Goal: Task Accomplishment & Management: Complete application form

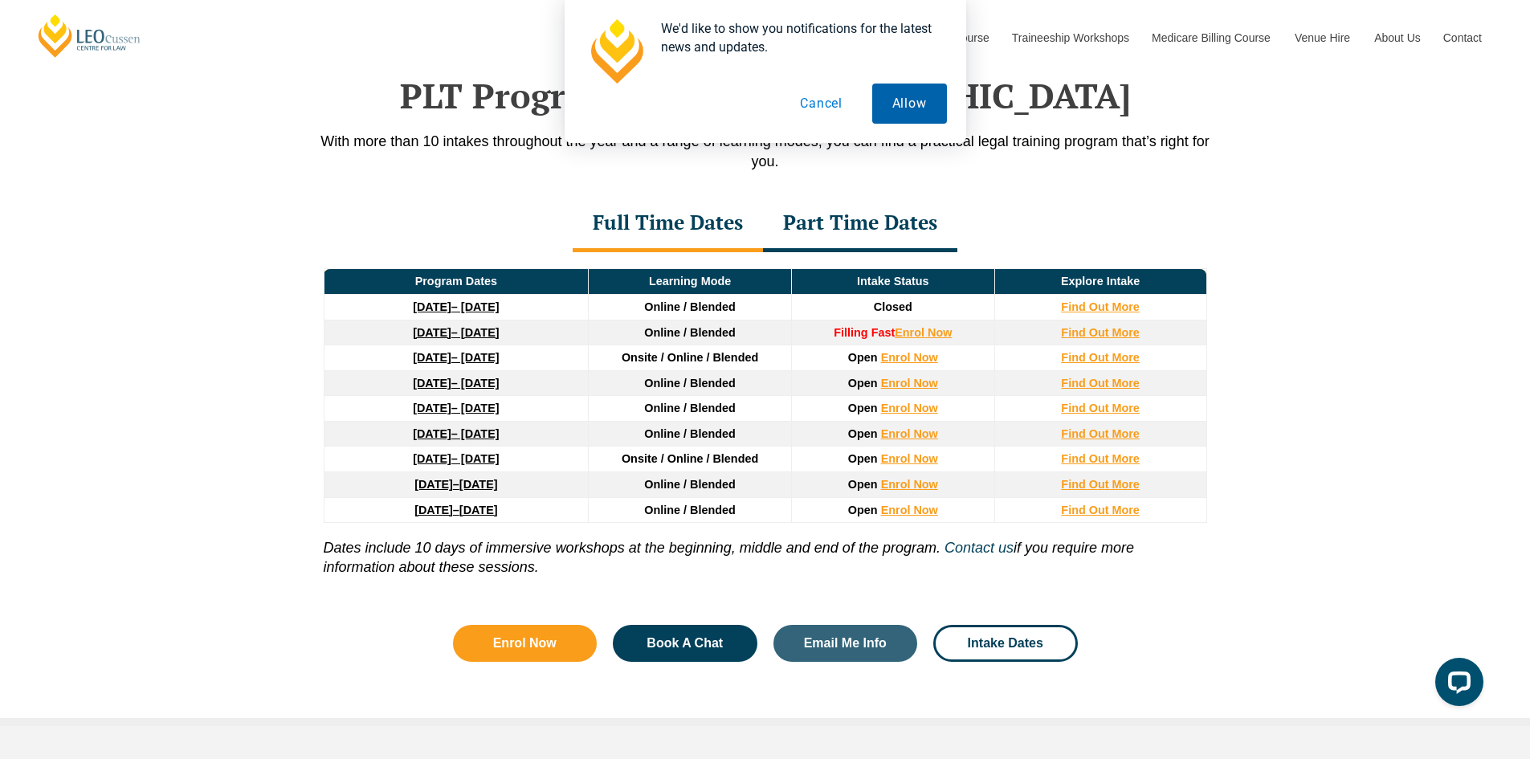
click at [915, 113] on button "Allow" at bounding box center [909, 104] width 75 height 40
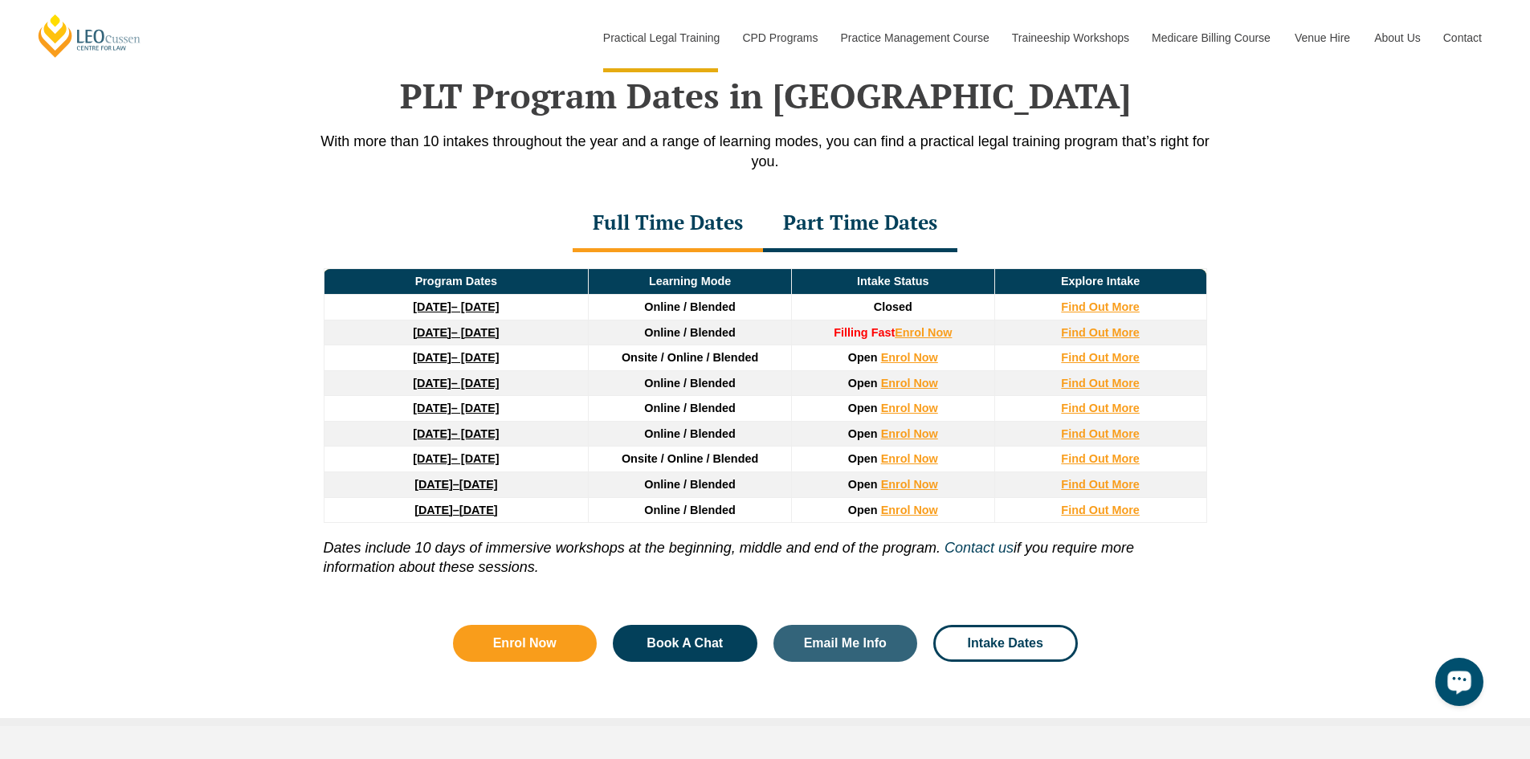
click at [1449, 672] on div "Open LiveChat chat widget" at bounding box center [1458, 680] width 27 height 27
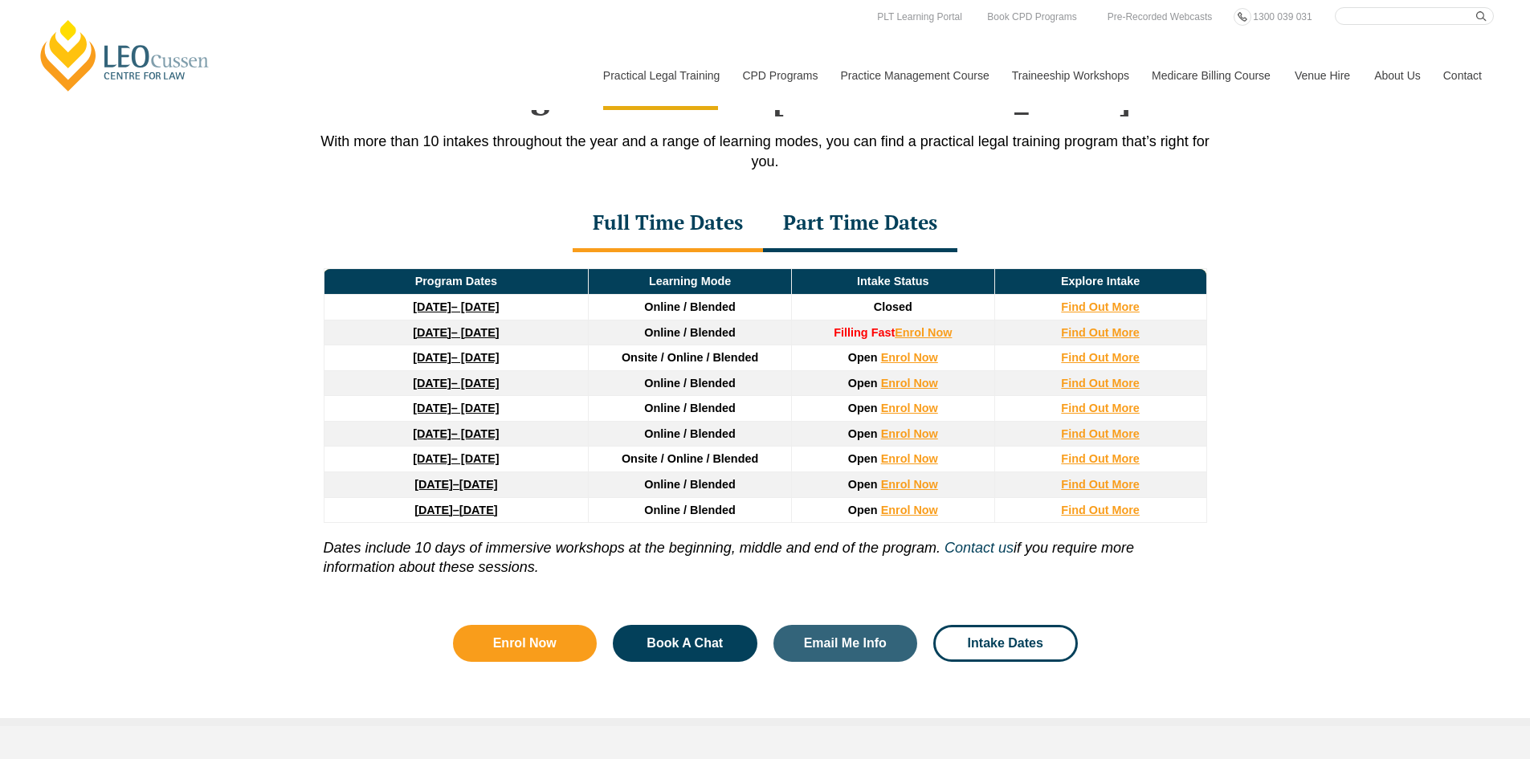
click at [673, 227] on div "Full Time Dates" at bounding box center [668, 224] width 190 height 56
click at [451, 336] on strong "8 December 2025" at bounding box center [432, 332] width 39 height 13
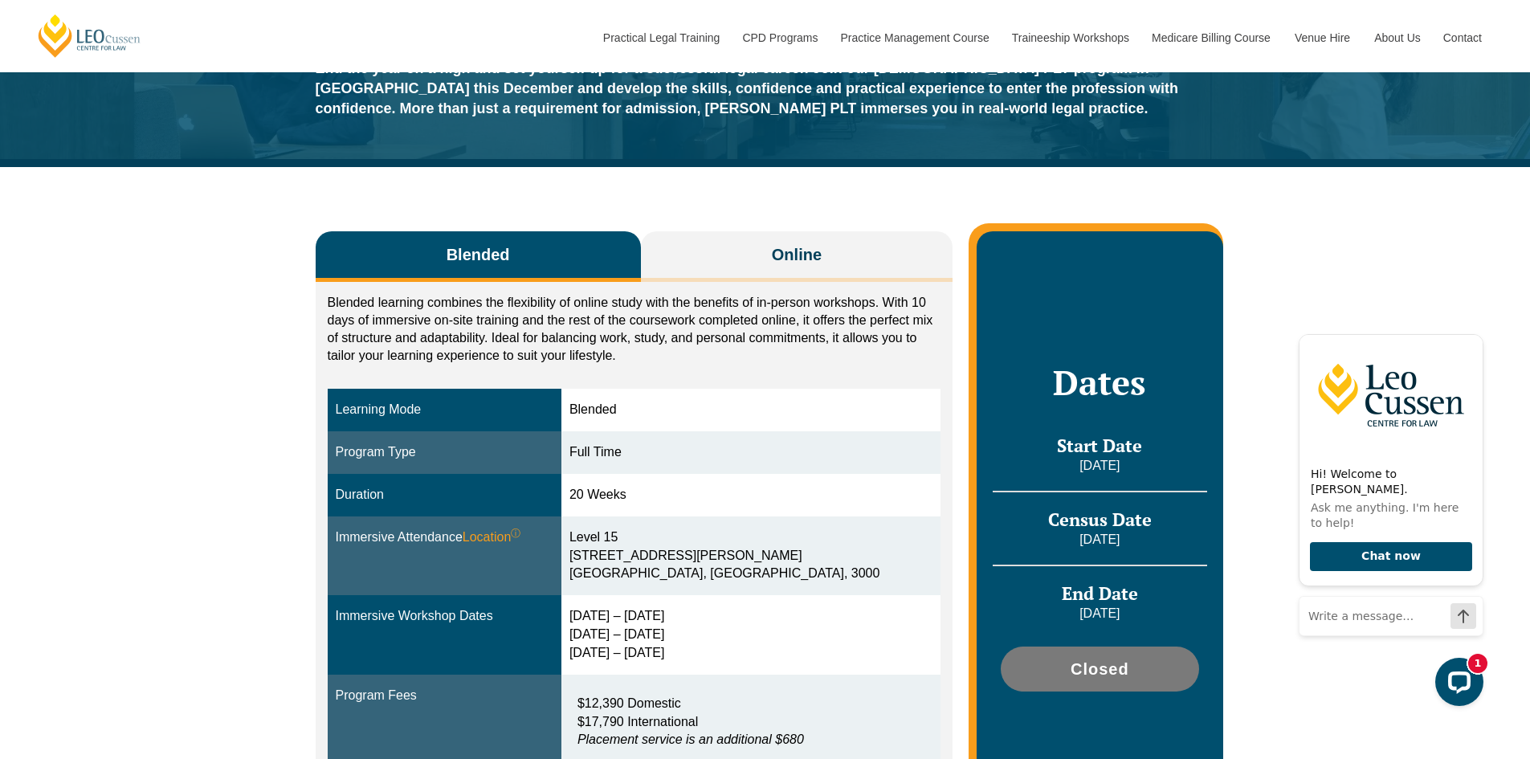
scroll to position [80, 0]
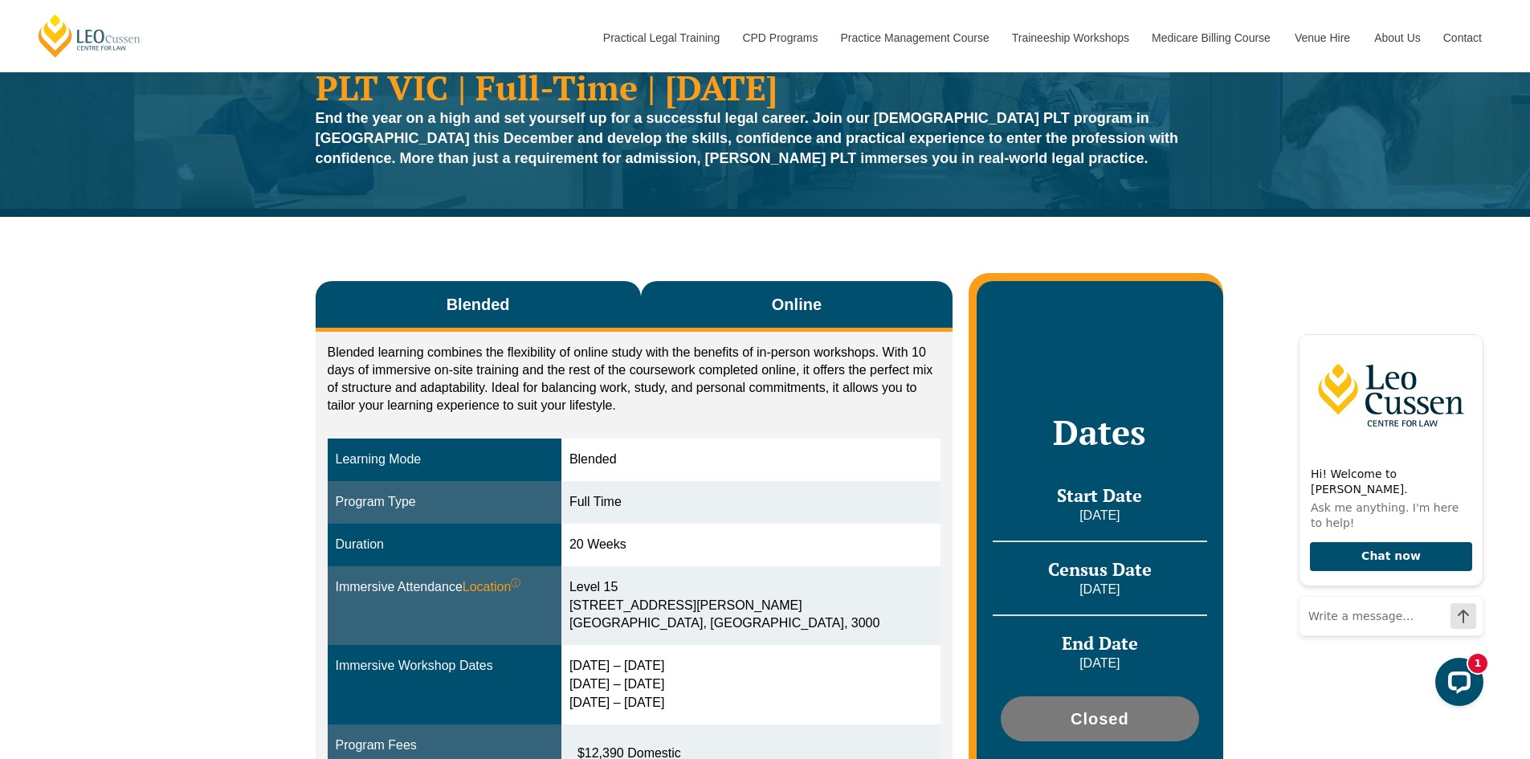
click at [785, 317] on button "Online" at bounding box center [797, 306] width 312 height 51
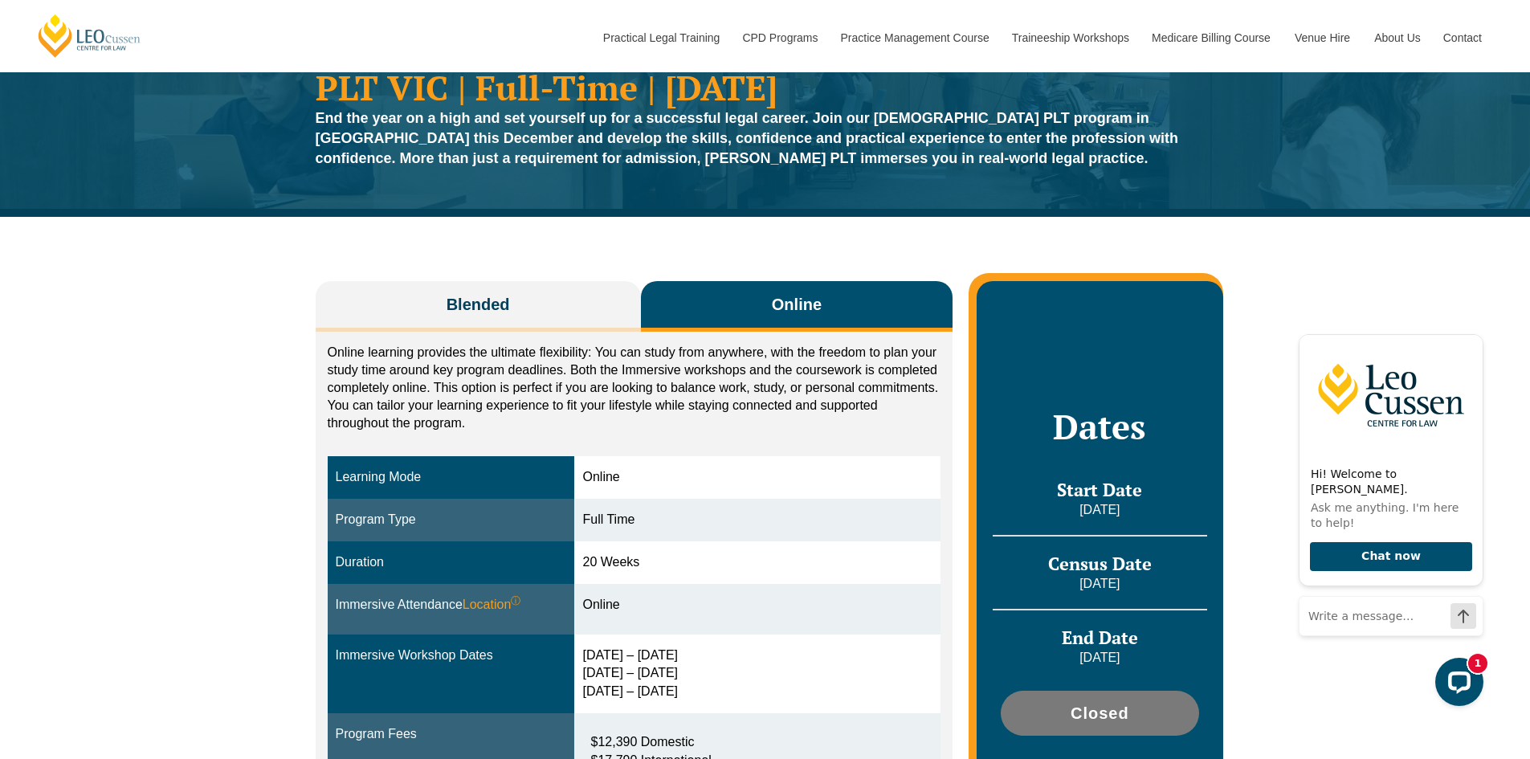
click at [798, 298] on span "Online" at bounding box center [797, 304] width 50 height 22
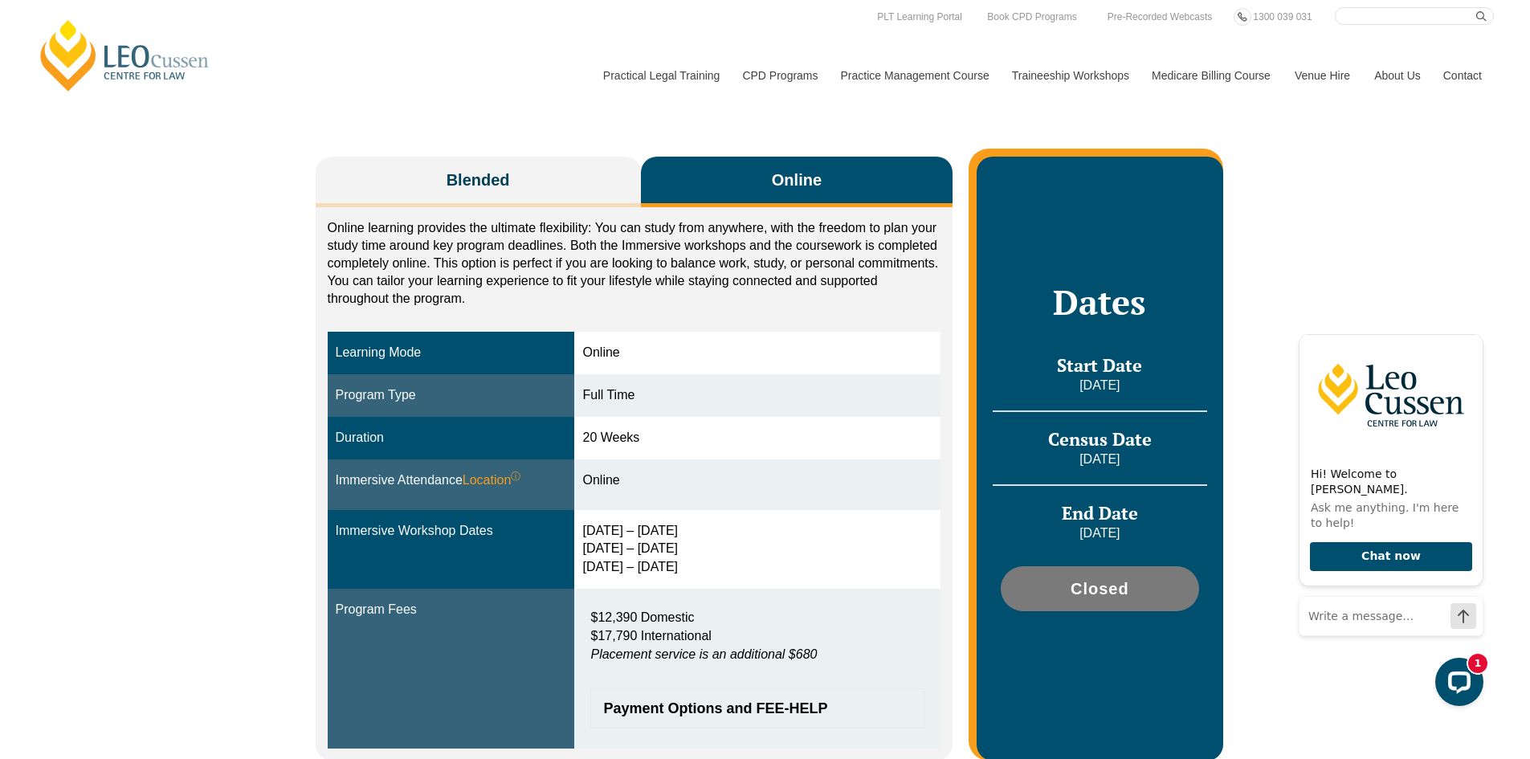
scroll to position [0, 0]
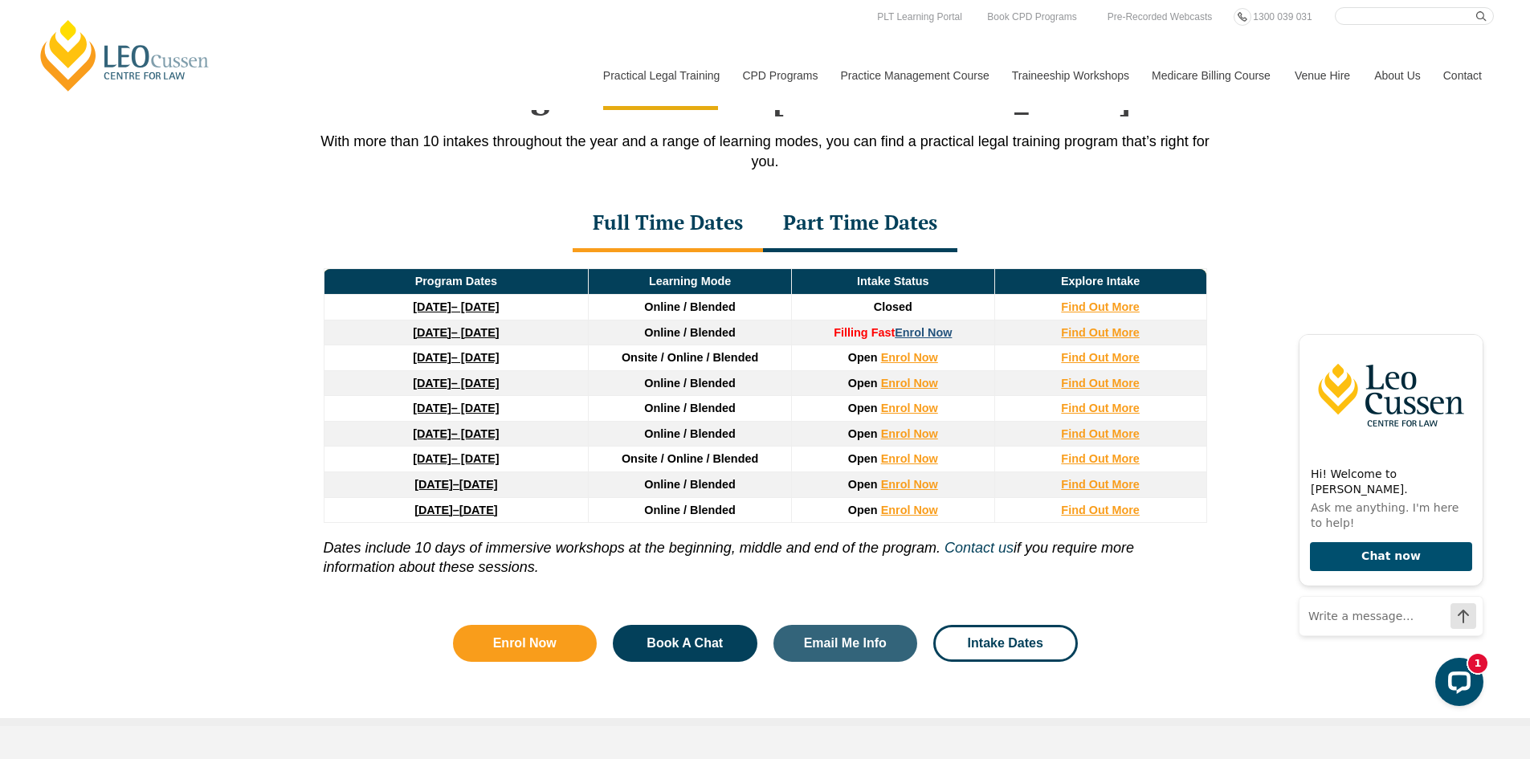
click at [926, 333] on link "Enrol Now" at bounding box center [923, 332] width 57 height 13
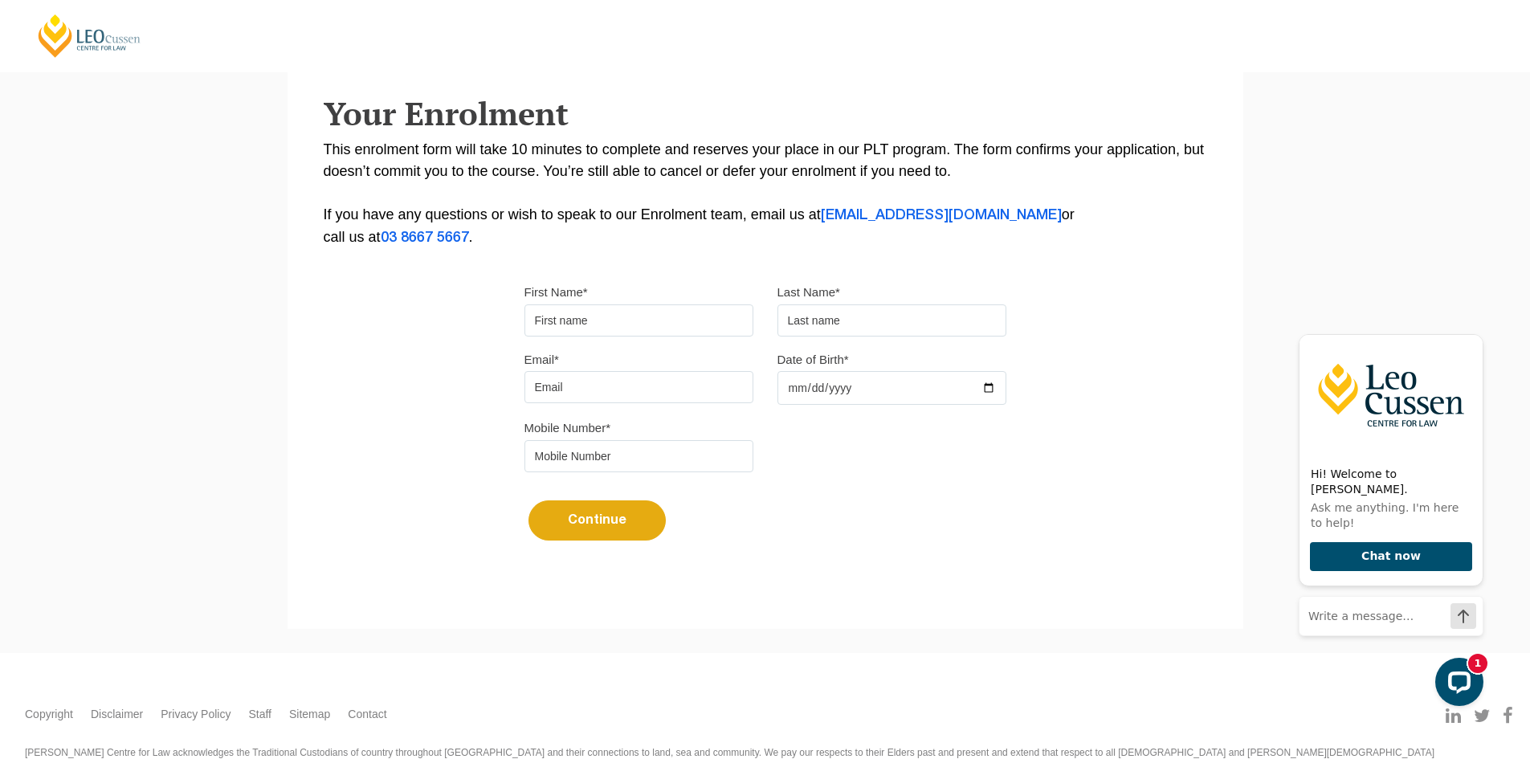
scroll to position [321, 0]
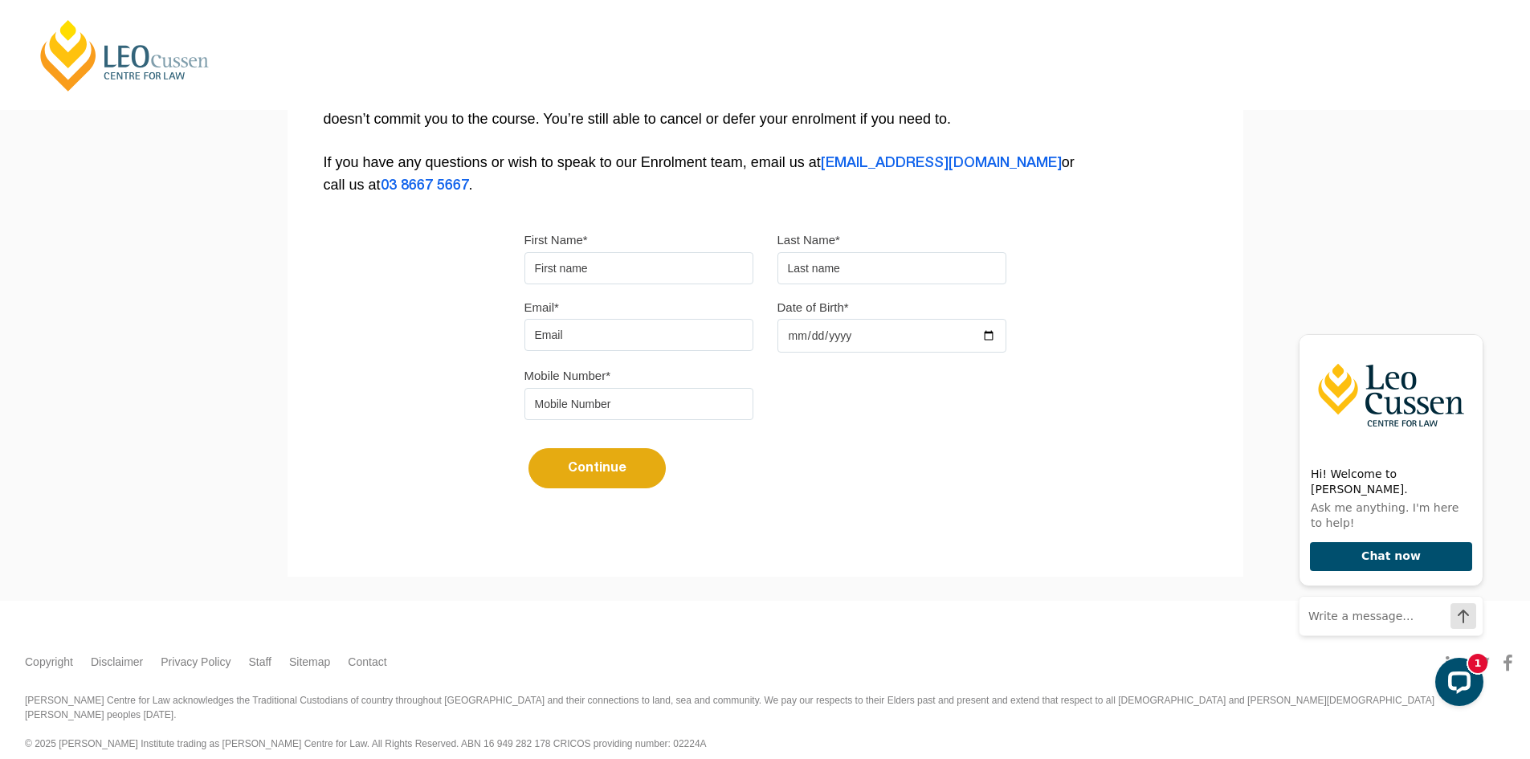
click at [553, 269] on input "First Name*" at bounding box center [638, 268] width 229 height 32
type input "Michelle"
click at [805, 265] on input "text" at bounding box center [891, 268] width 229 height 32
type input "Hokin"
click at [574, 336] on input "Email*" at bounding box center [638, 335] width 229 height 32
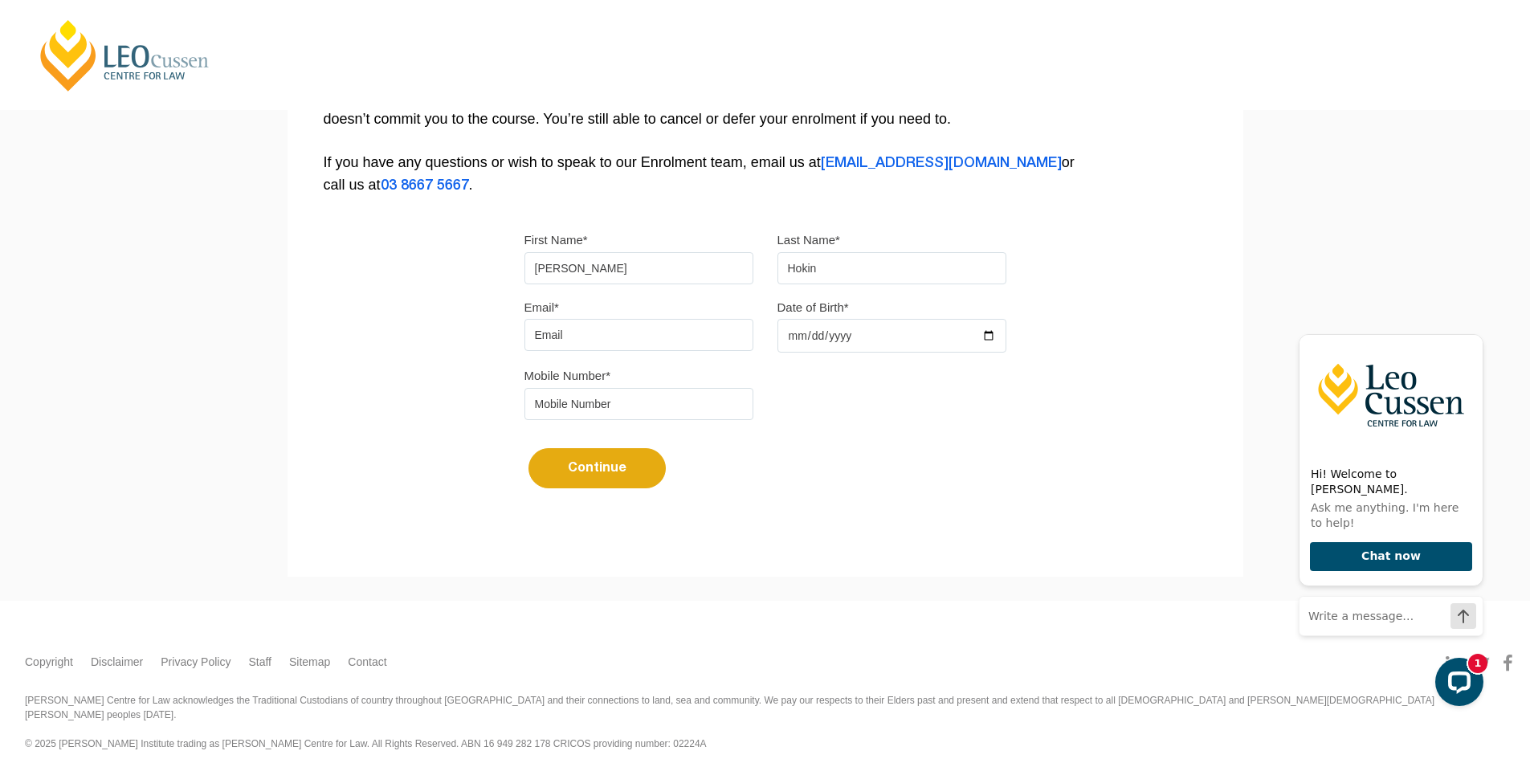
type input "michellehokin@gmail.com"
click at [827, 341] on input "Date of Birth*" at bounding box center [891, 336] width 229 height 34
type input "0197-11-10"
type input "1973-11-10"
click at [684, 407] on input "tel" at bounding box center [638, 404] width 229 height 32
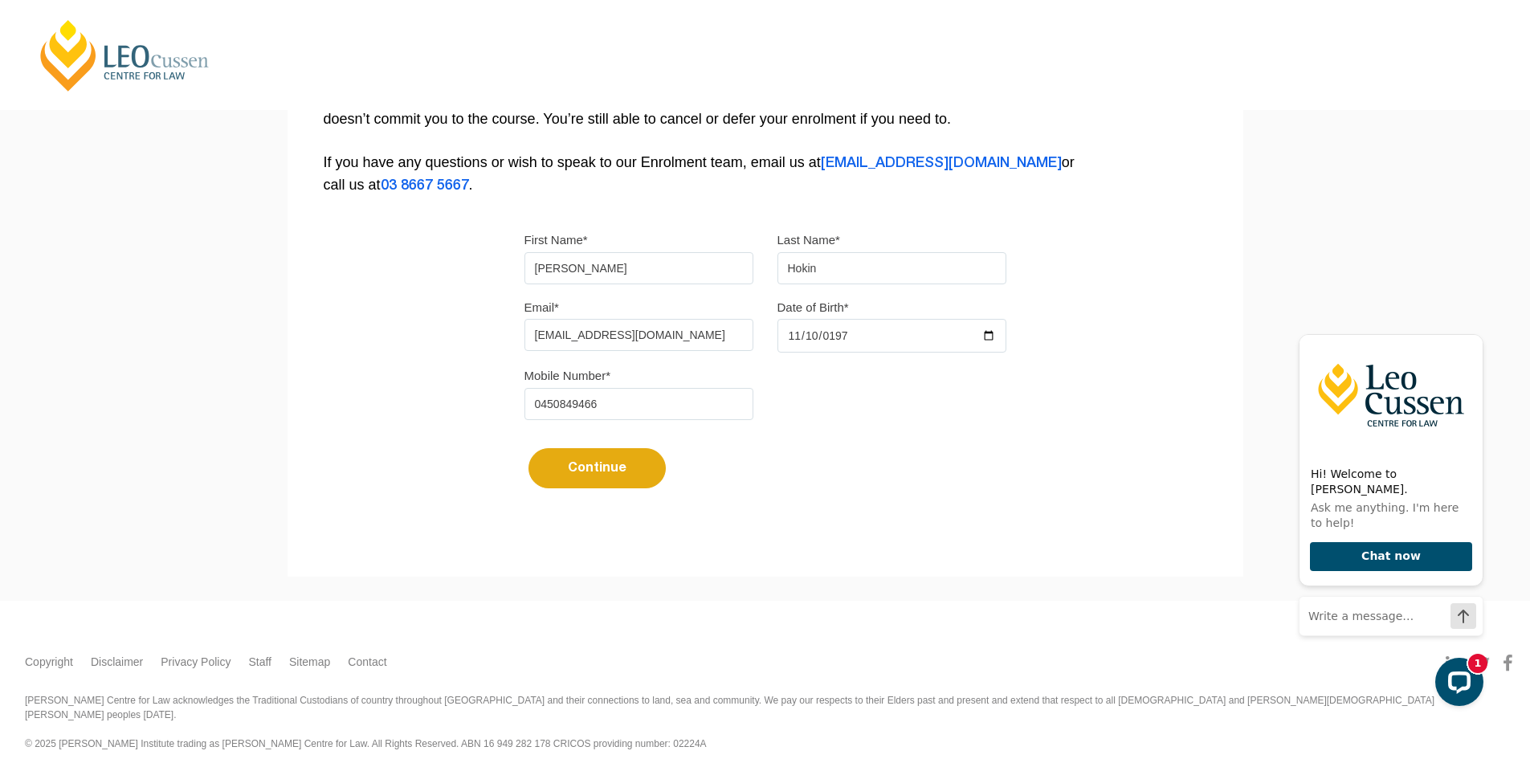
type input "0450849466"
click at [616, 454] on button "Continue" at bounding box center [596, 468] width 137 height 40
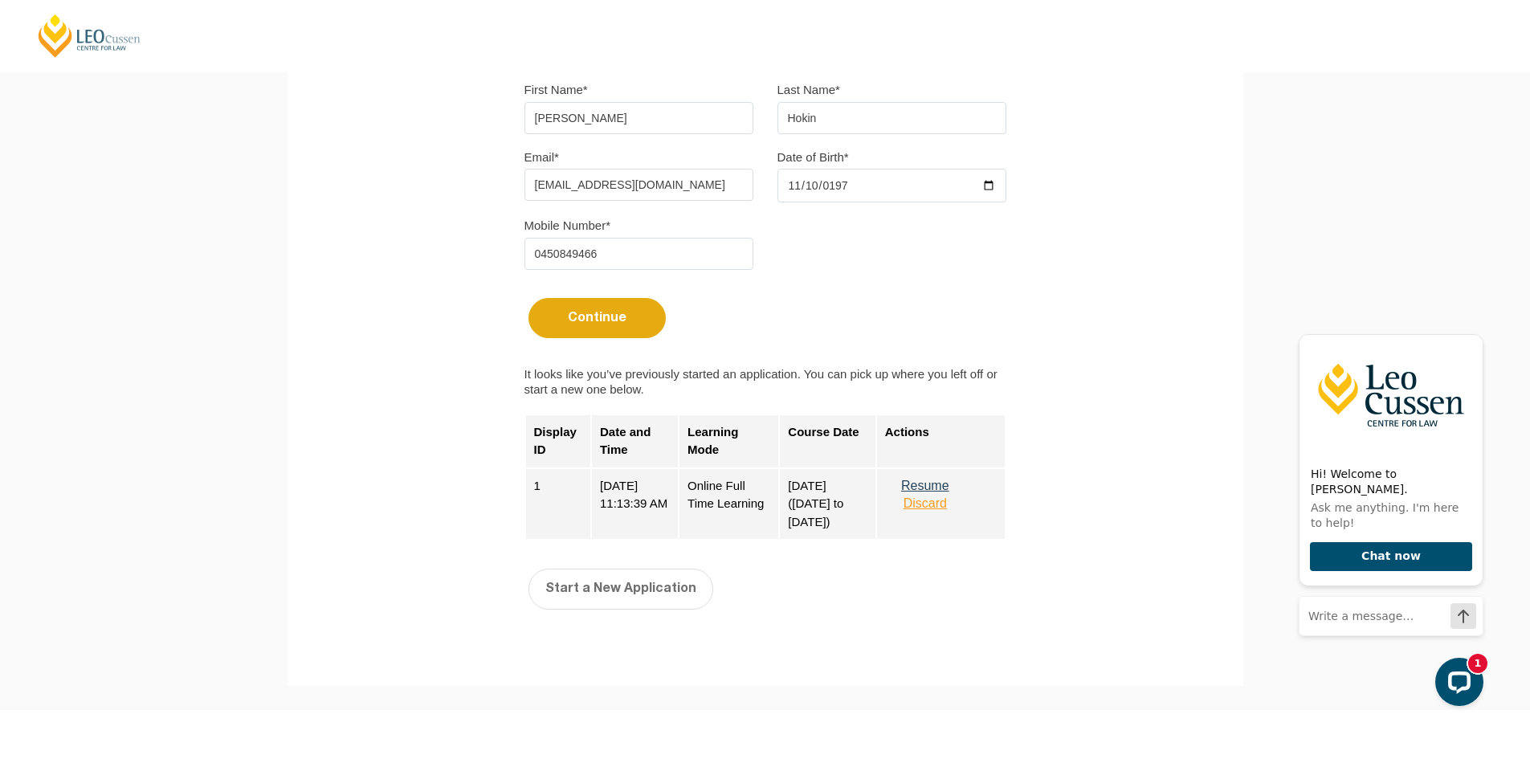
scroll to position [482, 0]
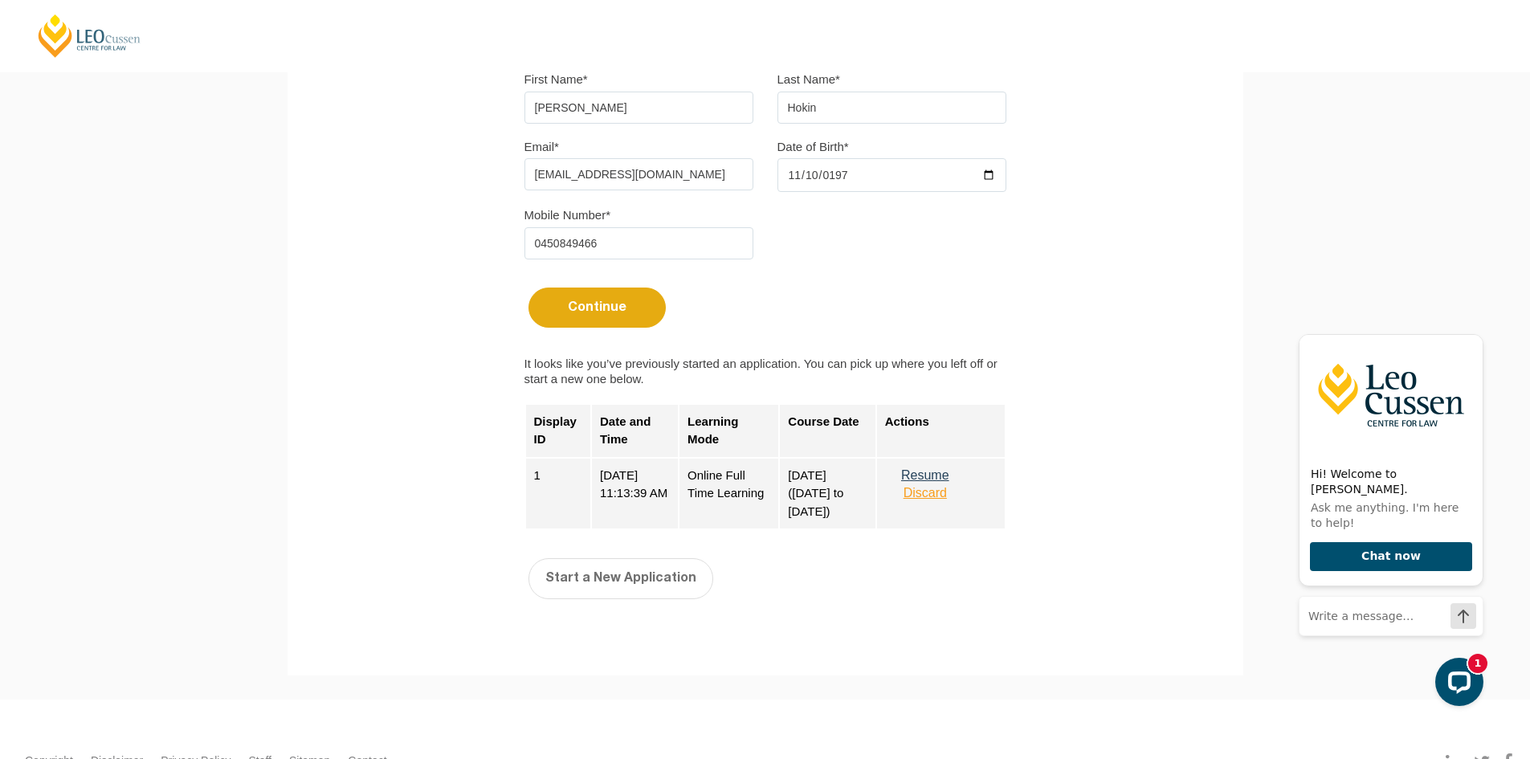
click at [928, 496] on button "Discard" at bounding box center [925, 493] width 80 height 14
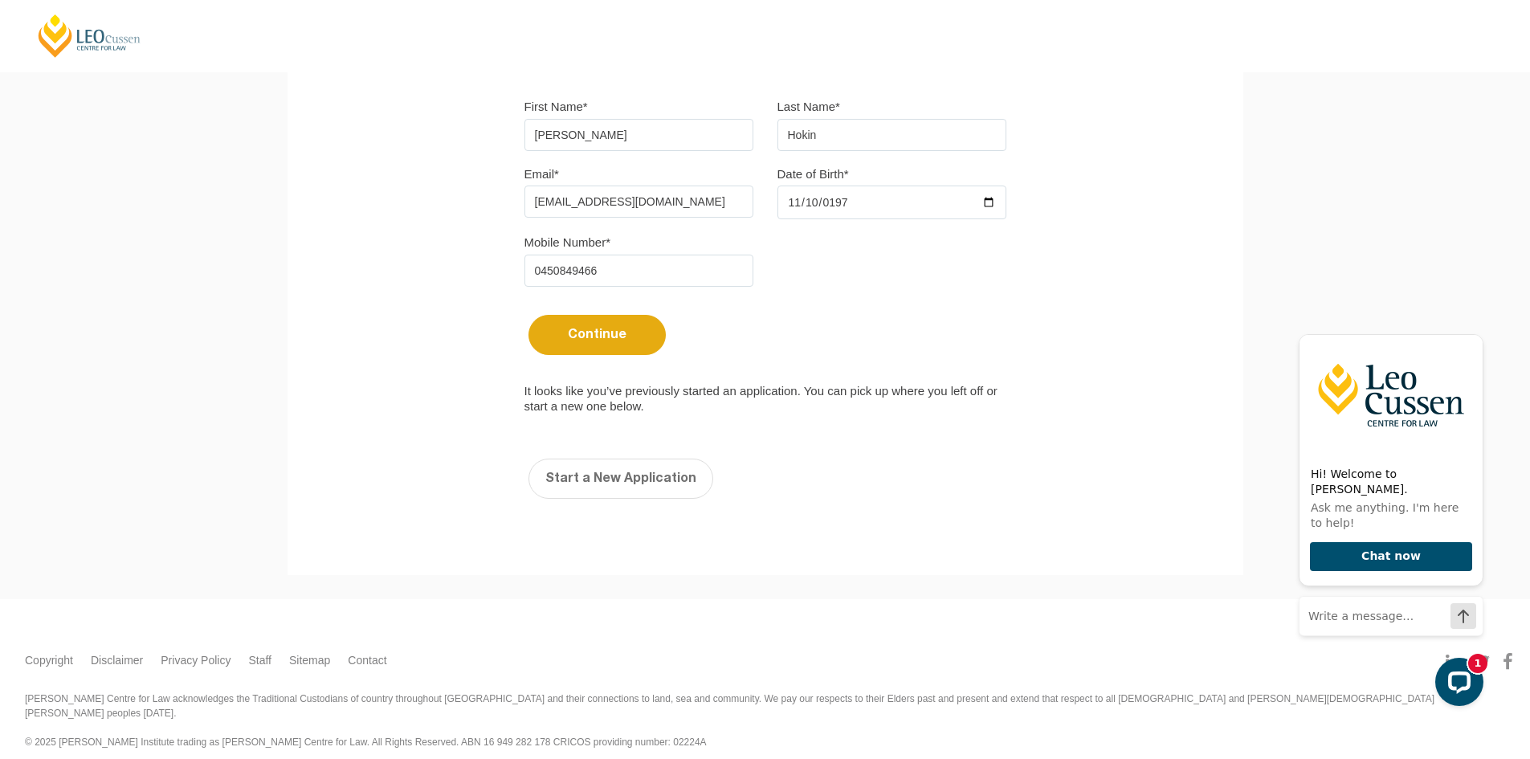
click at [642, 336] on button "Continue" at bounding box center [596, 335] width 137 height 40
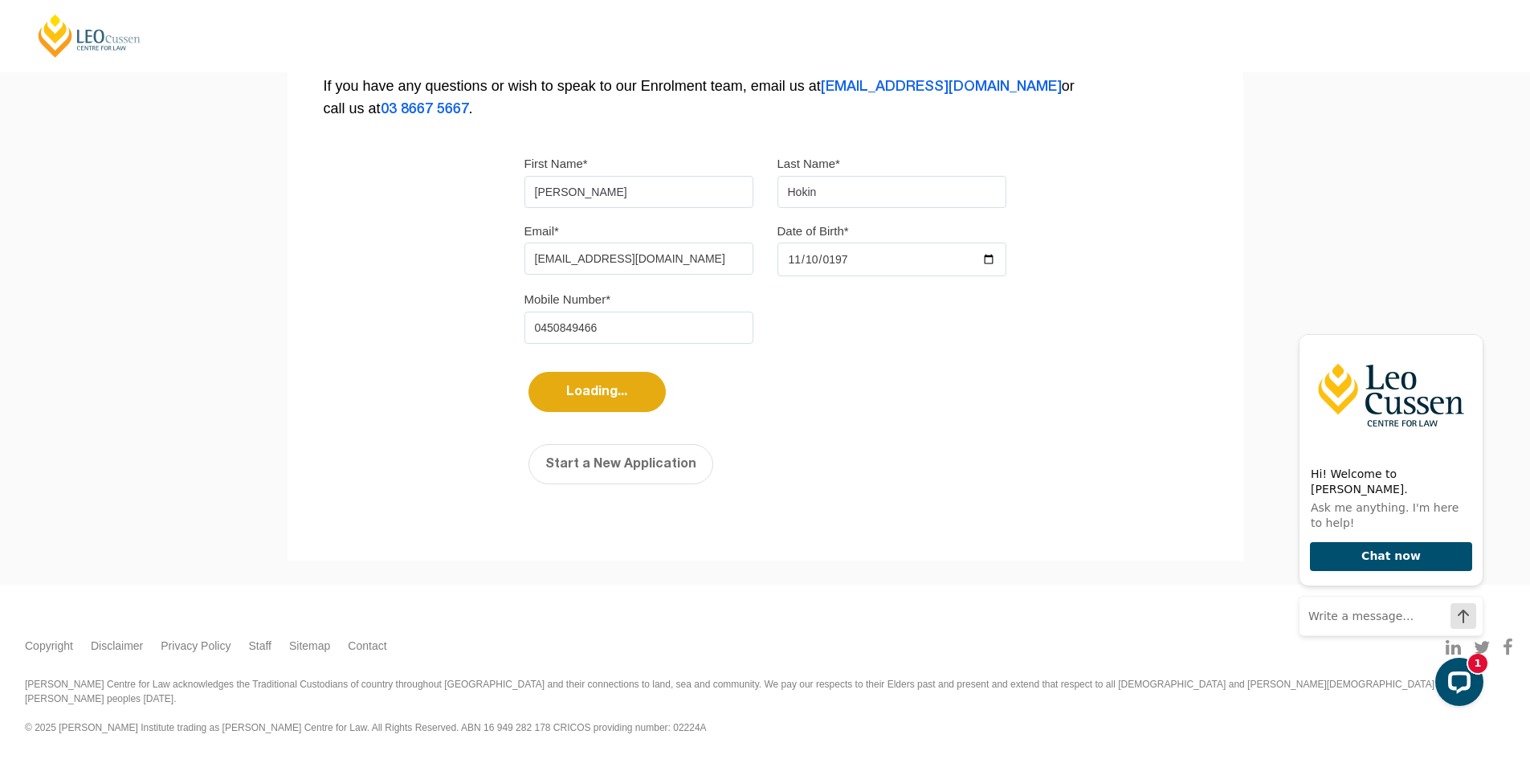
scroll to position [383, 0]
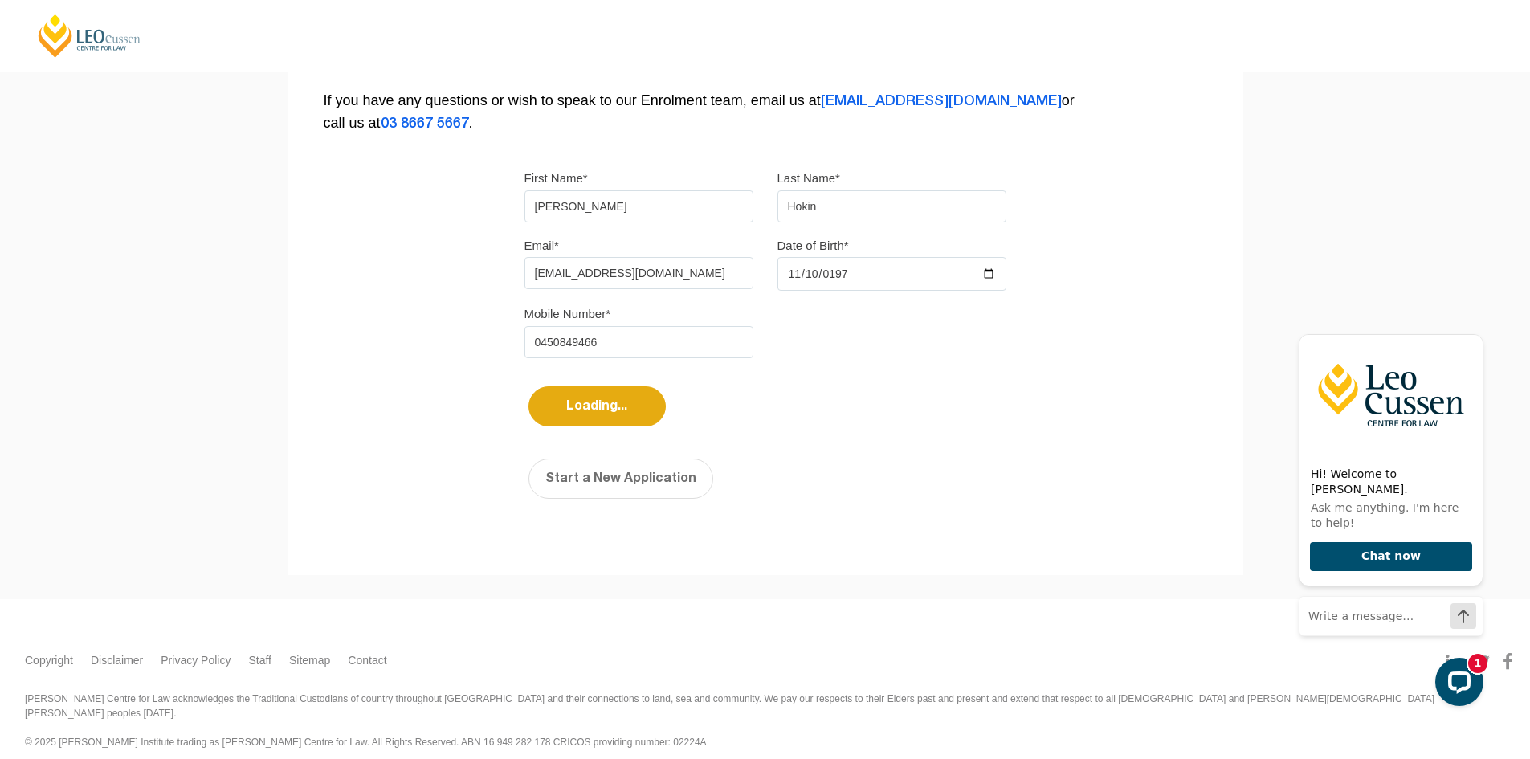
select select
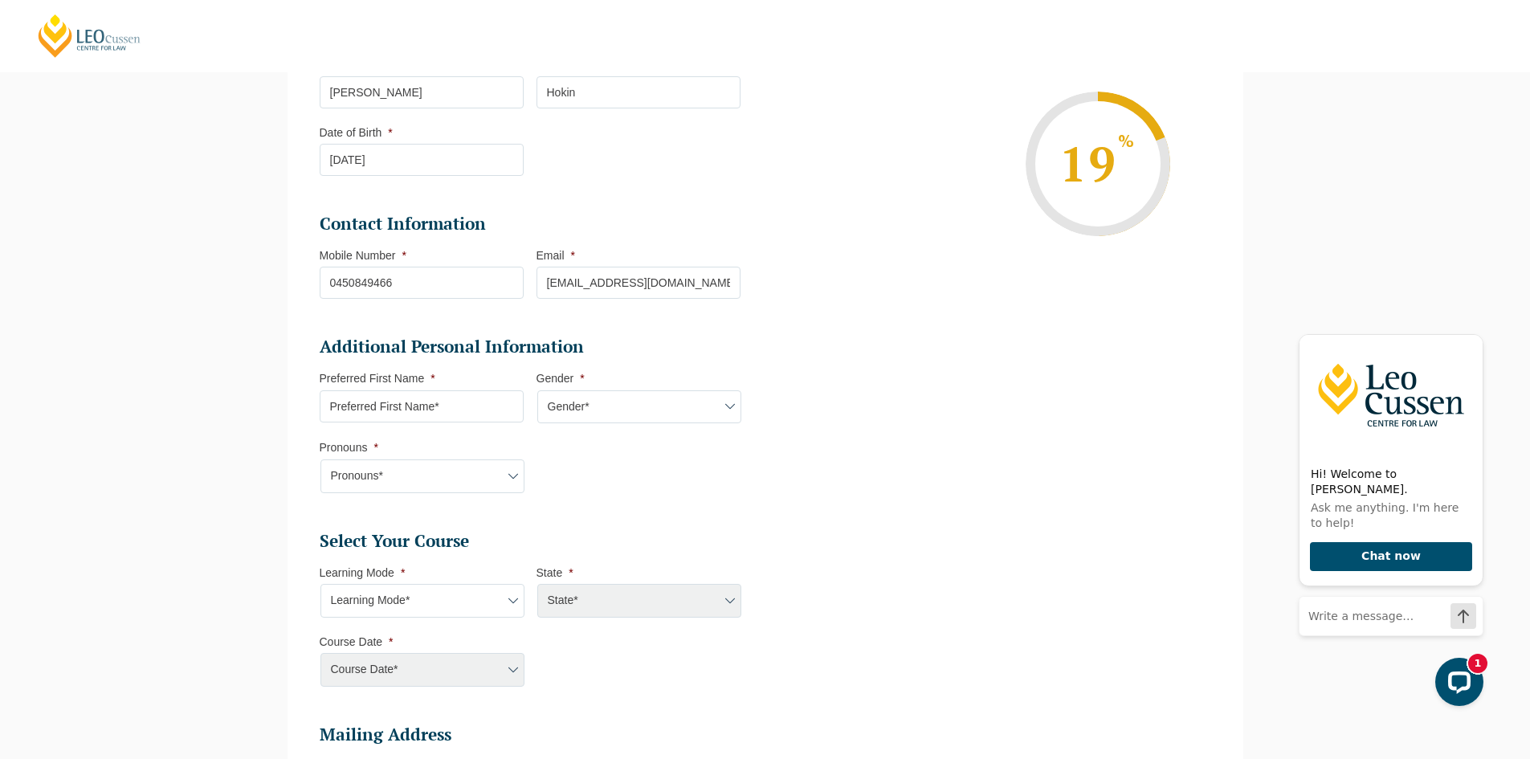
scroll to position [380, 0]
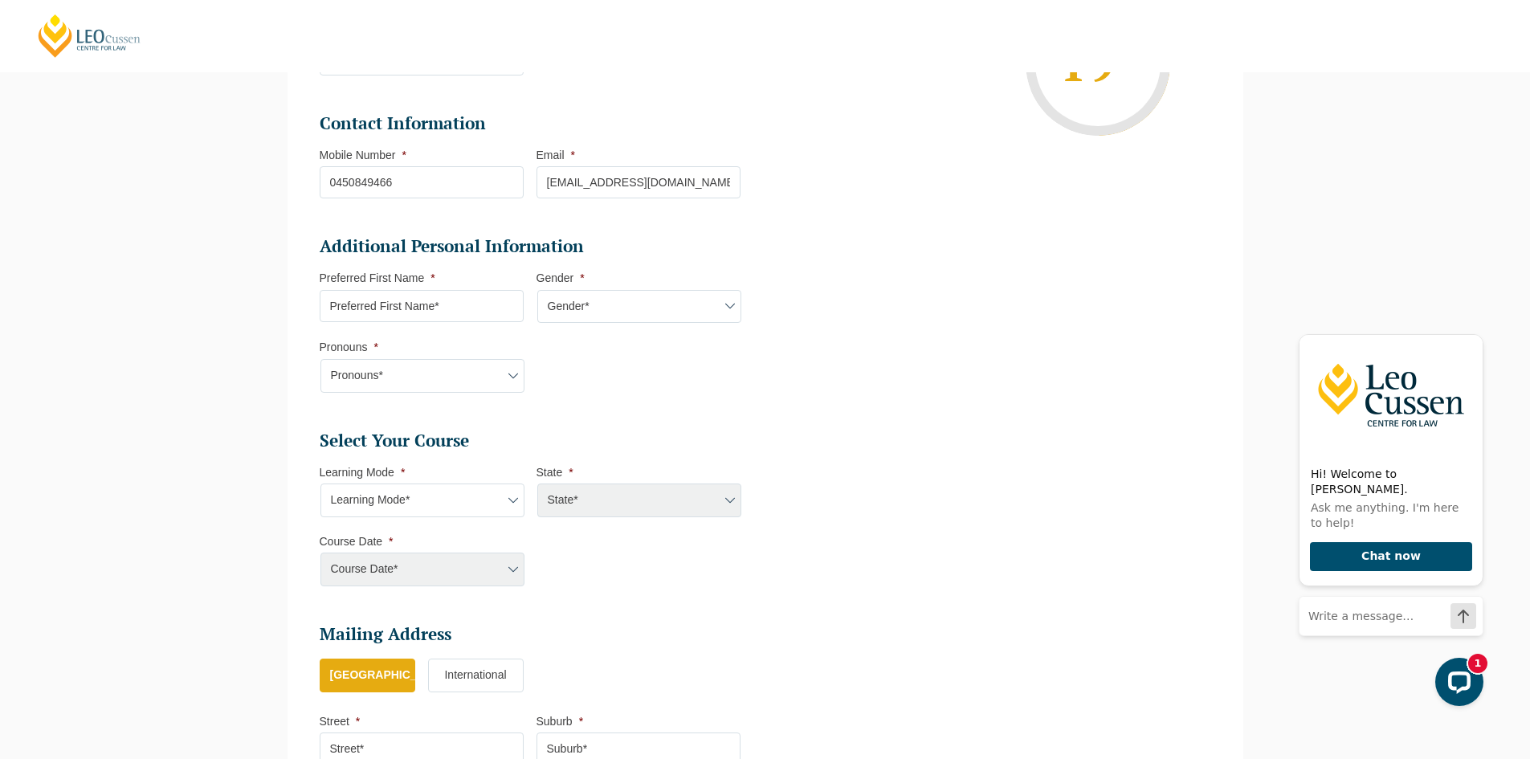
click at [444, 312] on input "Preferred First Name *" at bounding box center [422, 306] width 204 height 32
type input "Michelle"
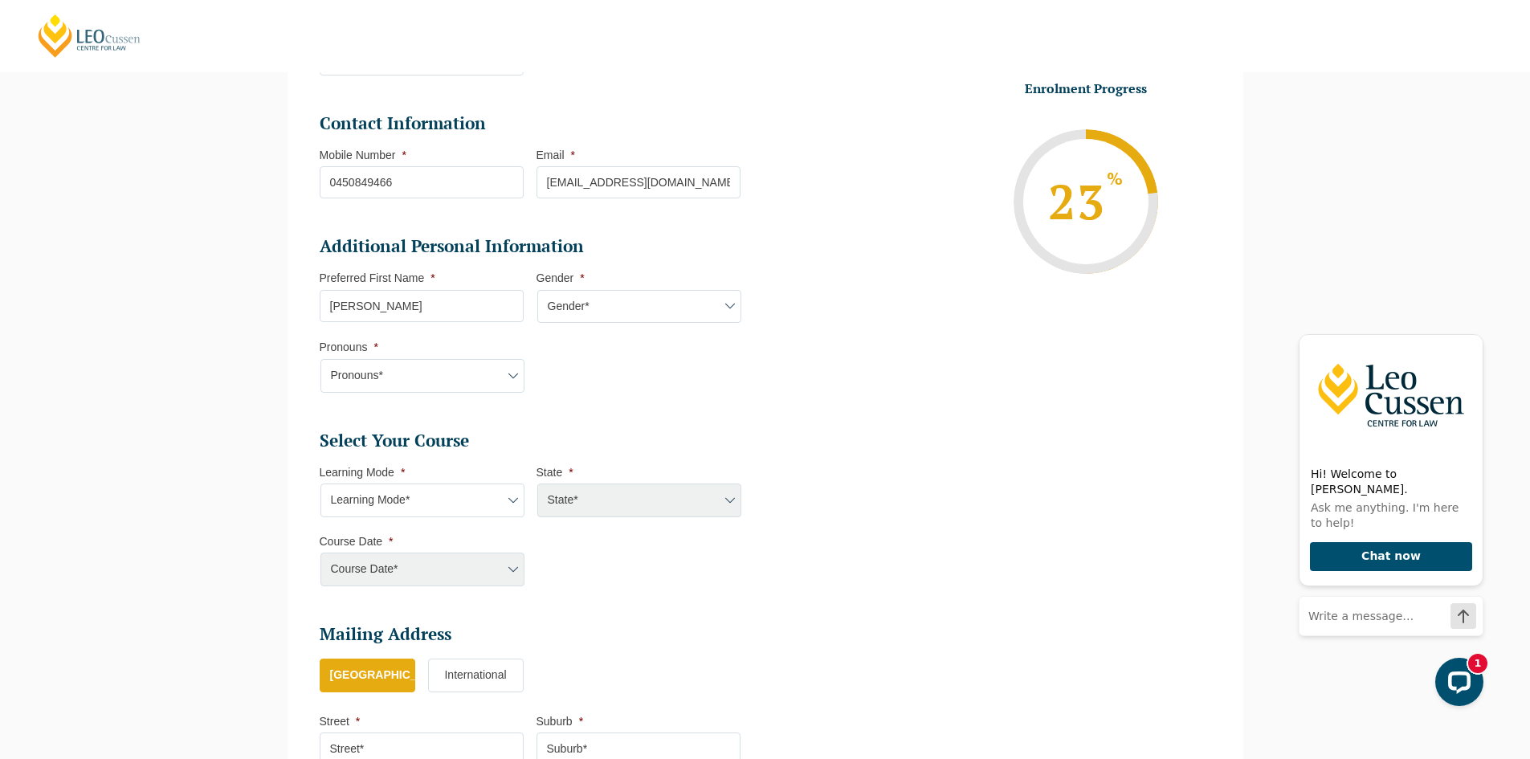
click at [499, 374] on select "Pronouns* She/Her/Hers He/Him/His They/Them/Theirs Other Prefer not to disclose" at bounding box center [422, 376] width 204 height 34
select select "She/Her/Hers"
click at [320, 359] on select "Pronouns* She/Her/Hers He/Him/His They/Them/Theirs Other Prefer not to disclose" at bounding box center [422, 376] width 204 height 34
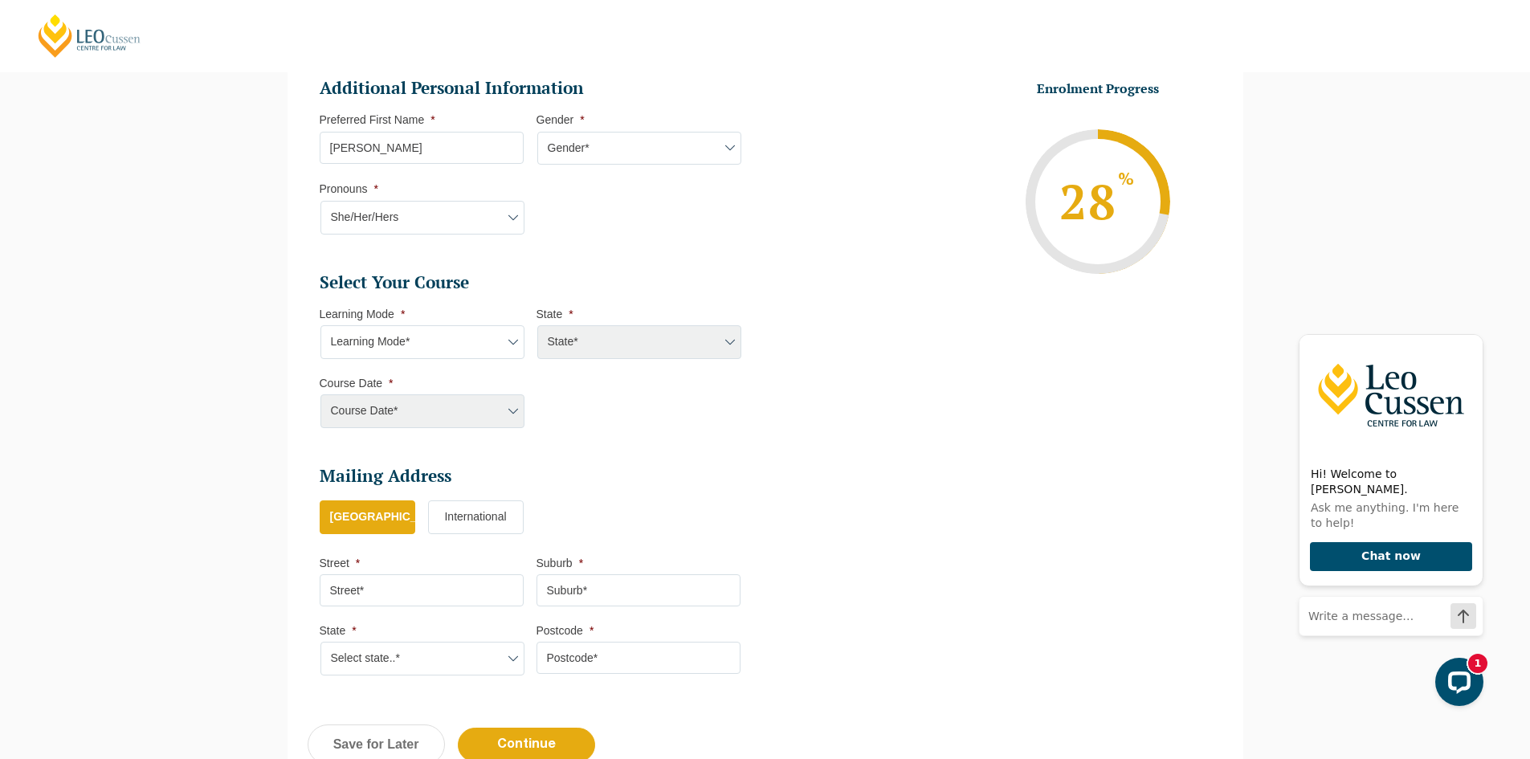
scroll to position [540, 0]
click at [507, 335] on select "Learning Mode* Online Full Time Learning Online Part Time Learning Blended Full…" at bounding box center [422, 340] width 204 height 34
select select "Online Full Time Learning"
click at [320, 323] on select "Learning Mode* Online Full Time Learning Online Part Time Learning Blended Full…" at bounding box center [422, 340] width 204 height 34
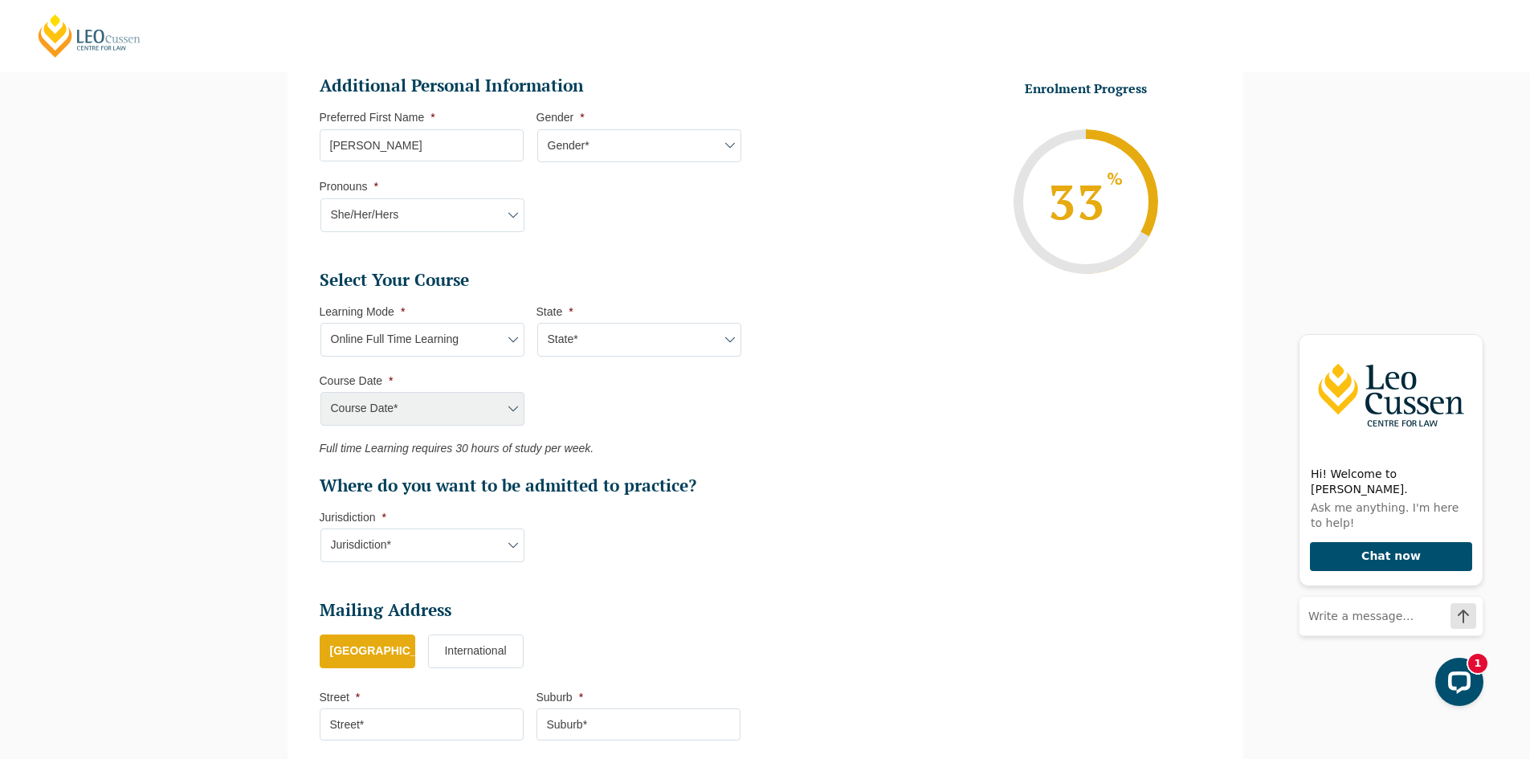
click at [598, 344] on select "State* National (ACT/NSW, VIC, QLD, SA, WA)" at bounding box center [639, 340] width 204 height 34
click at [537, 323] on select "State* National (ACT/NSW, VIC, QLD, SA, WA)" at bounding box center [639, 340] width 204 height 34
click at [596, 342] on select "State* National (ACT/NSW, VIC, QLD, SA, WA)" at bounding box center [639, 340] width 204 height 34
select select "National (ACT/NSW, VIC, QLD, SA, WA)"
click at [537, 323] on select "State* National (ACT/NSW, VIC, QLD, SA, WA)" at bounding box center [639, 340] width 204 height 34
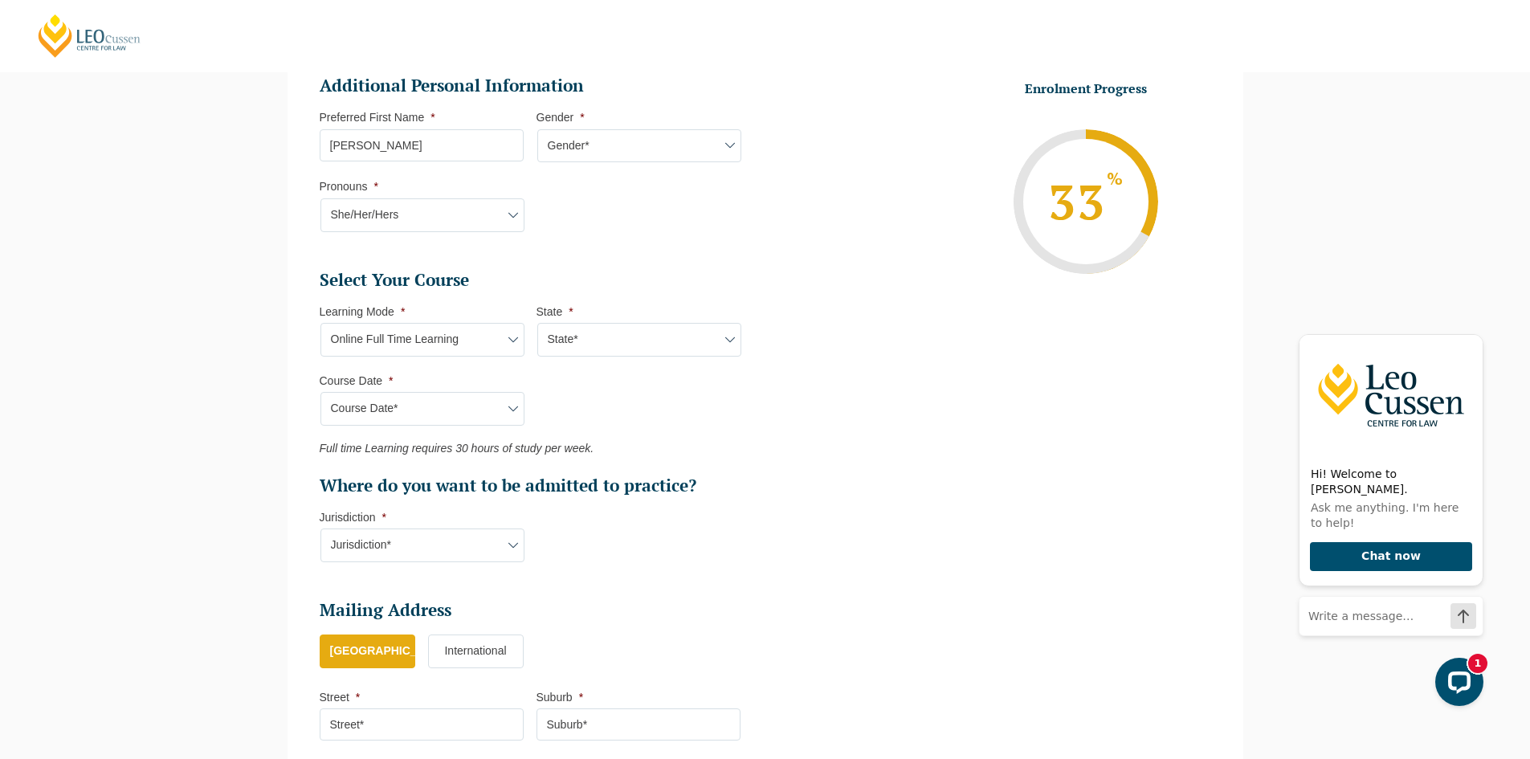
click at [511, 410] on select "Course Date* December 2025 (08-Dec-2025 to 16-May-2026) January 2026 (27-Jan-20…" at bounding box center [422, 409] width 204 height 34
select select "December 2025 (08-Dec-2025 to 16-May-2026)"
click at [320, 392] on select "Course Date* December 2025 (08-Dec-2025 to 16-May-2026) January 2026 (27-Jan-20…" at bounding box center [422, 409] width 204 height 34
type input "Intake 11 December 2025 FT"
type input "Practical Legal Training (NAT)"
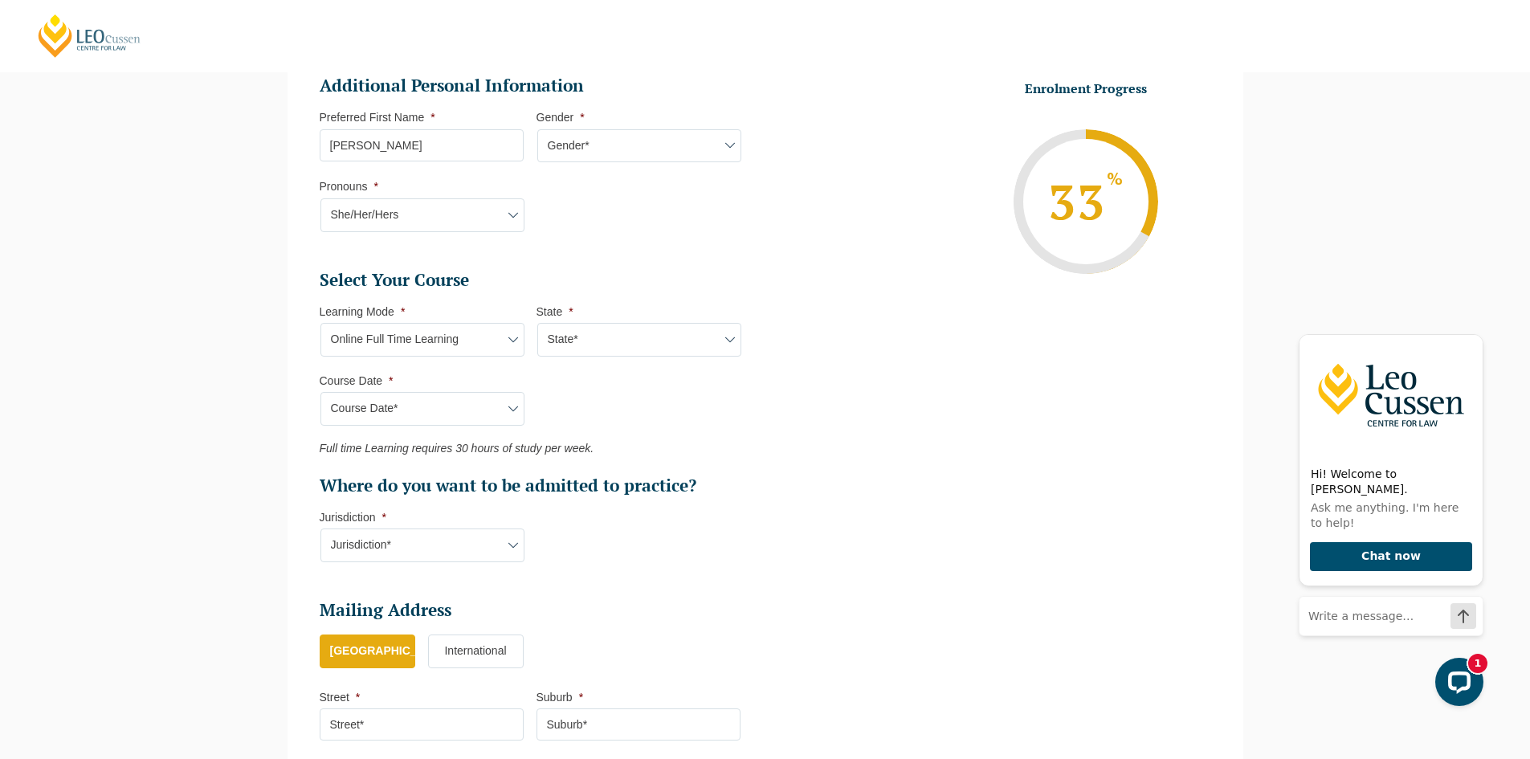
select select "NAT PLT (DEC) 2025 Full Time Online"
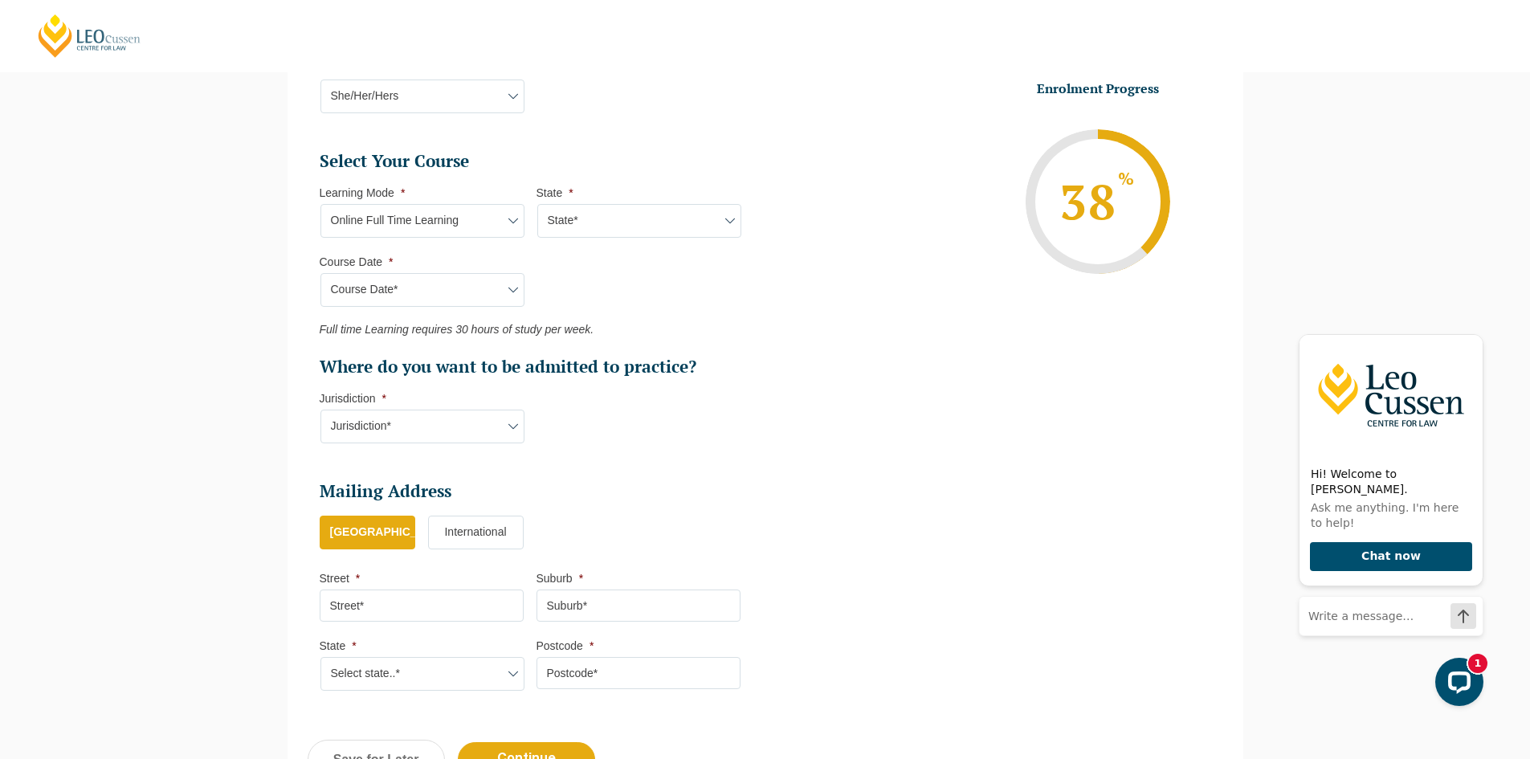
scroll to position [701, 0]
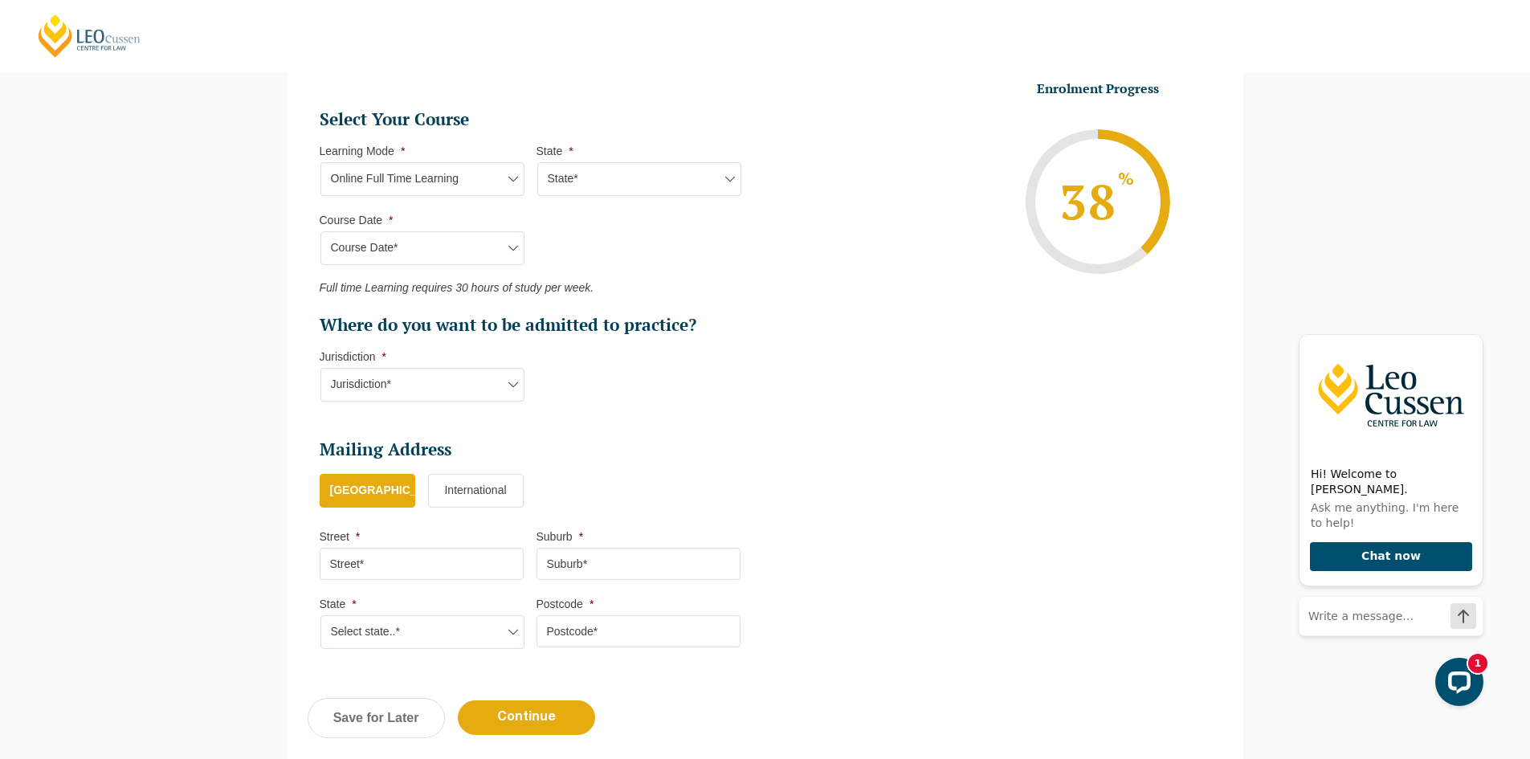
click at [507, 382] on select "Jurisdiction* VIC ACT/NSW SA WA QLD" at bounding box center [422, 385] width 204 height 34
select select "ACT/NSW"
click at [320, 368] on select "Jurisdiction* VIC ACT/NSW SA WA QLD" at bounding box center [422, 385] width 204 height 34
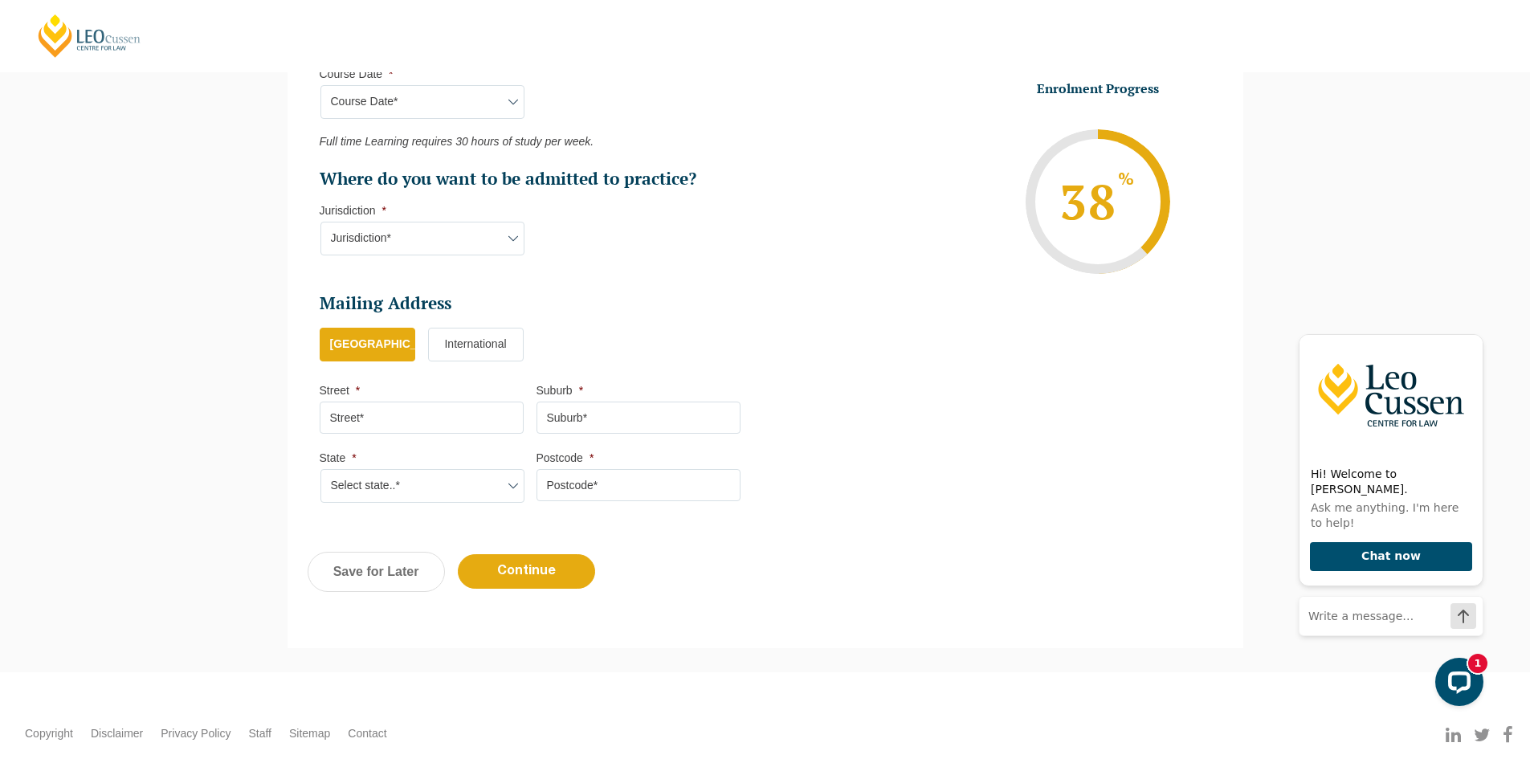
scroll to position [862, 0]
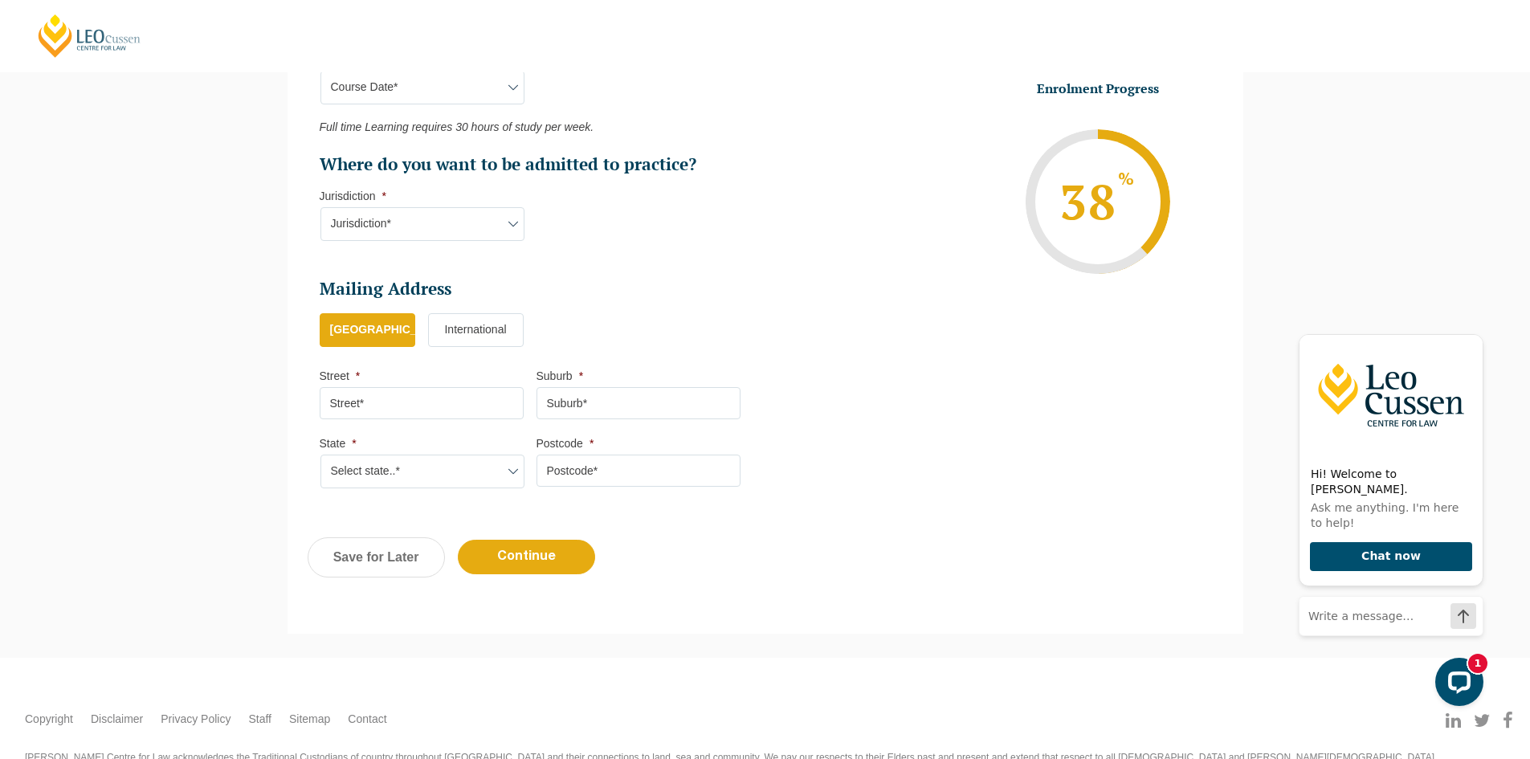
click at [442, 404] on input "Street *" at bounding box center [422, 403] width 204 height 32
type input "43 Goldmark Crescent"
click at [618, 406] on input "Suburb *" at bounding box center [638, 403] width 204 height 32
type input "Cranebrook"
click at [510, 476] on select "Select state..* VIC WA QLD SA NSW NT ACT TAS" at bounding box center [422, 471] width 204 height 34
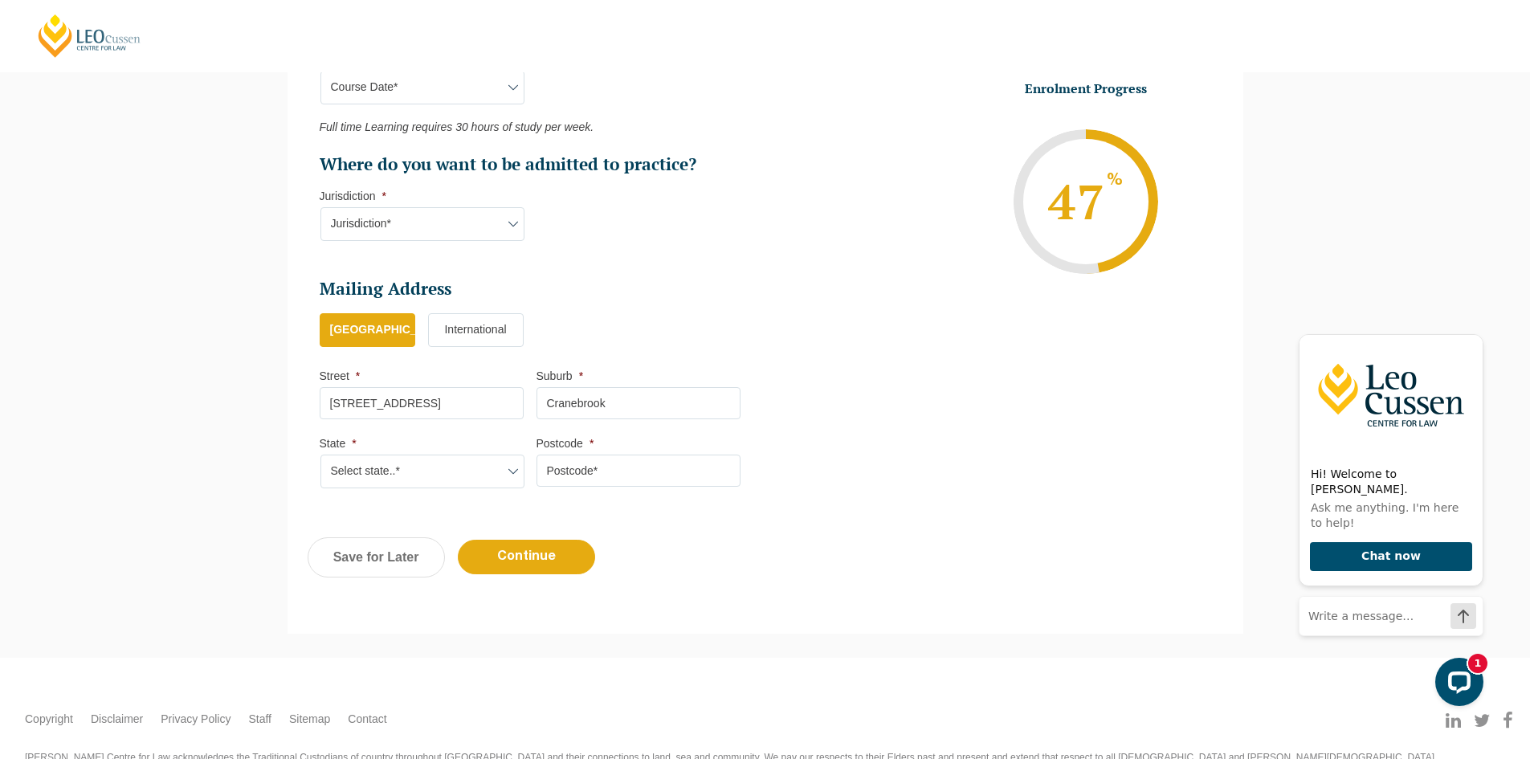
select select "NSW"
click at [320, 454] on select "Select state..* VIC WA QLD SA NSW NT ACT TAS" at bounding box center [422, 471] width 204 height 34
click at [592, 472] on input "Postcode *" at bounding box center [638, 470] width 204 height 32
type input "2749"
click at [543, 546] on input "Continue" at bounding box center [526, 557] width 137 height 35
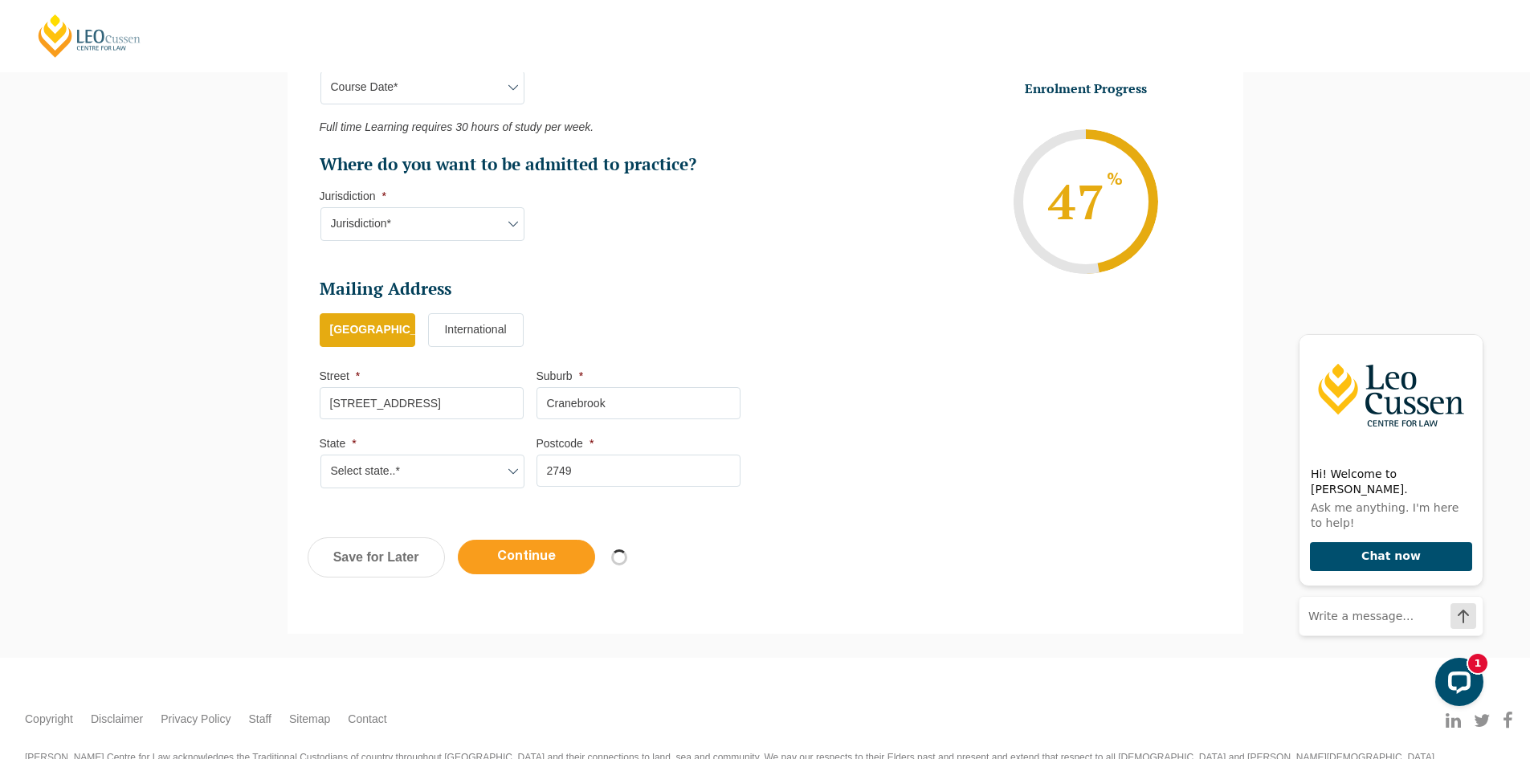
select select "Online Full Time Learning"
select select "National (ACT/NSW, VIC, QLD, SA, WA)"
select select
select select "December 2025 (08-Dec-2025 to 16-May-2026)"
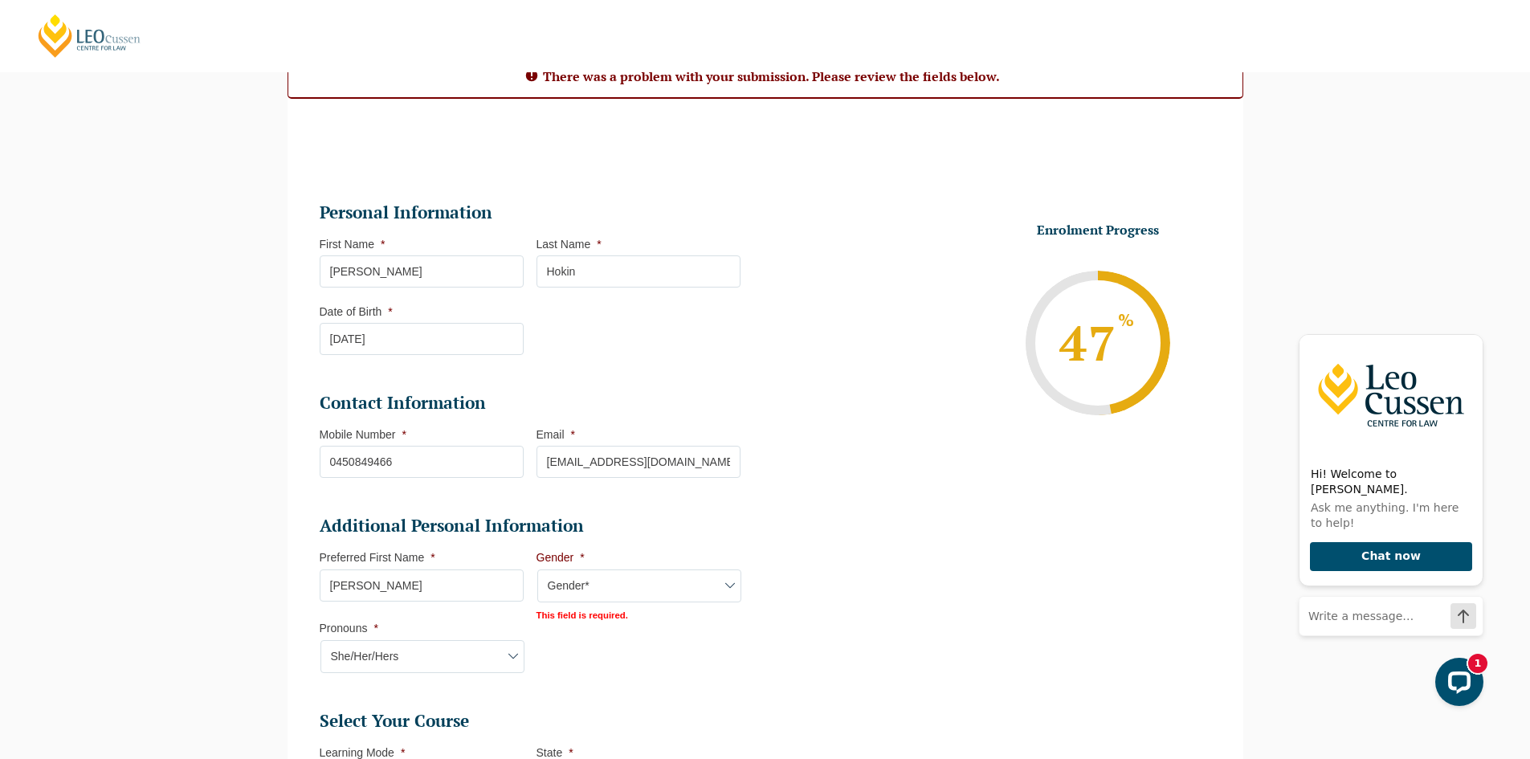
scroll to position [146, 0]
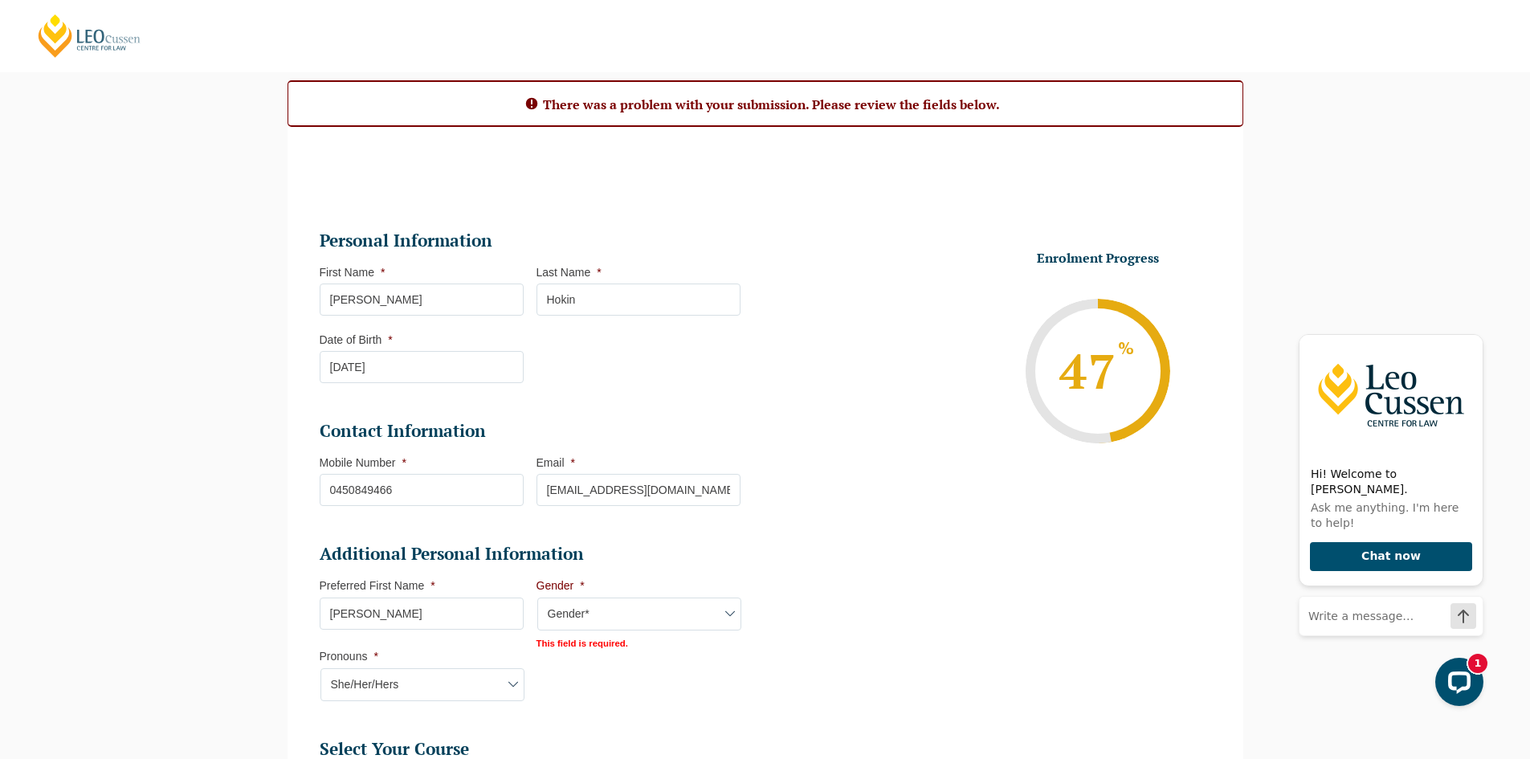
click at [609, 621] on select "Gender* Male Female Nonbinary Intersex Prefer not to disclose Other" at bounding box center [639, 614] width 204 height 34
select select "Female"
click at [537, 597] on select "Gender* Male Female Nonbinary Intersex Prefer not to disclose Other" at bounding box center [639, 614] width 204 height 34
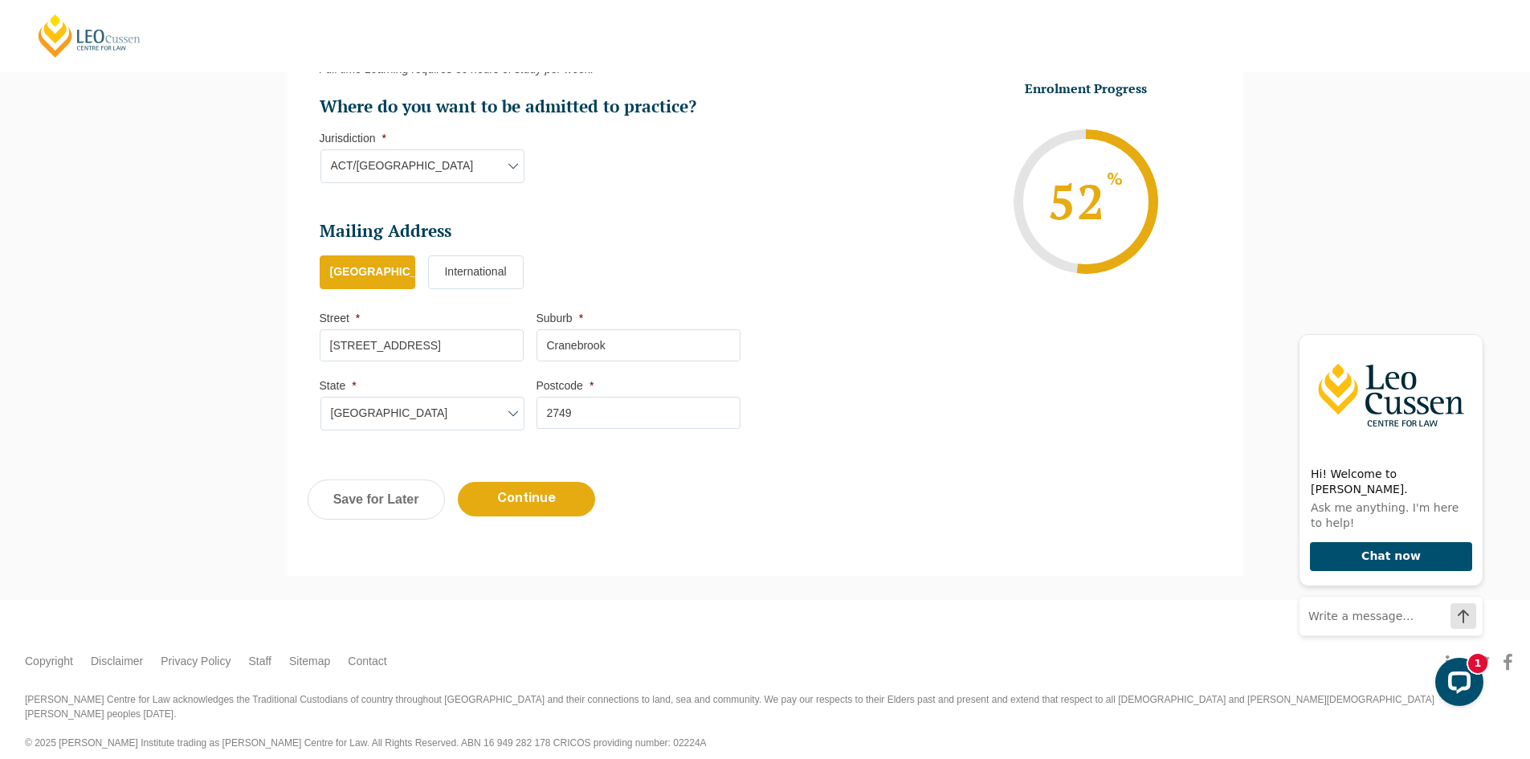
scroll to position [994, 0]
click at [548, 525] on div "Previous Continue Save for Later" at bounding box center [765, 507] width 956 height 88
click at [548, 506] on input "Continue" at bounding box center [526, 498] width 137 height 35
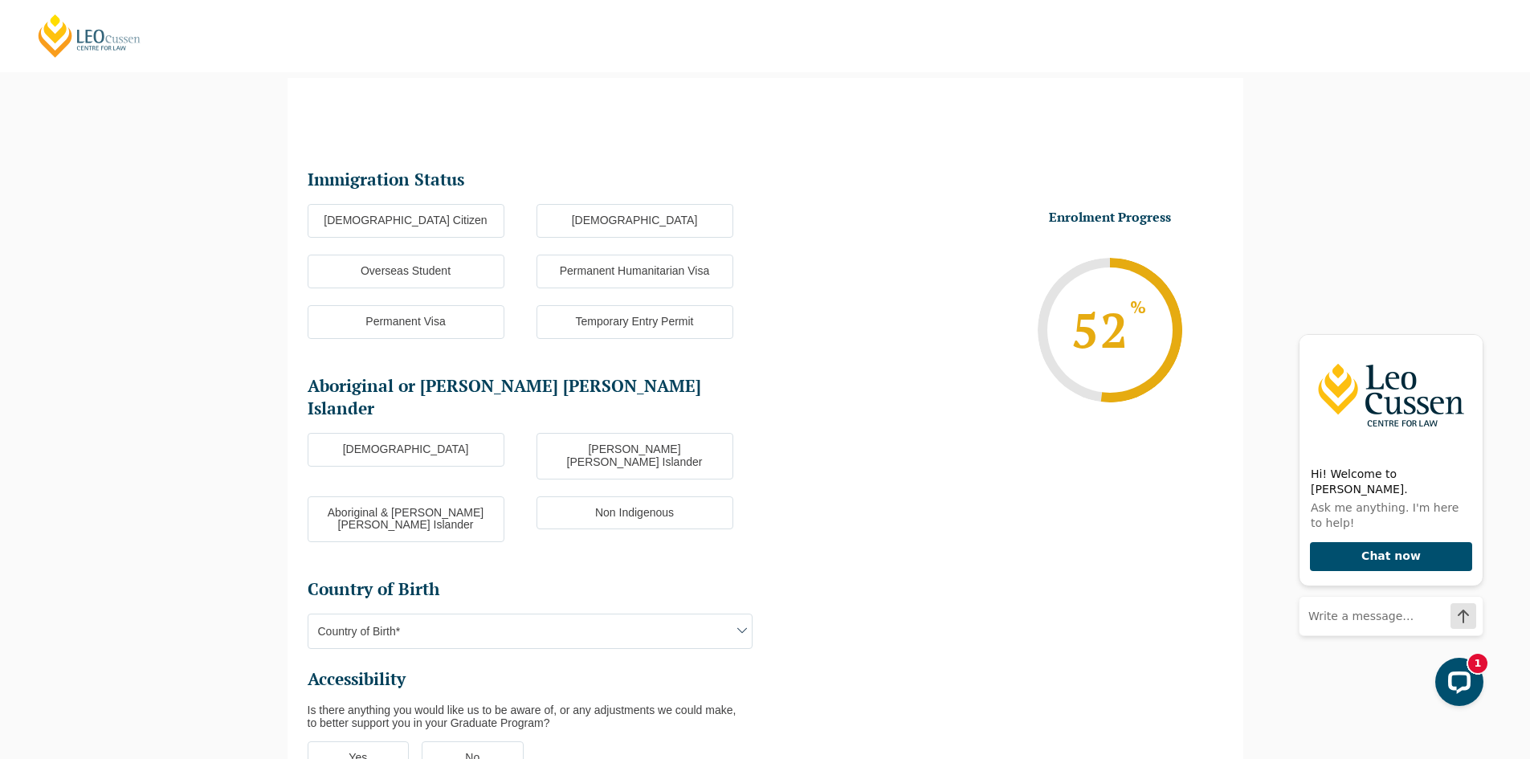
scroll to position [139, 0]
click at [448, 222] on label "Australian Citizen" at bounding box center [406, 223] width 197 height 34
click at [0, 0] on input "Australian Citizen" at bounding box center [0, 0] width 0 height 0
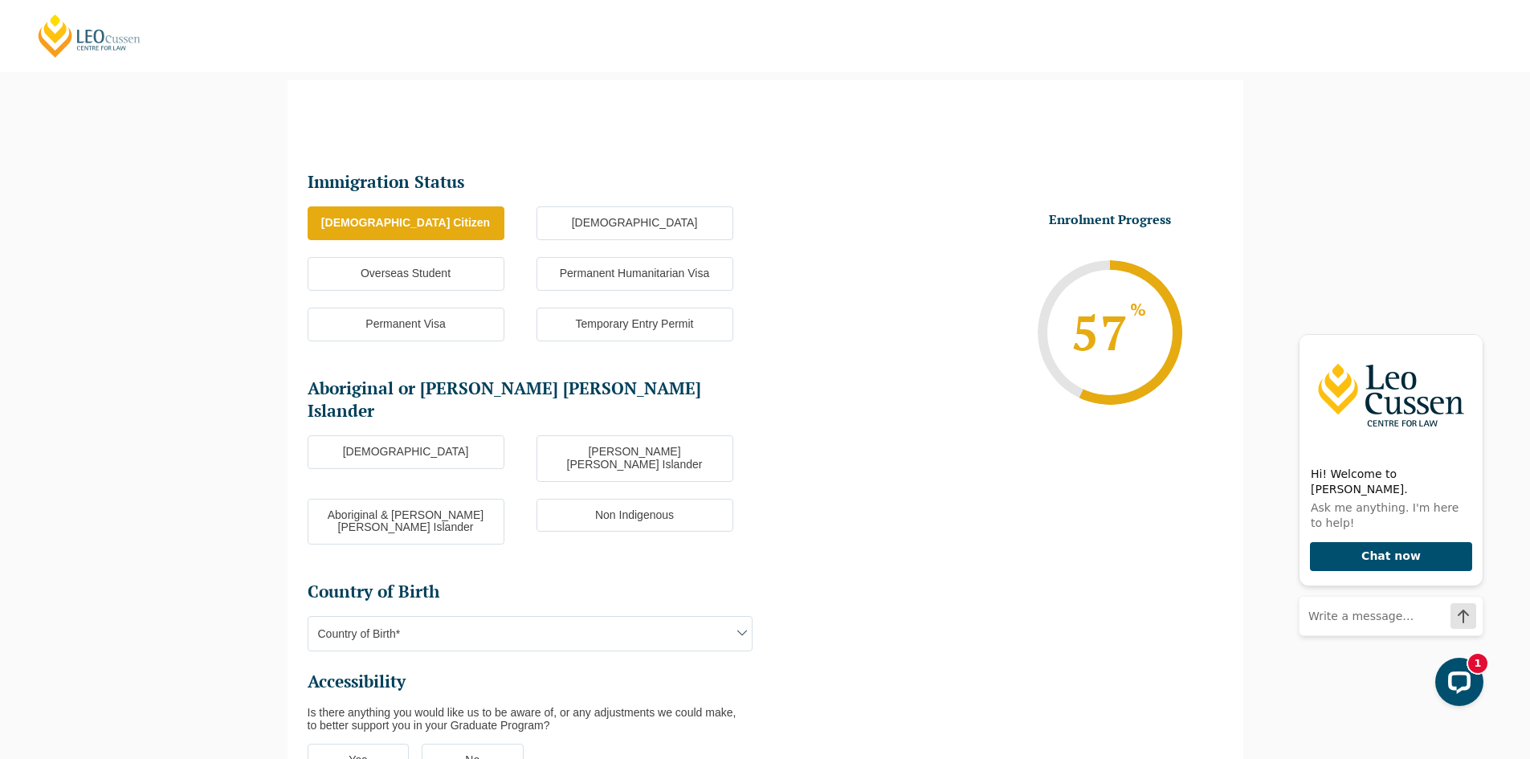
click at [596, 499] on label "Non Indigenous" at bounding box center [634, 516] width 197 height 34
click at [0, 0] on input "Non Indigenous" at bounding box center [0, 0] width 0 height 0
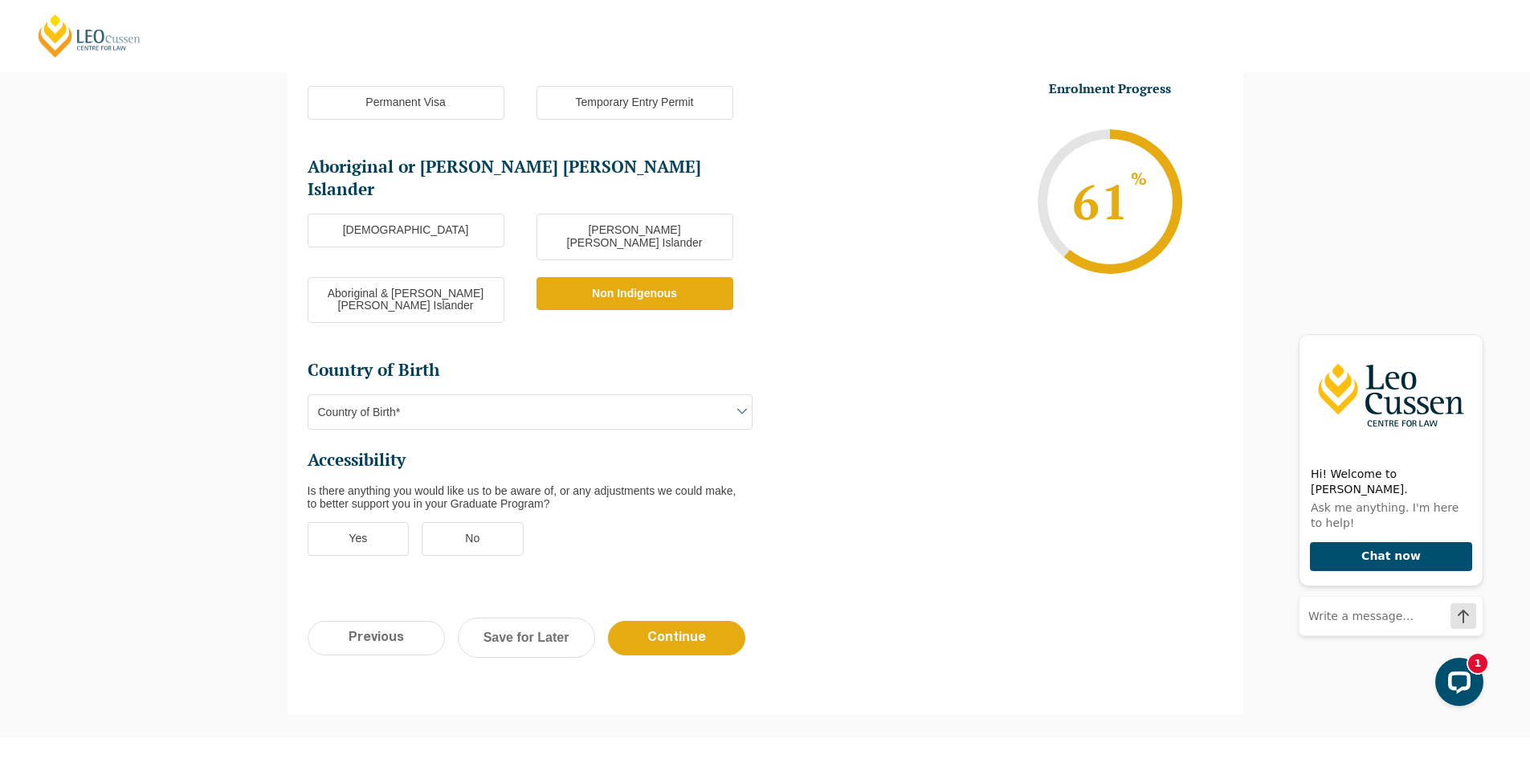
scroll to position [380, 0]
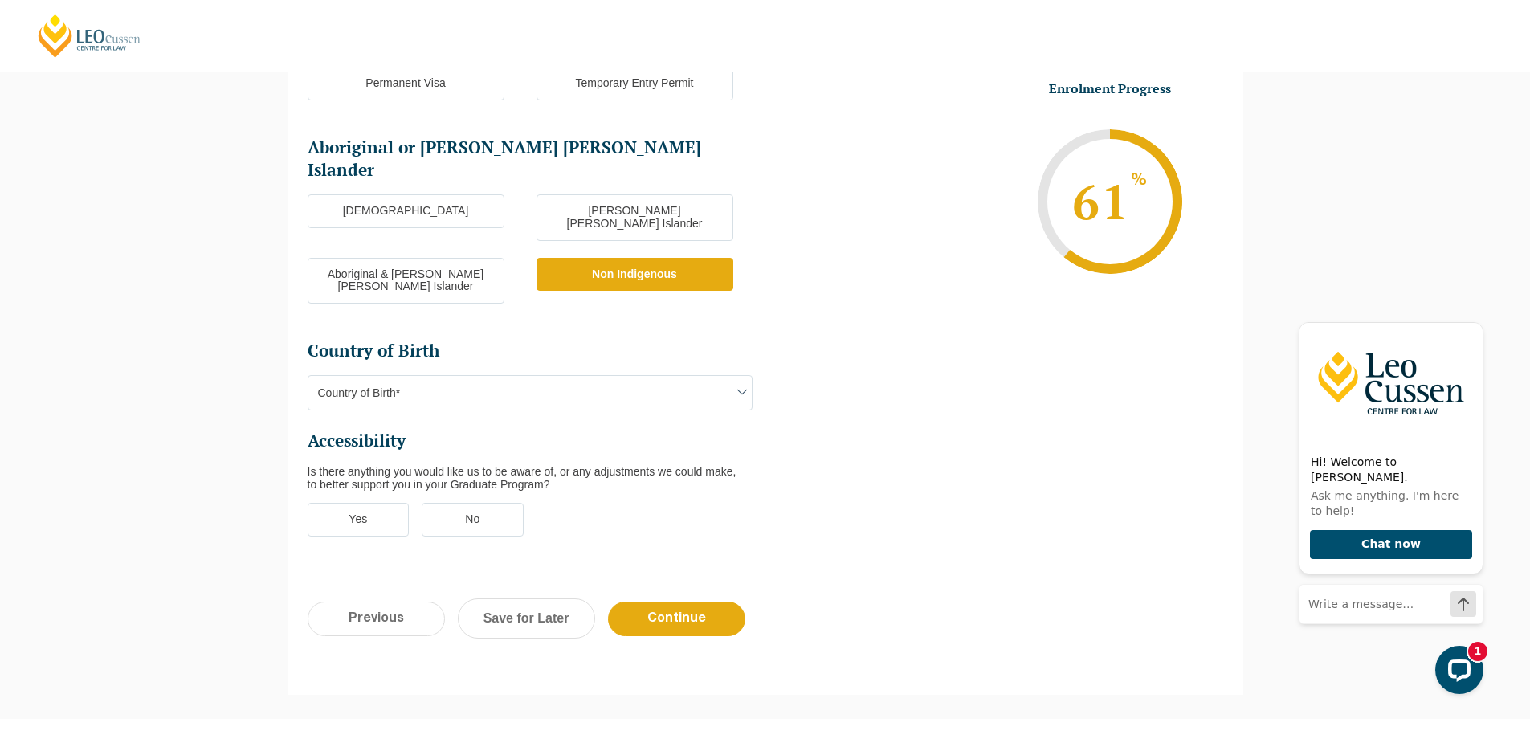
click at [456, 376] on span "Country of Birth*" at bounding box center [529, 393] width 443 height 34
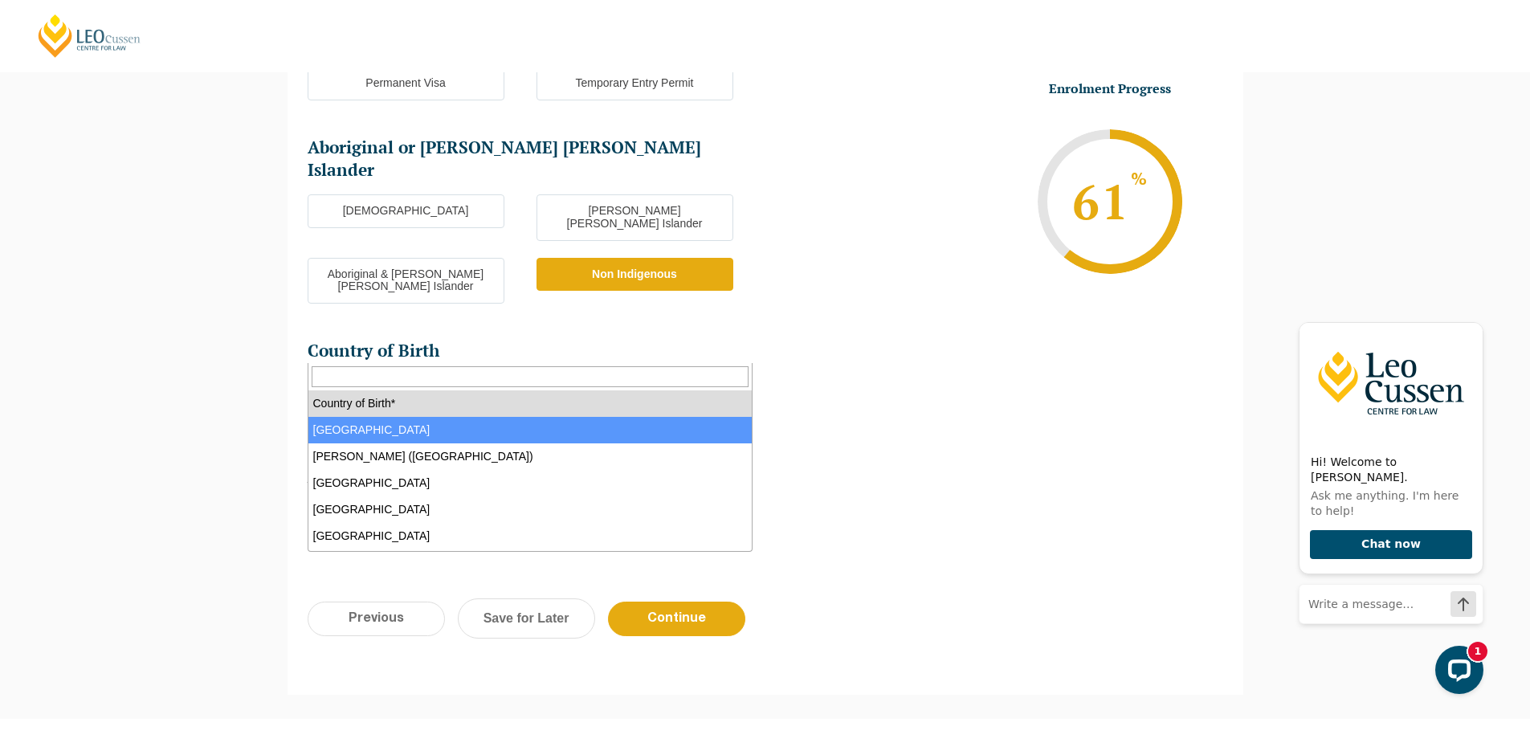
select select "Australia 1101"
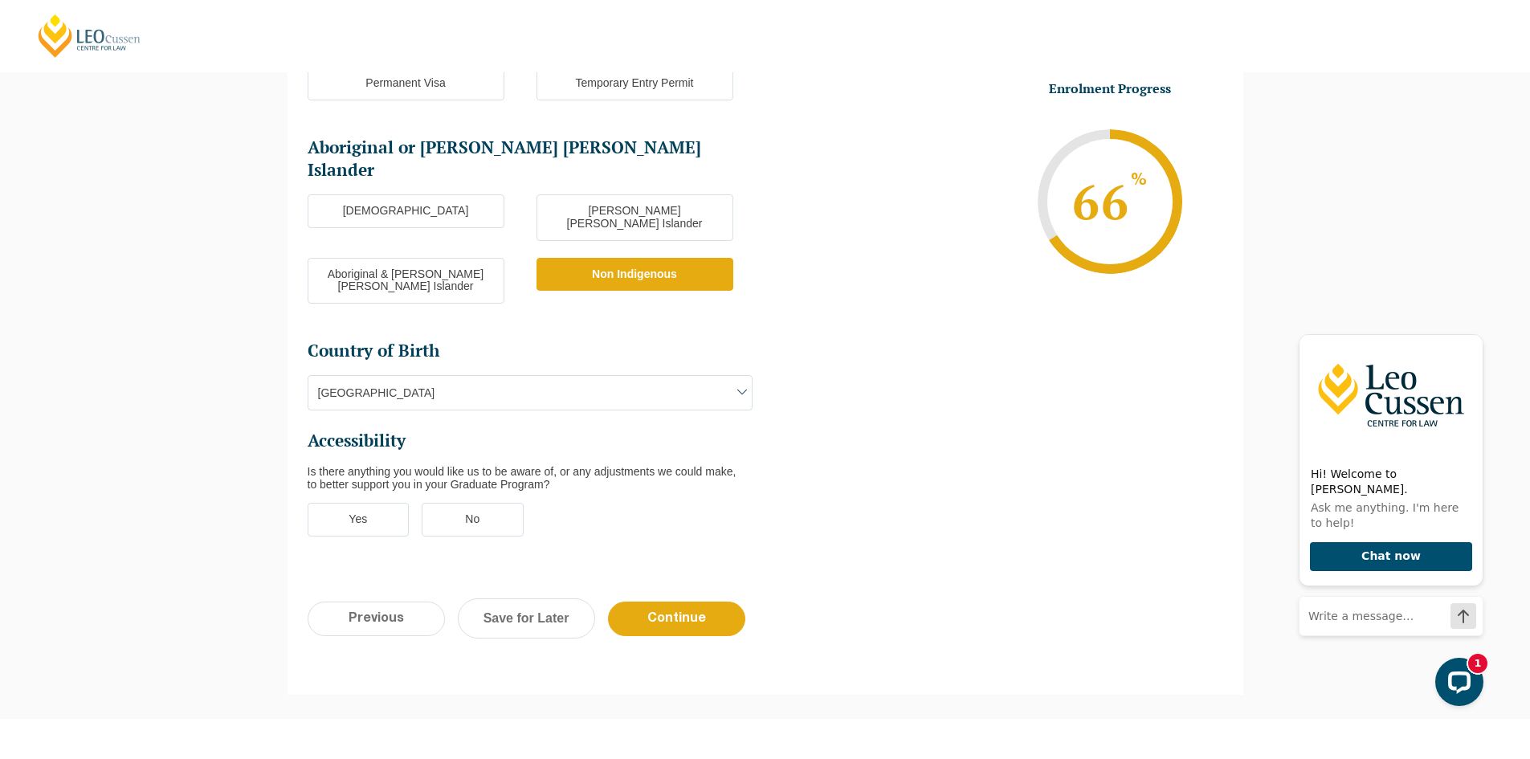
click at [477, 465] on div "Is there anything you would like us to be aware of, or any adjustments we could…" at bounding box center [530, 478] width 445 height 26
click at [485, 503] on label "No" at bounding box center [473, 520] width 102 height 34
click at [0, 0] on input "No" at bounding box center [0, 0] width 0 height 0
click at [723, 601] on input "Continue" at bounding box center [676, 618] width 137 height 35
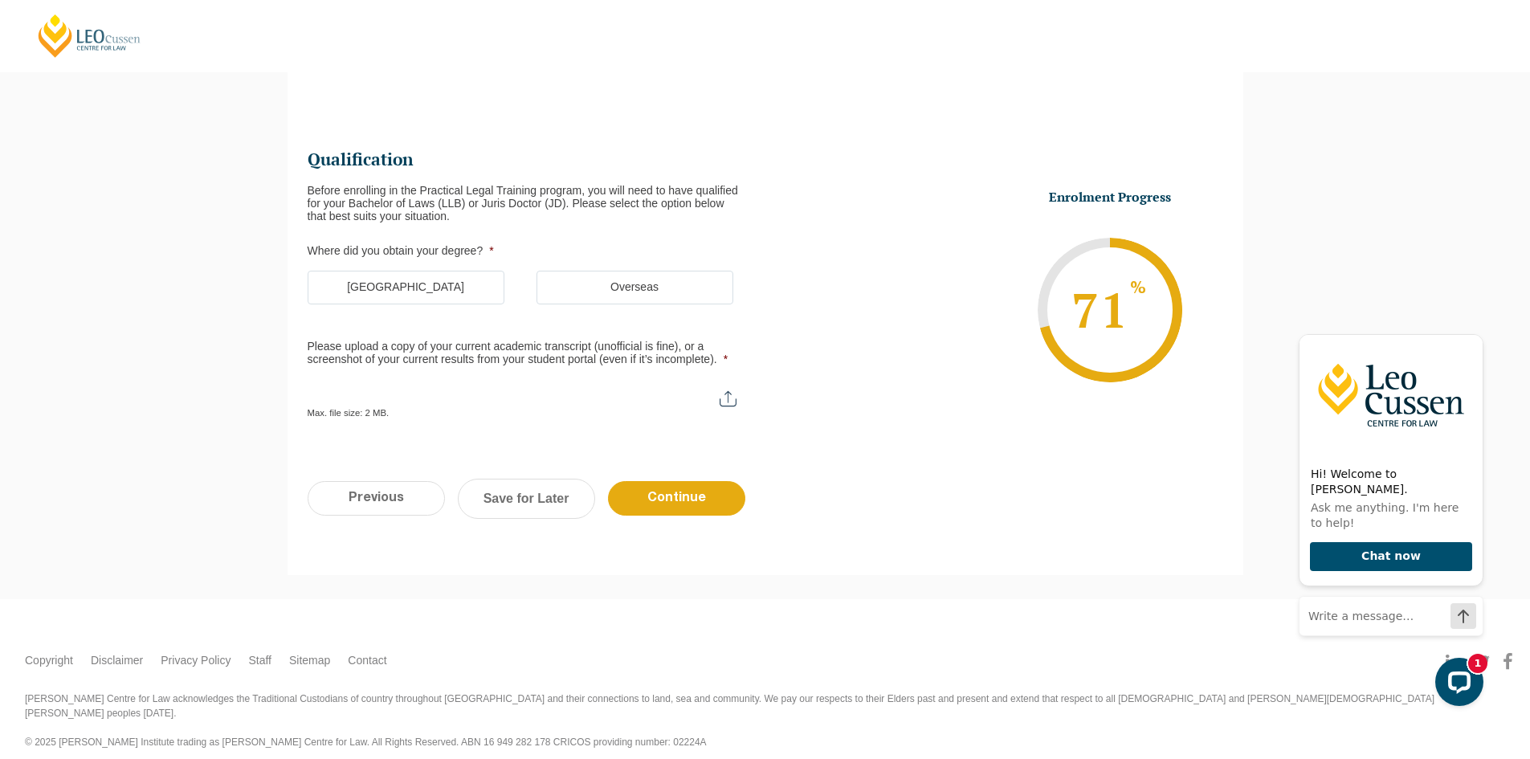
scroll to position [139, 0]
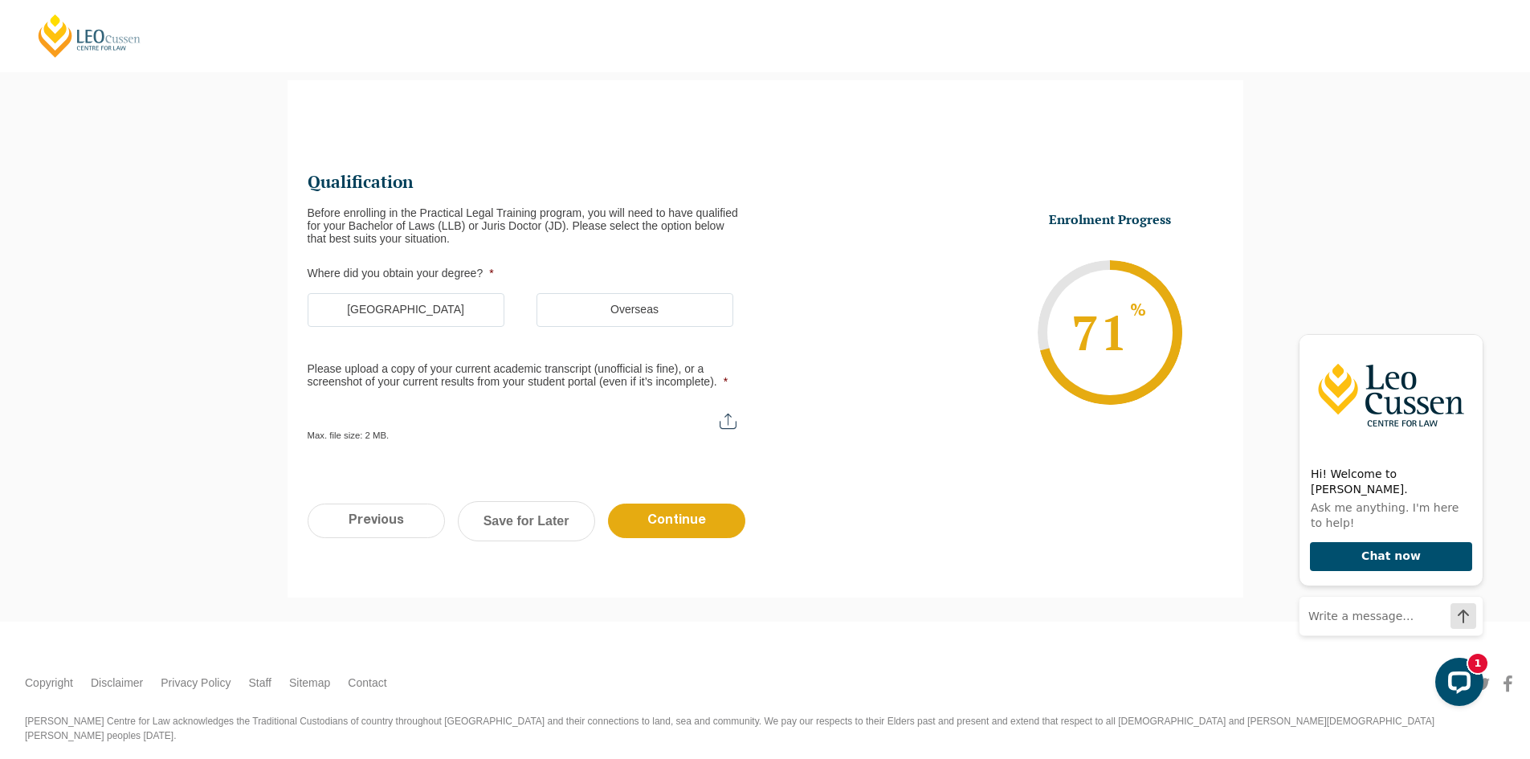
click at [458, 302] on label "Australia" at bounding box center [406, 310] width 197 height 34
click at [0, 0] on input "Australia" at bounding box center [0, 0] width 0 height 0
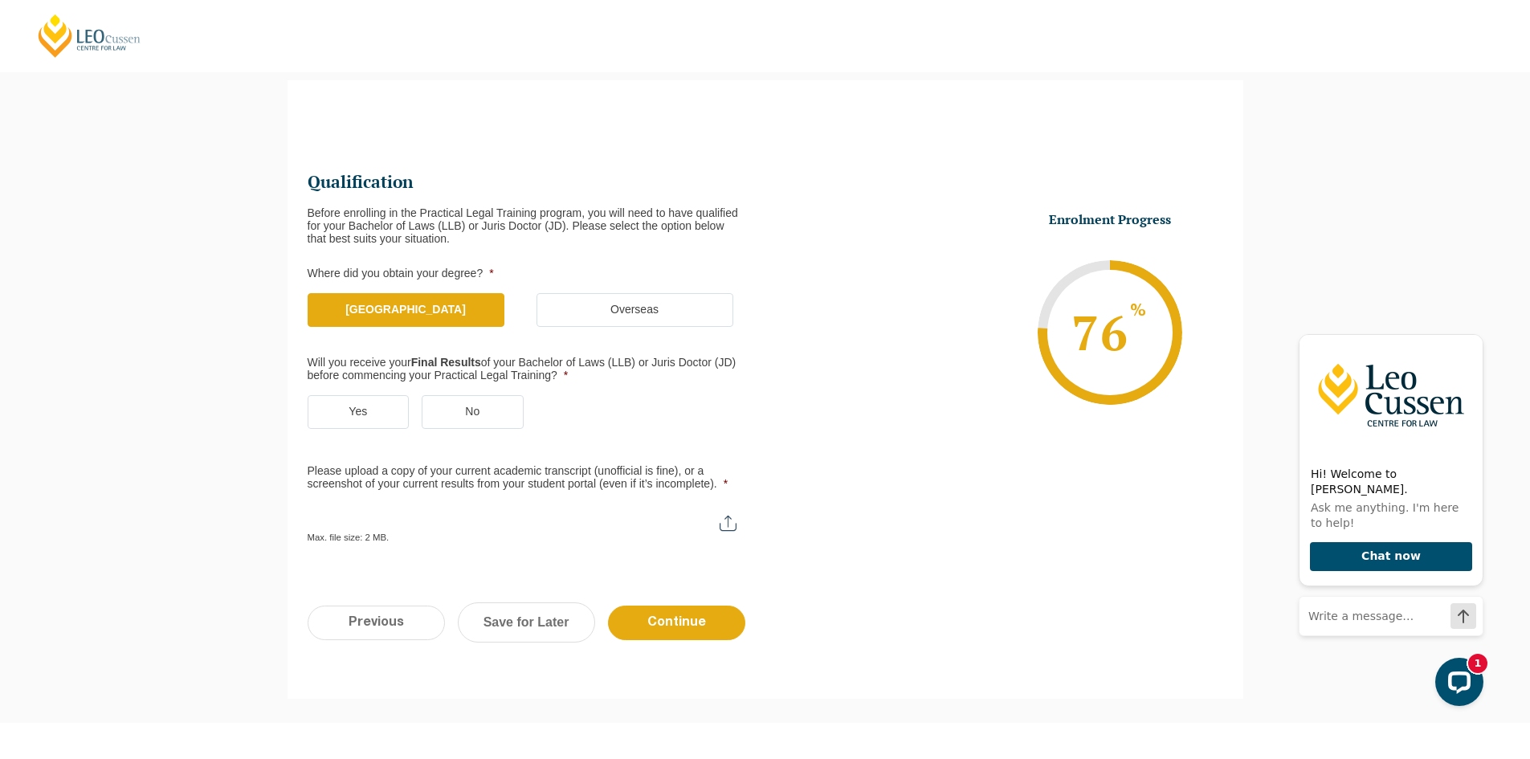
click at [365, 411] on label "Yes" at bounding box center [359, 412] width 102 height 34
click at [0, 0] on input "Yes" at bounding box center [0, 0] width 0 height 0
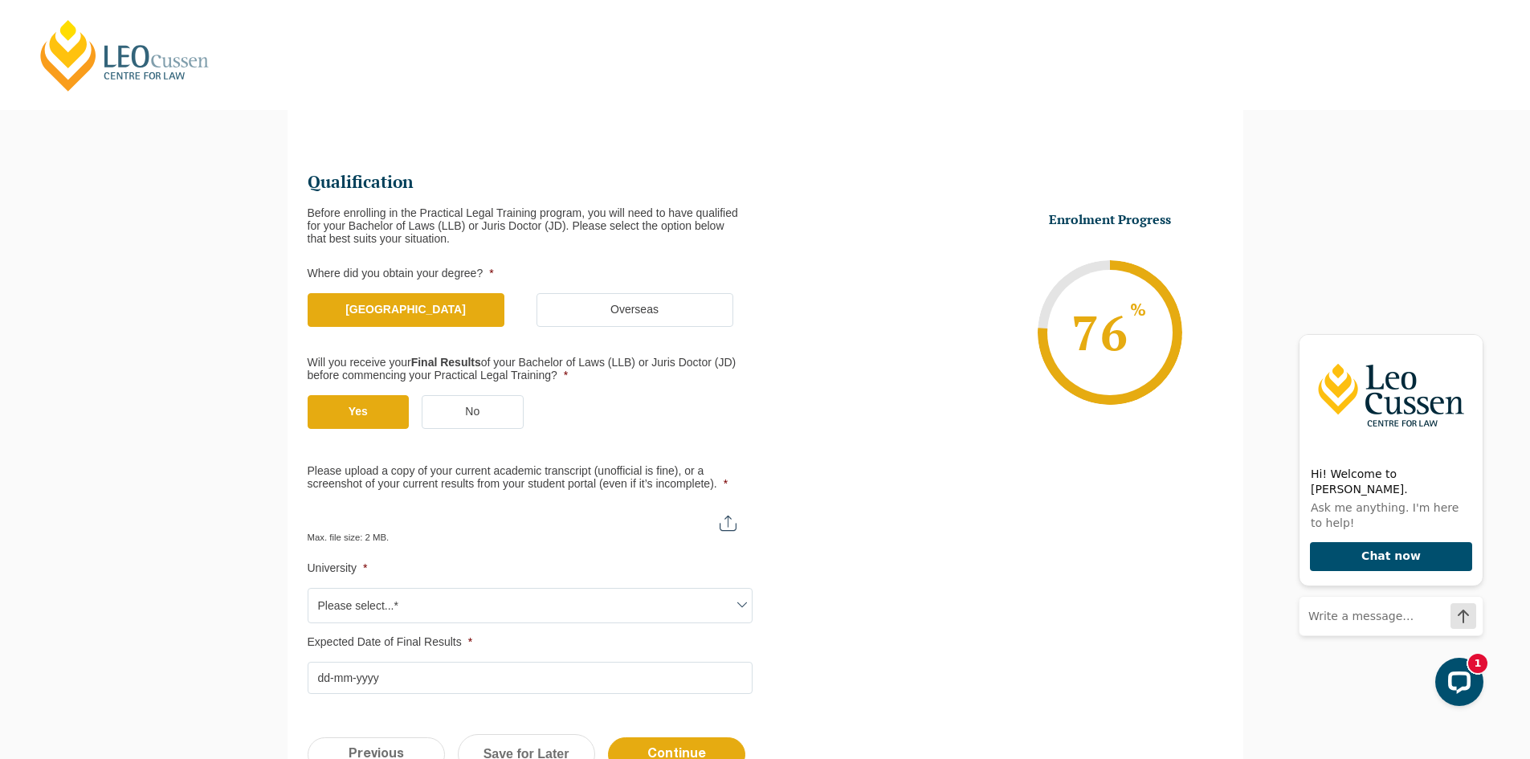
click at [725, 520] on input "Please upload a copy of your current academic transcript (unofficial is fine), …" at bounding box center [530, 516] width 445 height 27
type input "C:\fakepath\09.10.25. as 25.8.2025.pdf"
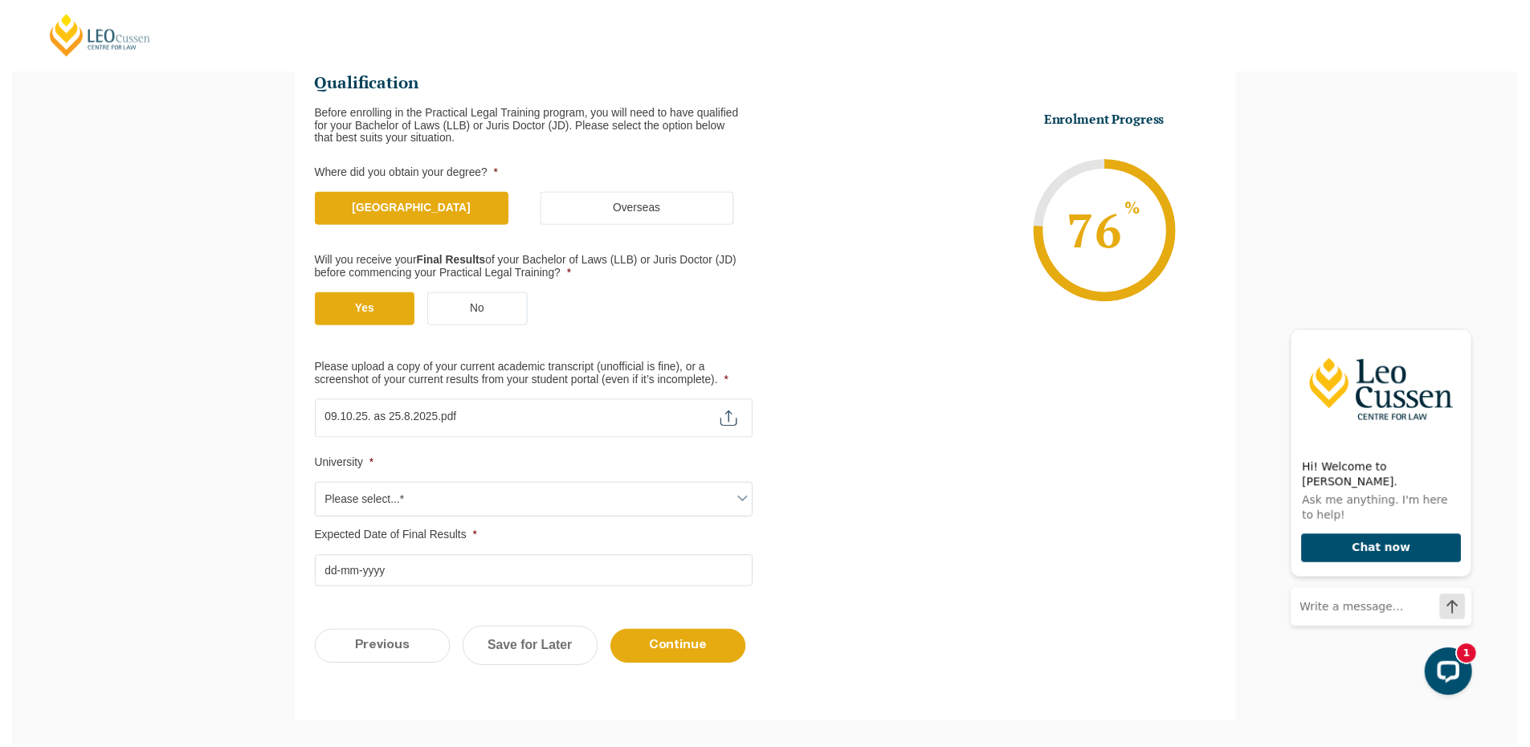
scroll to position [380, 0]
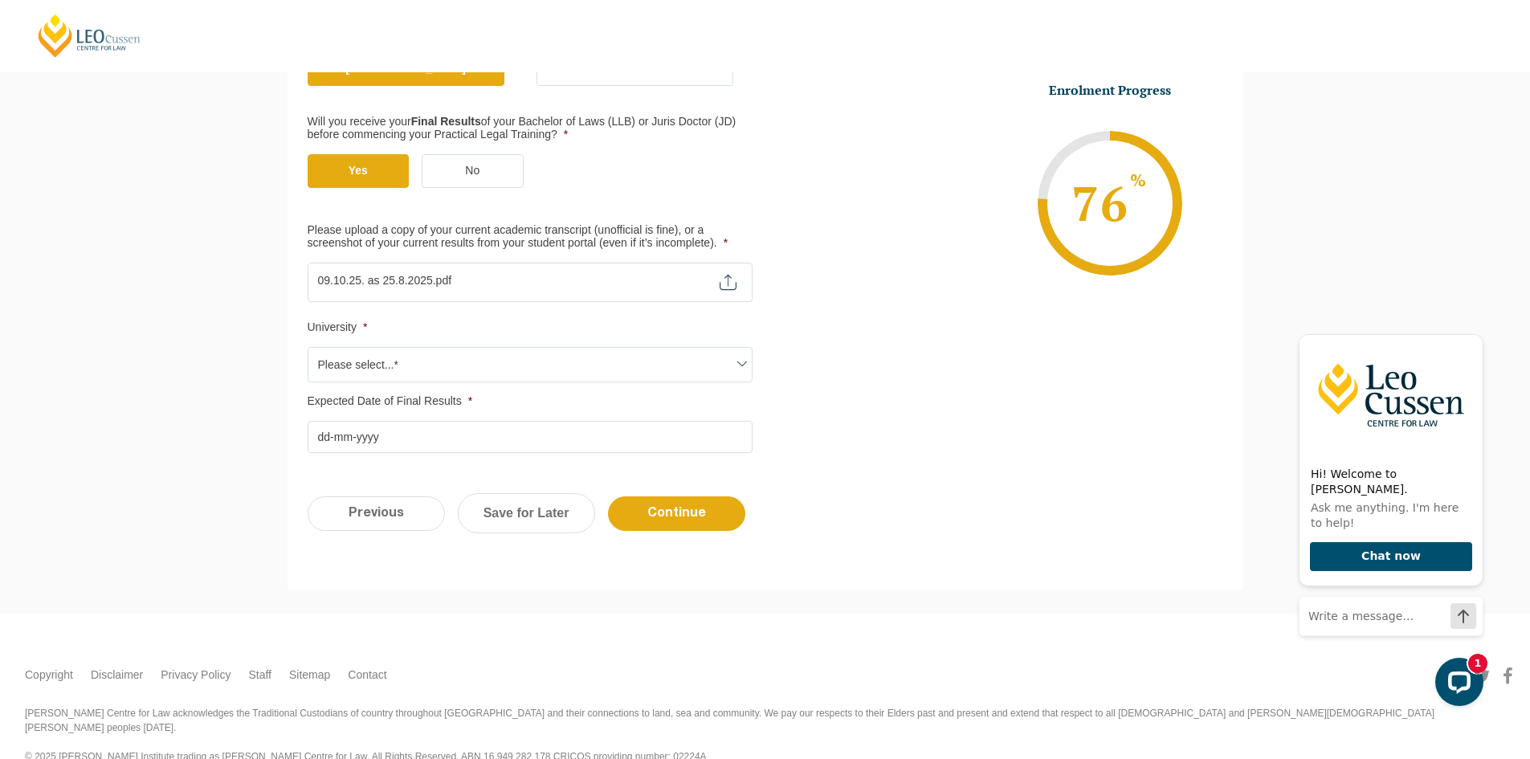
click at [731, 371] on span "Please select...*" at bounding box center [530, 364] width 445 height 35
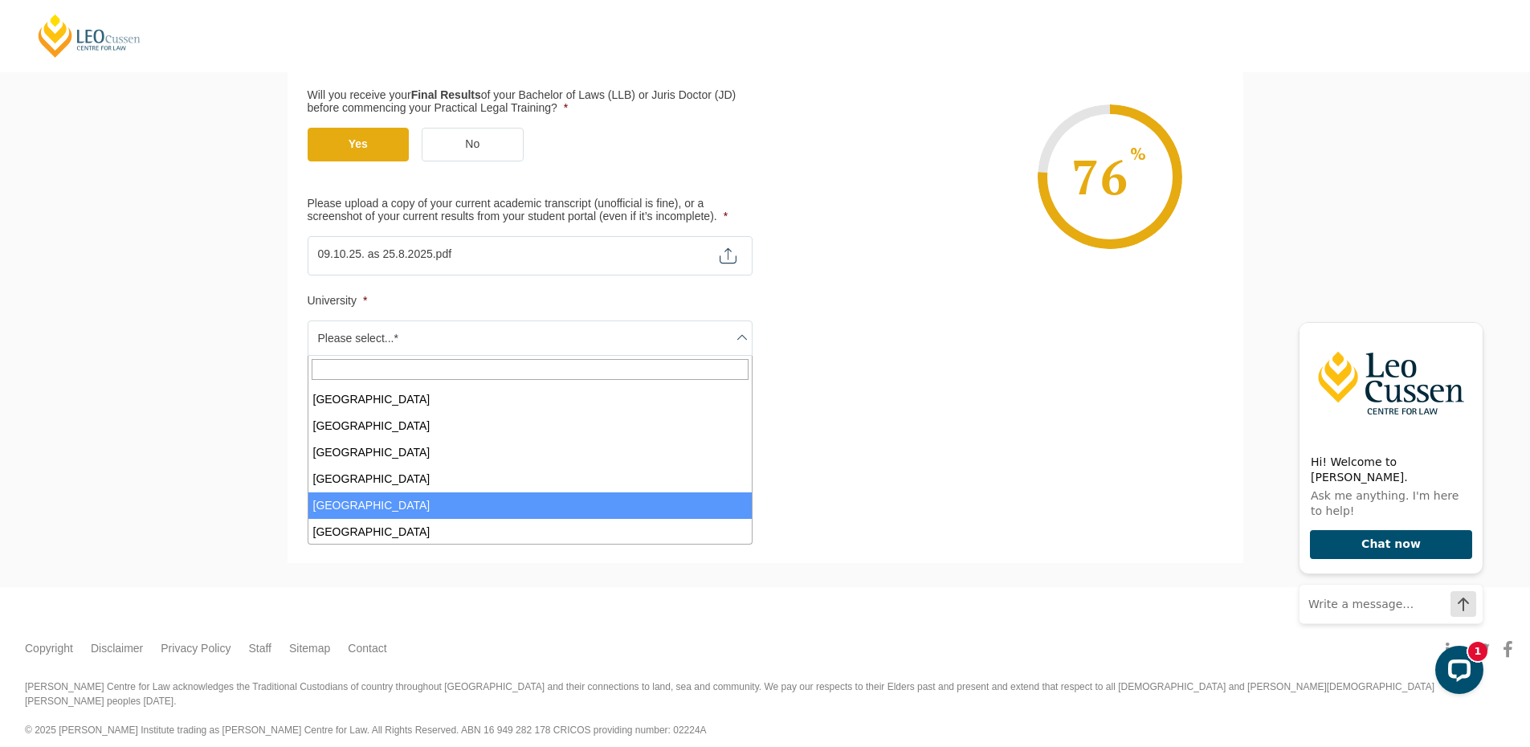
scroll to position [658, 0]
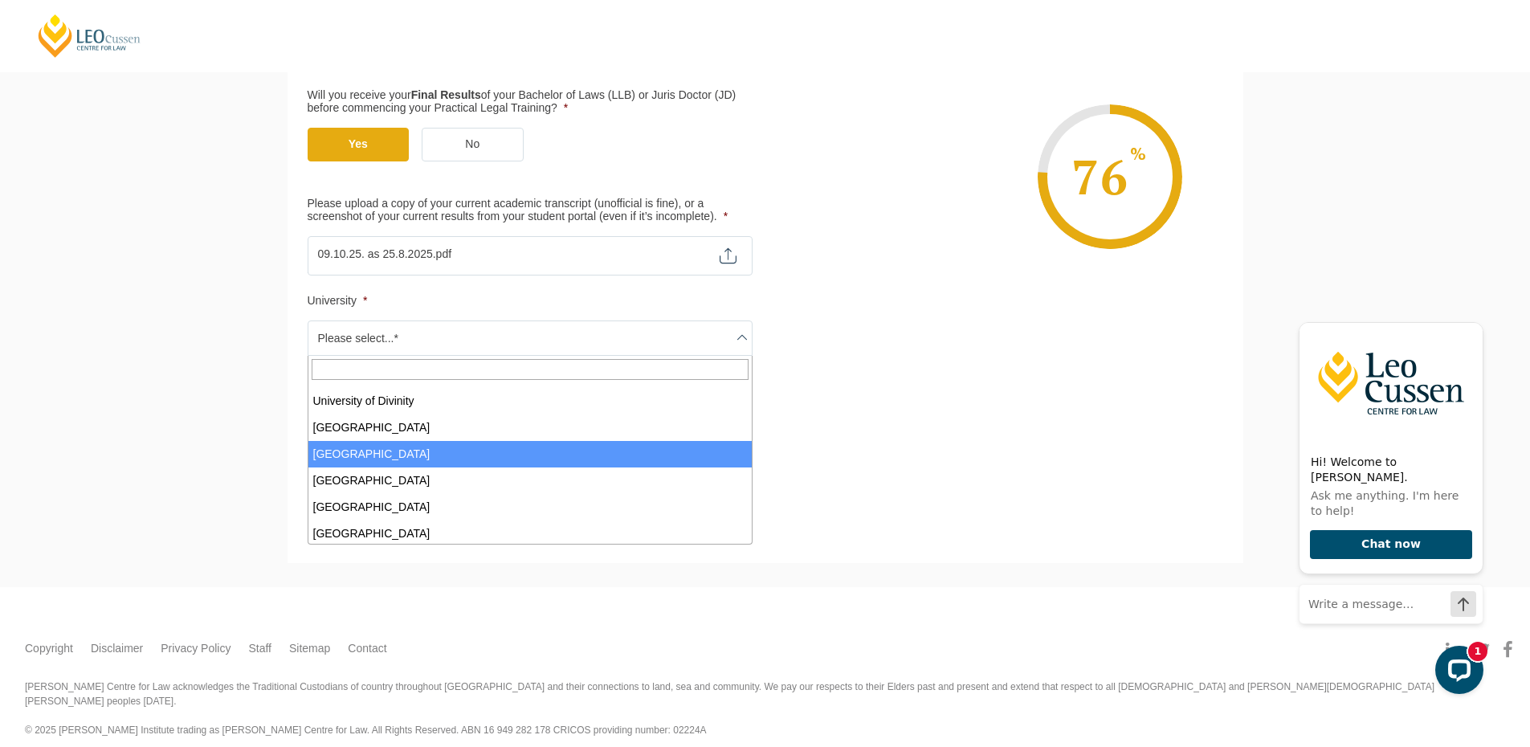
select select "University of New England"
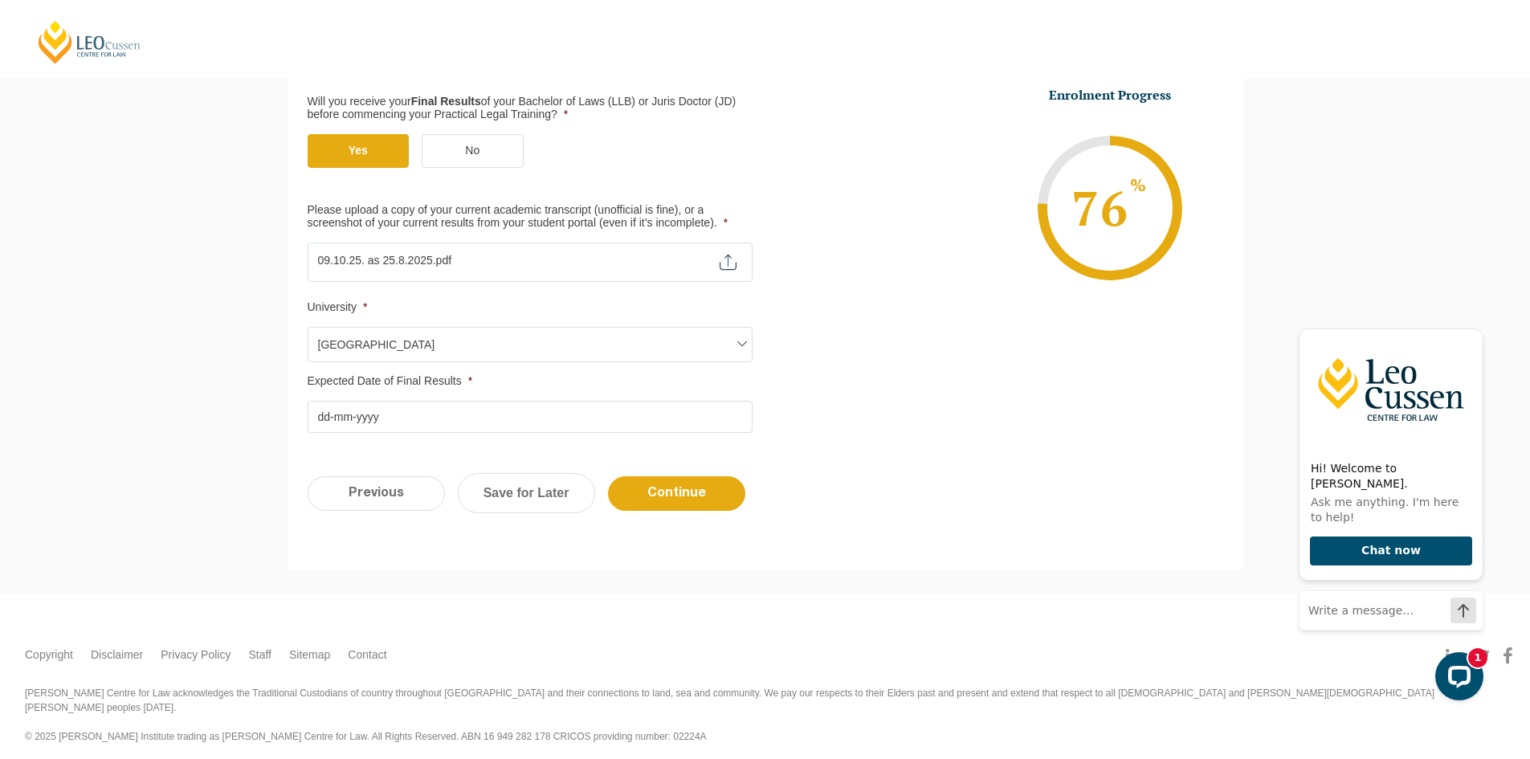
scroll to position [394, 0]
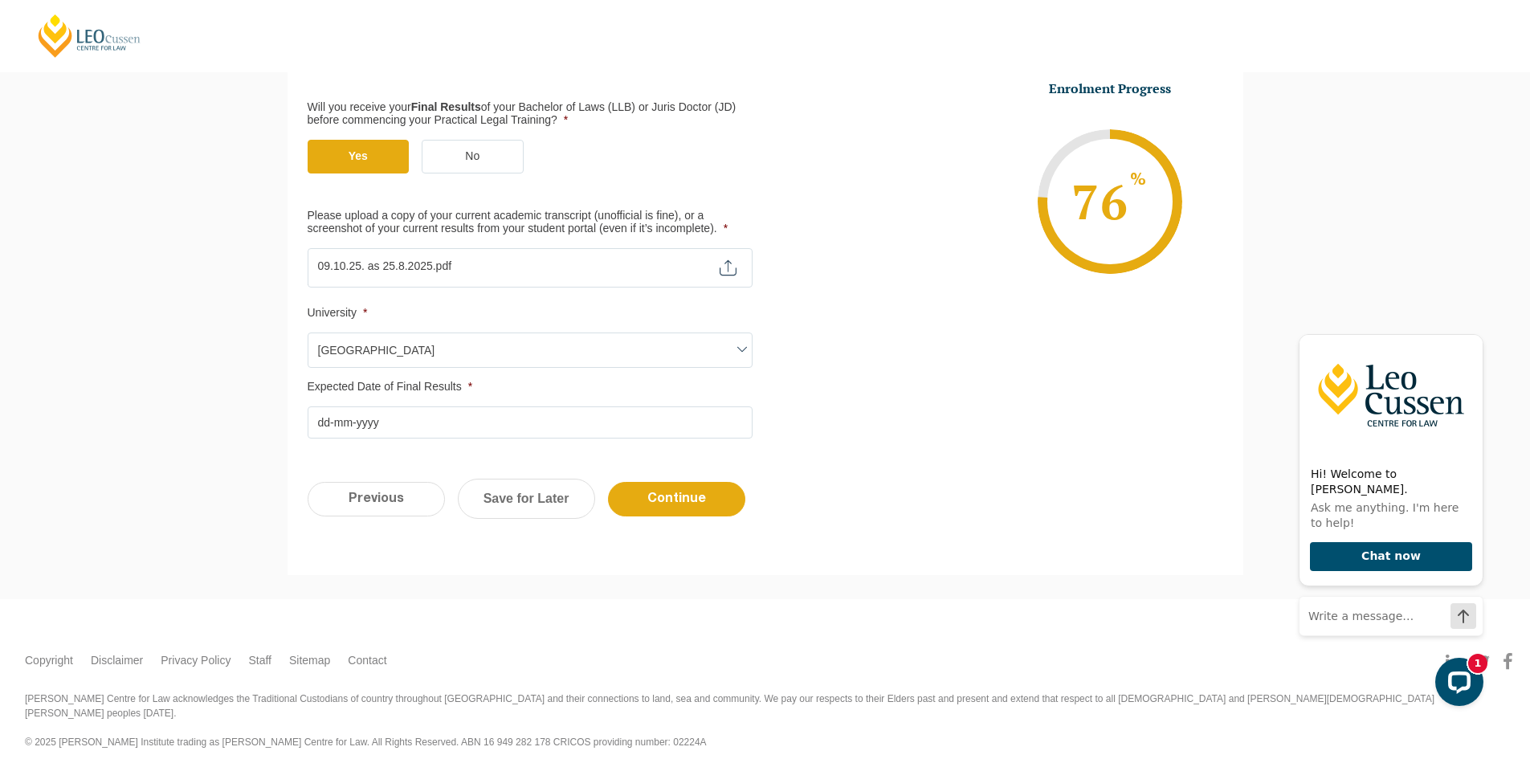
click at [388, 426] on input "Expected Date of Final Results *" at bounding box center [530, 422] width 445 height 32
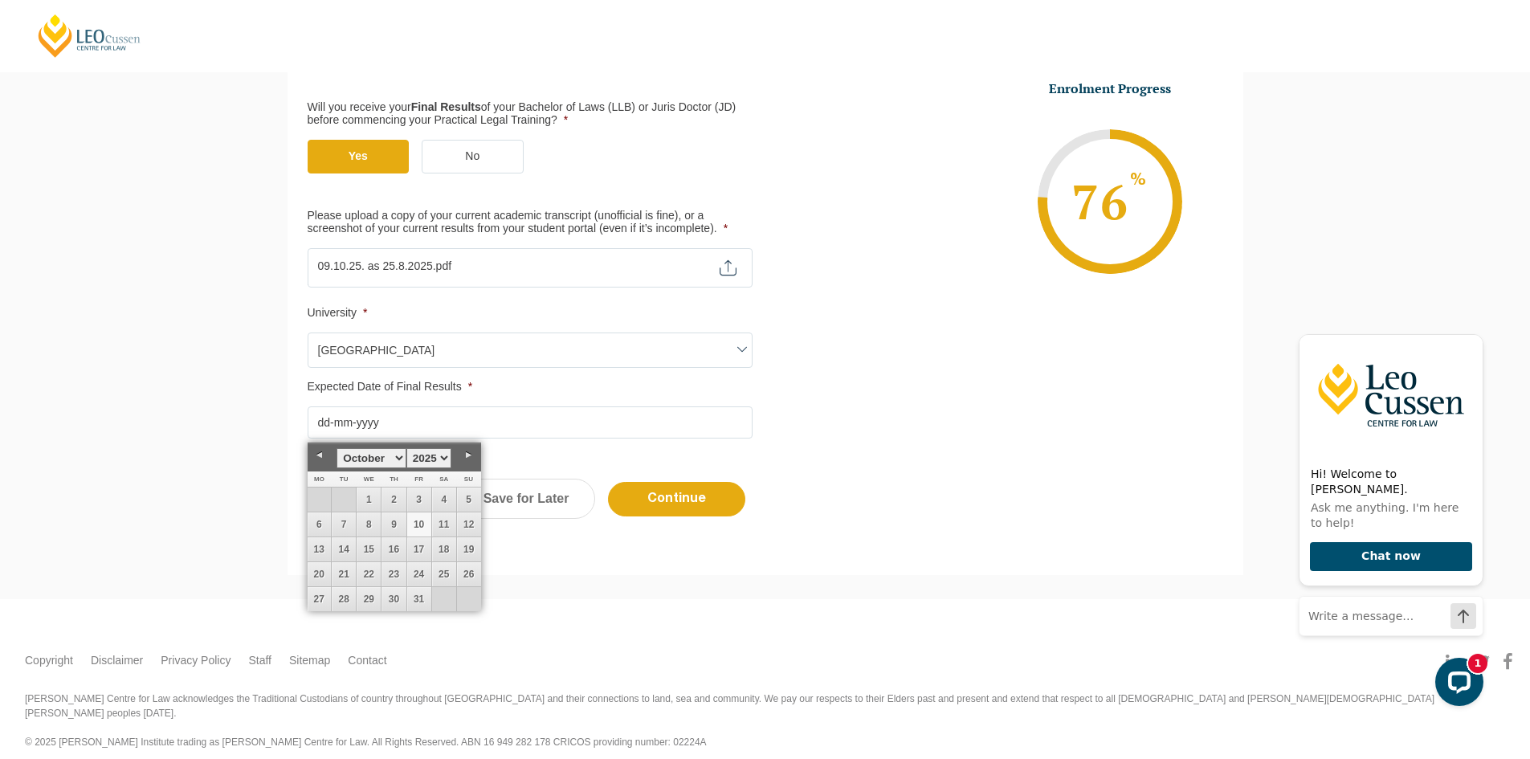
click at [418, 525] on link "10" at bounding box center [419, 524] width 24 height 24
type input "10-10-2025"
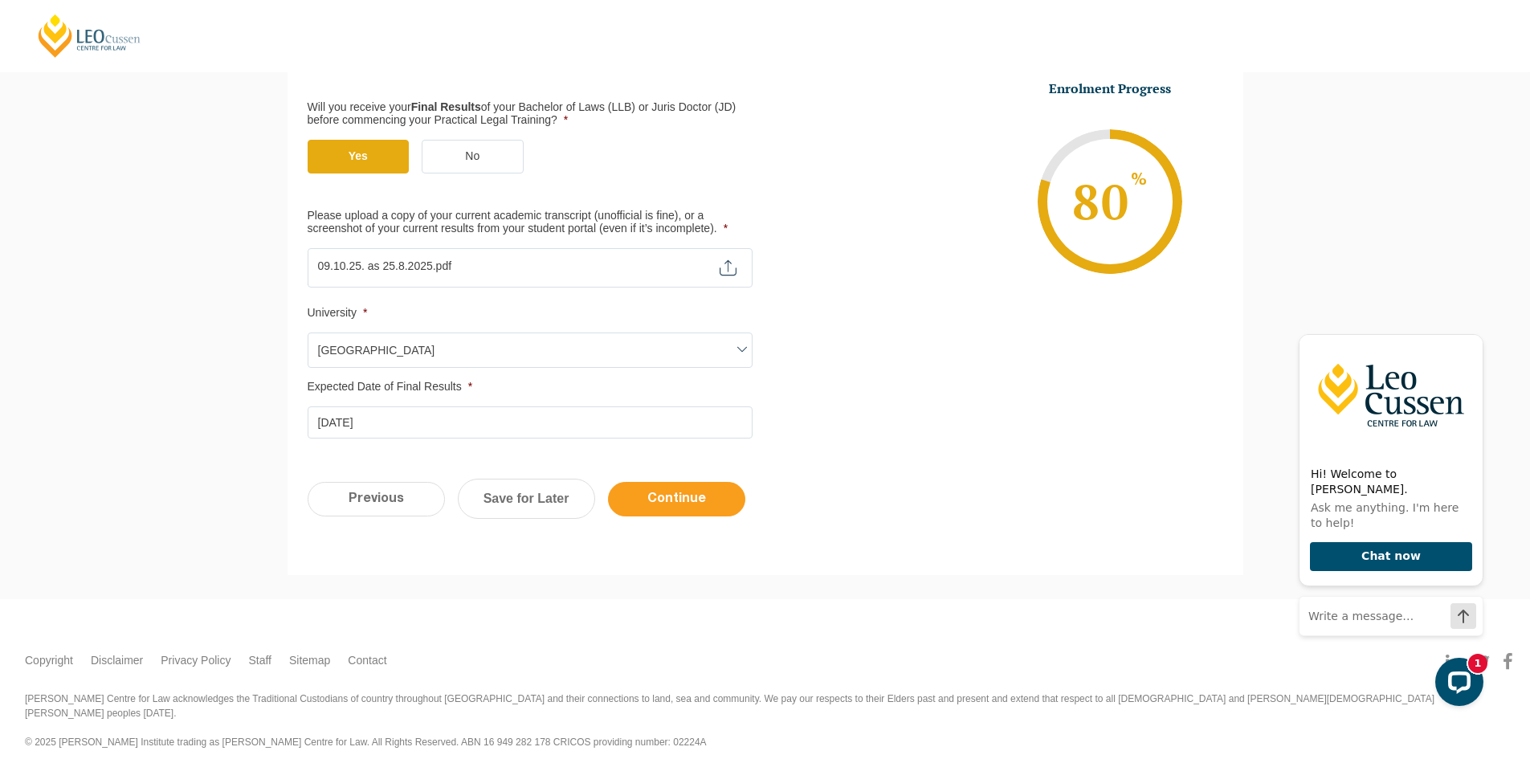
click at [661, 496] on input "Continue" at bounding box center [676, 499] width 137 height 35
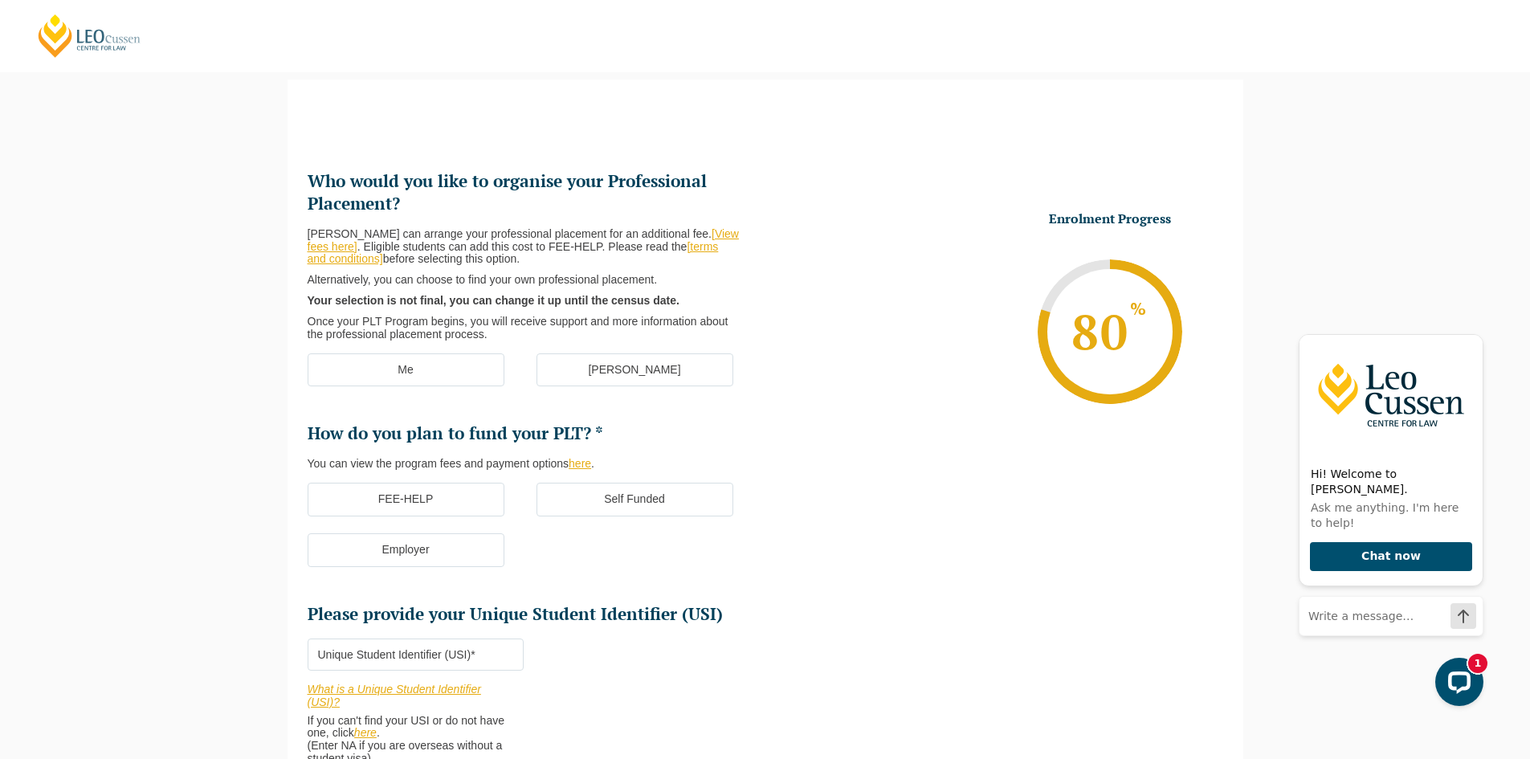
scroll to position [139, 0]
click at [451, 376] on label "Me" at bounding box center [406, 371] width 197 height 34
click at [0, 0] on input "Me" at bounding box center [0, 0] width 0 height 0
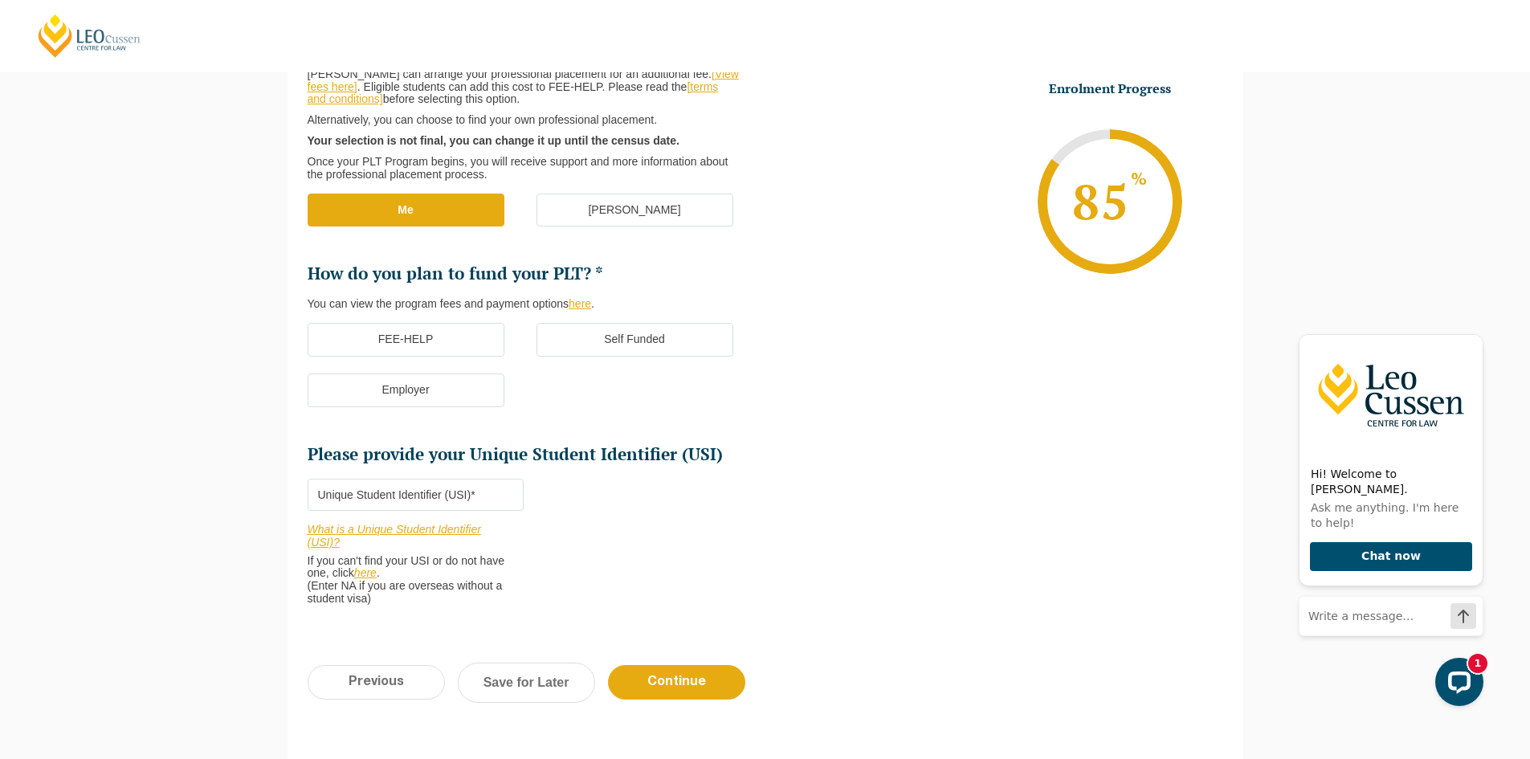
scroll to position [380, 0]
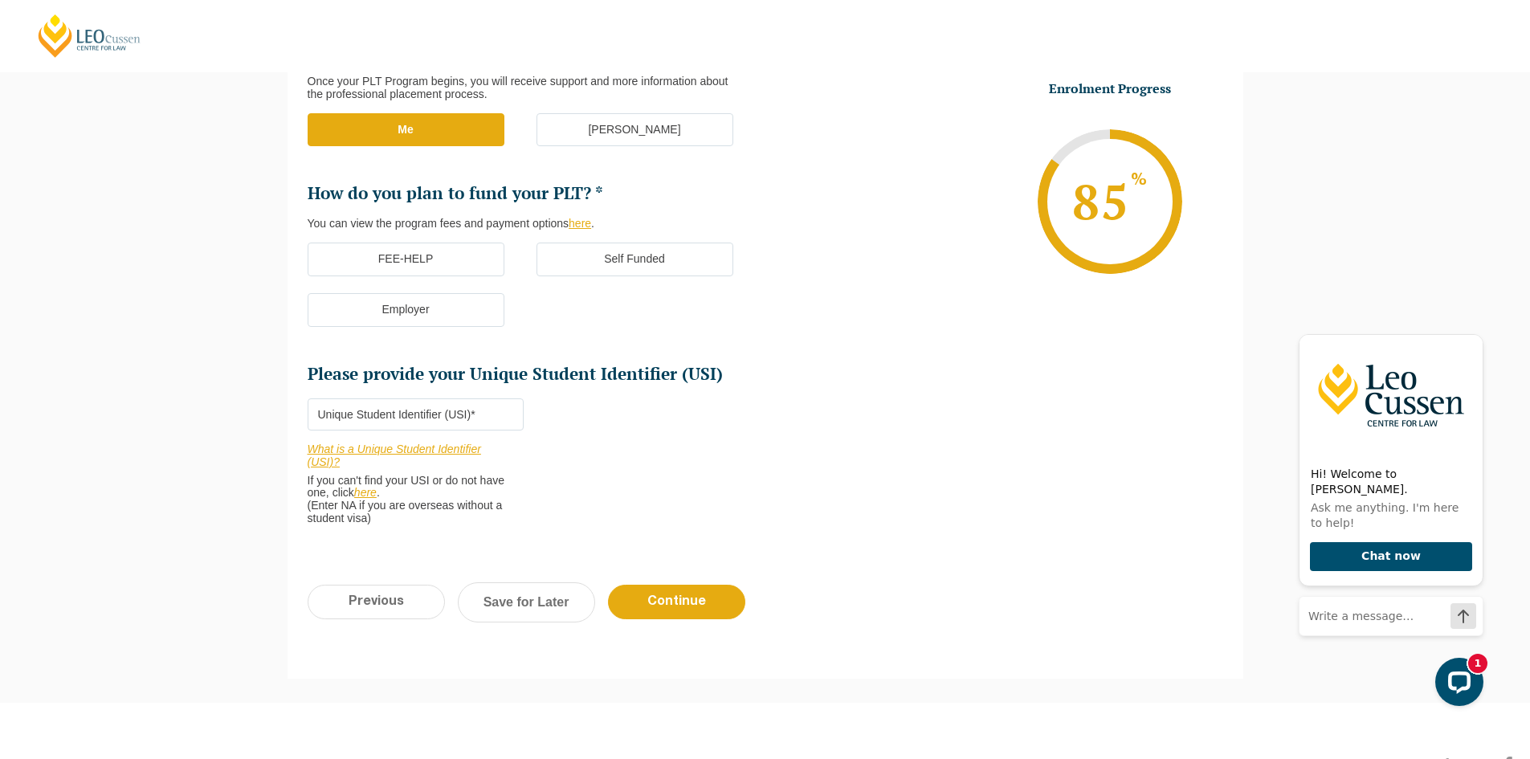
click at [408, 253] on label "FEE-HELP" at bounding box center [406, 260] width 197 height 34
click at [0, 0] on input "FEE-HELP" at bounding box center [0, 0] width 0 height 0
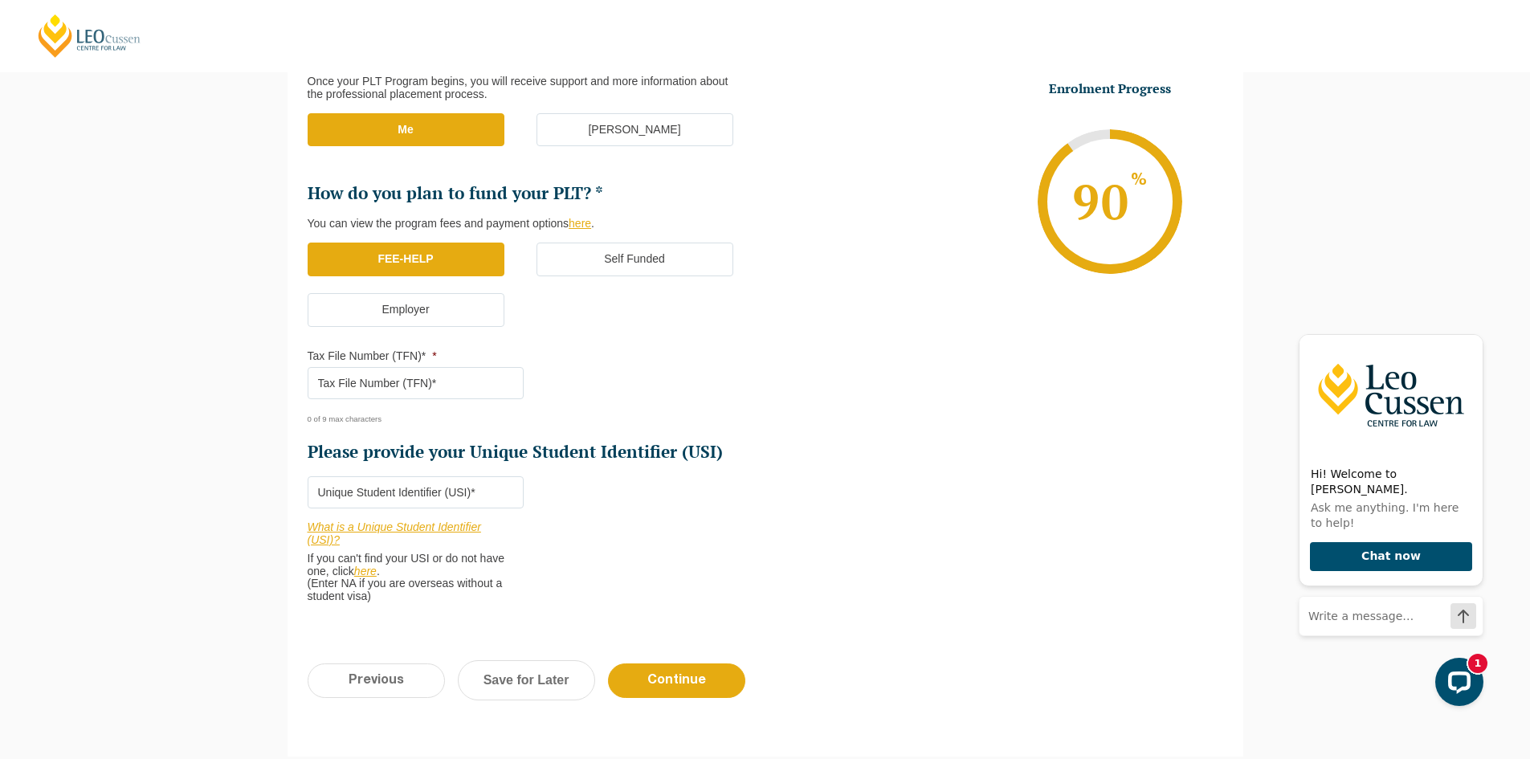
click at [463, 385] on input "Tax File Number (TFN)* *" at bounding box center [416, 383] width 216 height 32
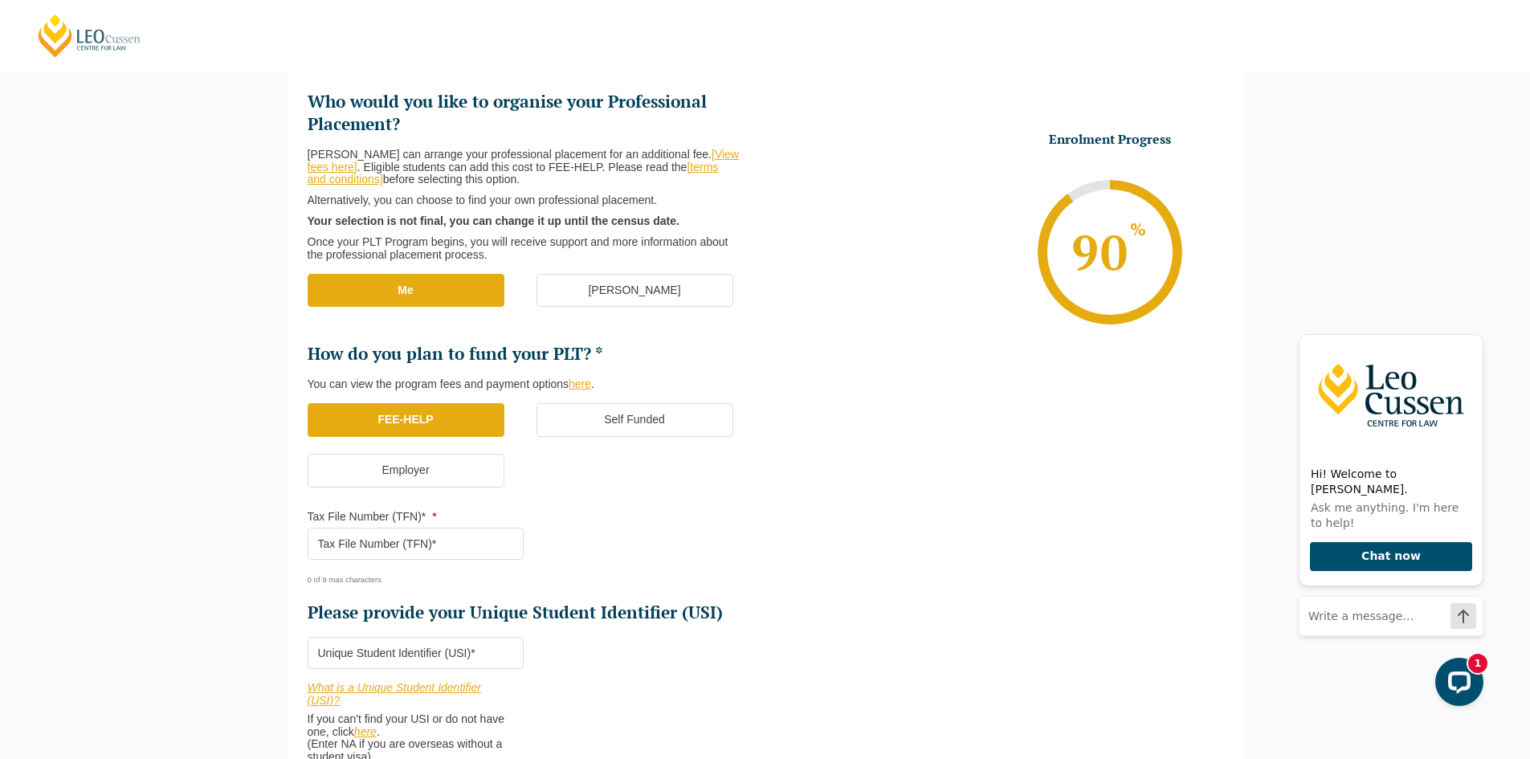
scroll to position [241, 0]
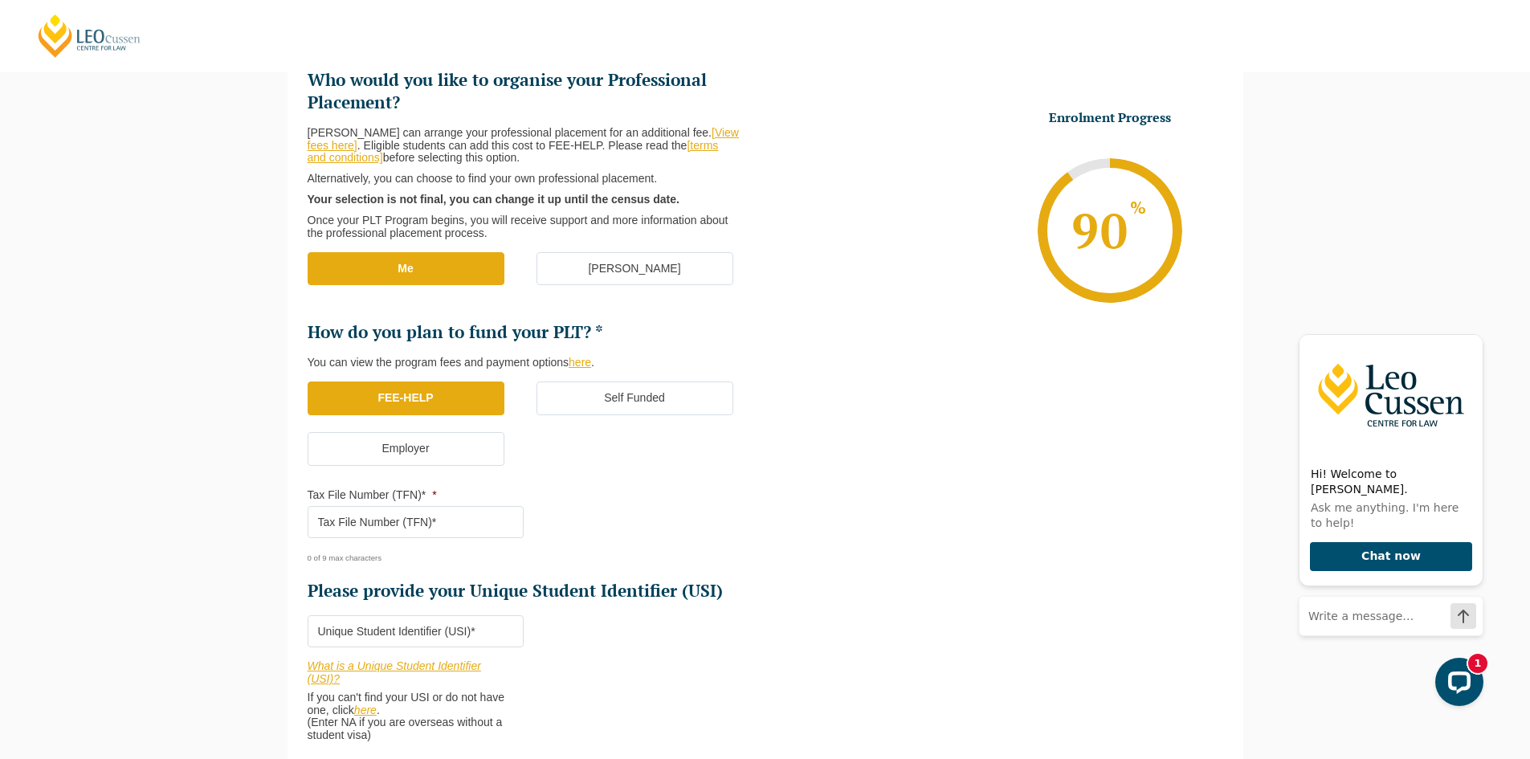
click at [364, 525] on input "Tax File Number (TFN)* *" at bounding box center [416, 522] width 216 height 32
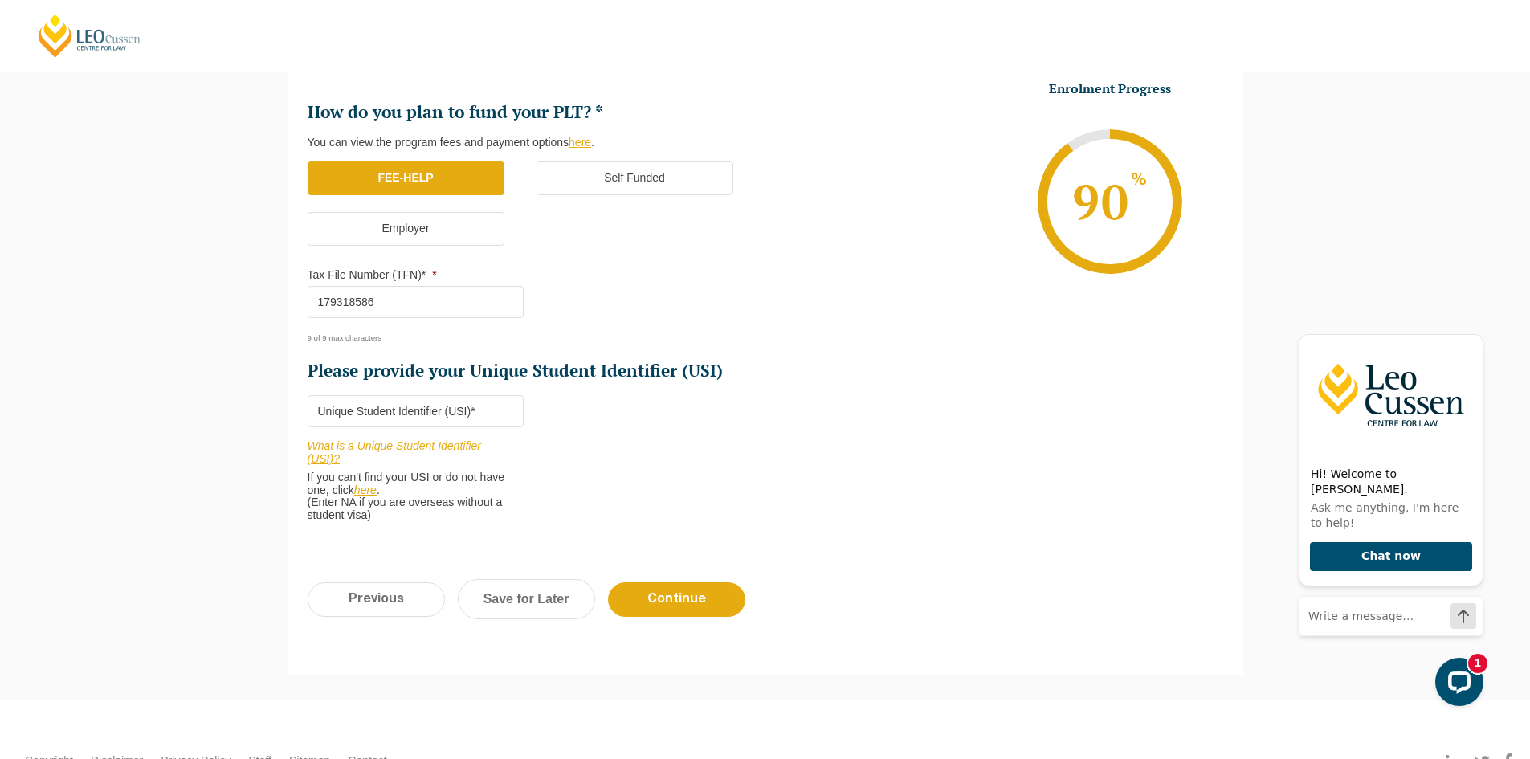
scroll to position [482, 0]
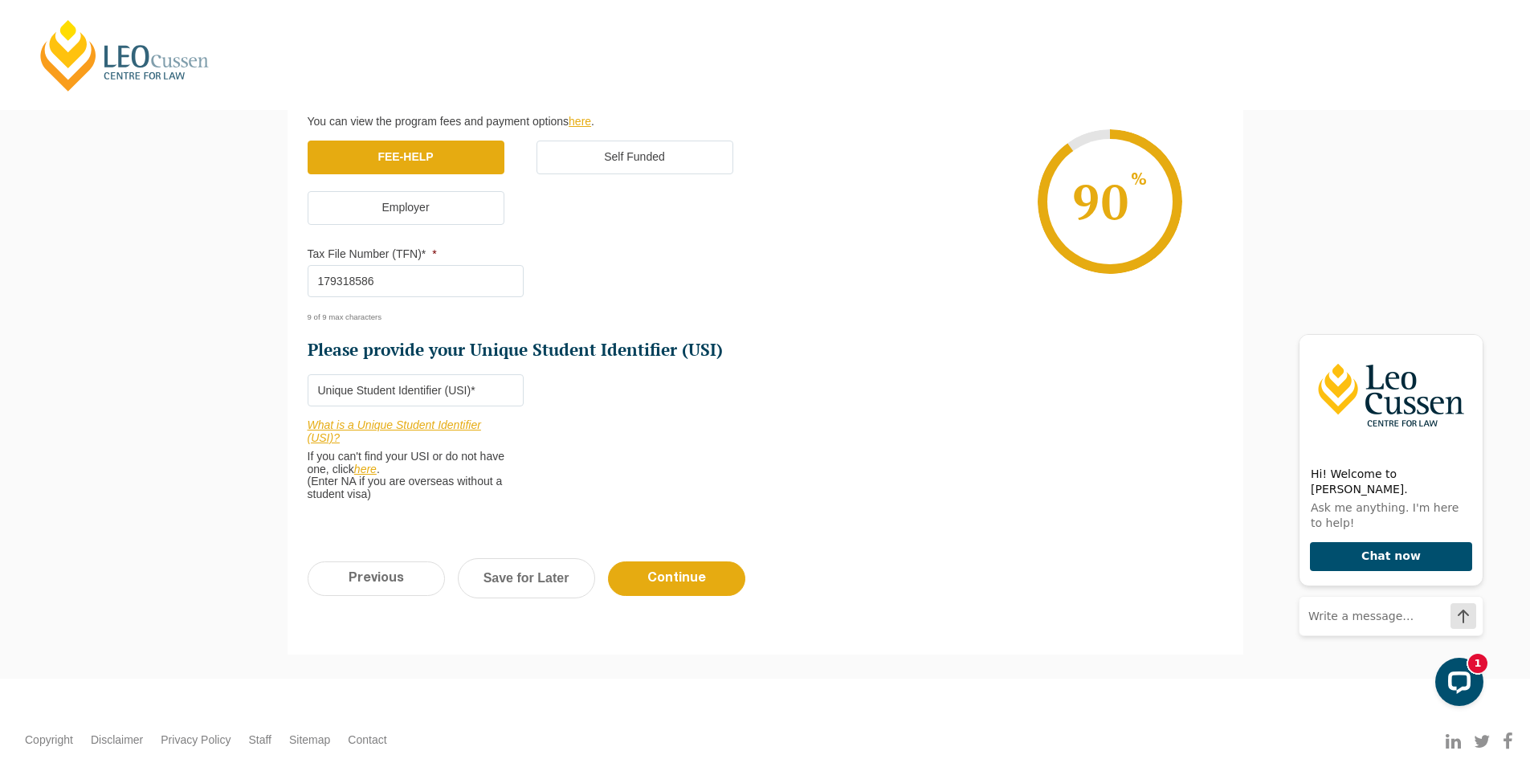
type input "179318586"
click at [347, 393] on input "Please provide your Unique Student Identifier (USI) *" at bounding box center [416, 390] width 216 height 32
paste input "LT36VG94UL"
type input "LT36VG94UL"
click at [681, 573] on input "Continue" at bounding box center [676, 578] width 137 height 35
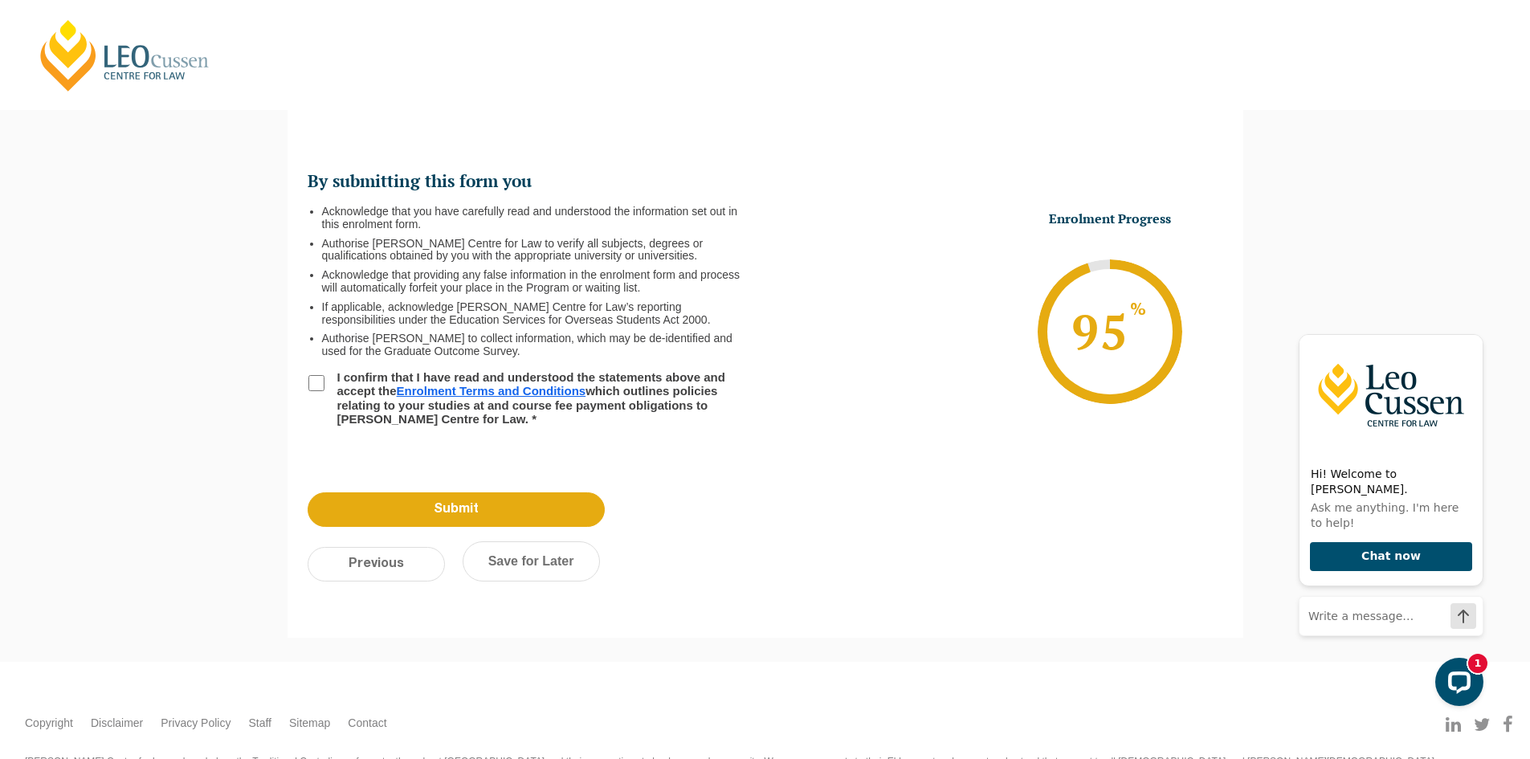
scroll to position [139, 0]
click at [316, 381] on input "I confirm that I have read and understood the statements above and accept the E…" at bounding box center [316, 384] width 16 height 16
checkbox input "true"
click at [492, 507] on input "Submit" at bounding box center [456, 510] width 297 height 35
